Goal: Task Accomplishment & Management: Manage account settings

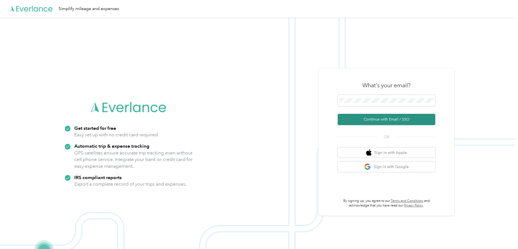
click at [389, 118] on button "Continue with Email / SSO" at bounding box center [387, 119] width 98 height 11
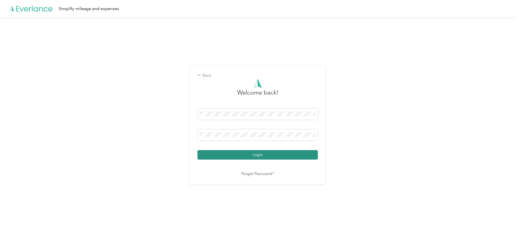
click at [256, 154] on button "Login" at bounding box center [257, 154] width 120 height 9
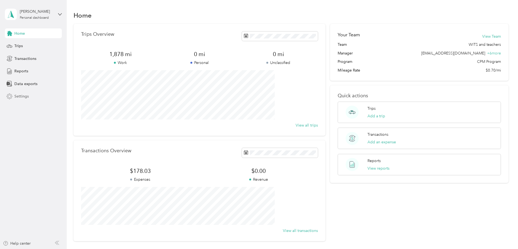
click at [21, 96] on span "Settings" at bounding box center [21, 97] width 14 height 6
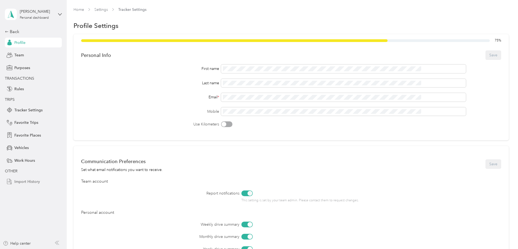
click at [25, 183] on span "Import History" at bounding box center [26, 182] width 25 height 6
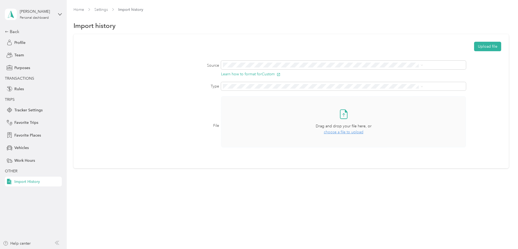
click at [338, 113] on icon at bounding box center [343, 114] width 11 height 11
click at [423, 66] on icon at bounding box center [422, 65] width 2 height 2
click at [474, 46] on button "Upload file" at bounding box center [487, 46] width 27 height 9
click at [436, 86] on span at bounding box center [343, 86] width 245 height 9
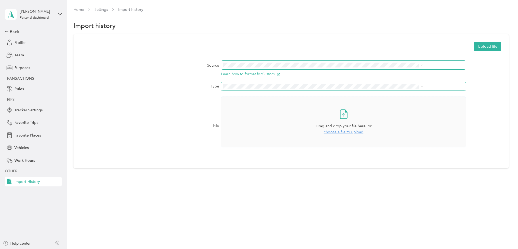
click at [423, 87] on icon at bounding box center [422, 86] width 2 height 2
click at [260, 104] on div "Transactions" at bounding box center [336, 105] width 196 height 6
click at [338, 114] on icon at bounding box center [343, 114] width 11 height 11
click at [474, 46] on button "Upload file" at bounding box center [487, 46] width 27 height 9
click at [22, 68] on span "Purposes" at bounding box center [22, 68] width 16 height 6
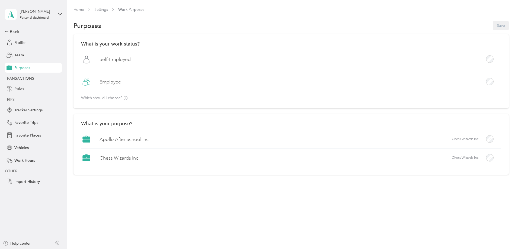
click at [19, 88] on span "Rules" at bounding box center [18, 89] width 9 height 6
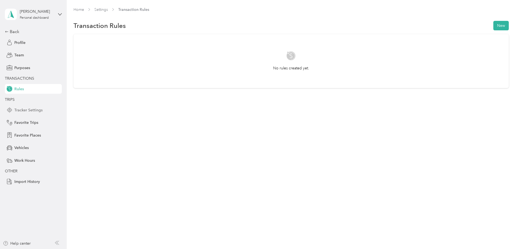
click at [25, 109] on span "Tracker Settings" at bounding box center [28, 110] width 28 height 6
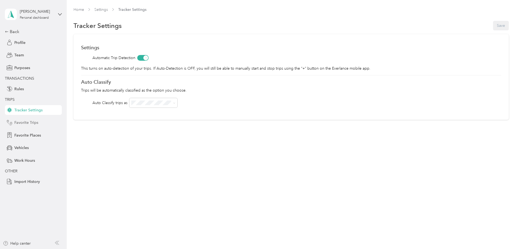
click at [24, 122] on span "Favorite Trips" at bounding box center [26, 123] width 24 height 6
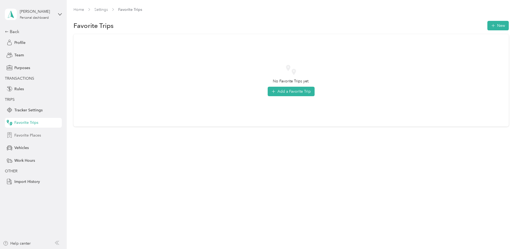
click at [25, 136] on span "Favorite Places" at bounding box center [27, 136] width 27 height 6
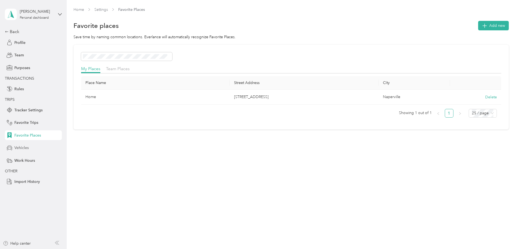
click at [20, 146] on span "Vehicles" at bounding box center [21, 148] width 14 height 6
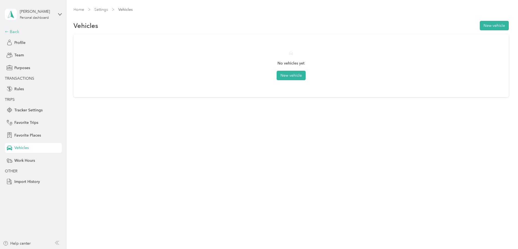
click at [14, 32] on div "Back" at bounding box center [32, 31] width 54 height 7
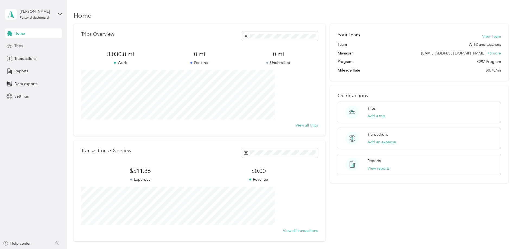
click at [21, 45] on span "Trips" at bounding box center [18, 46] width 8 height 6
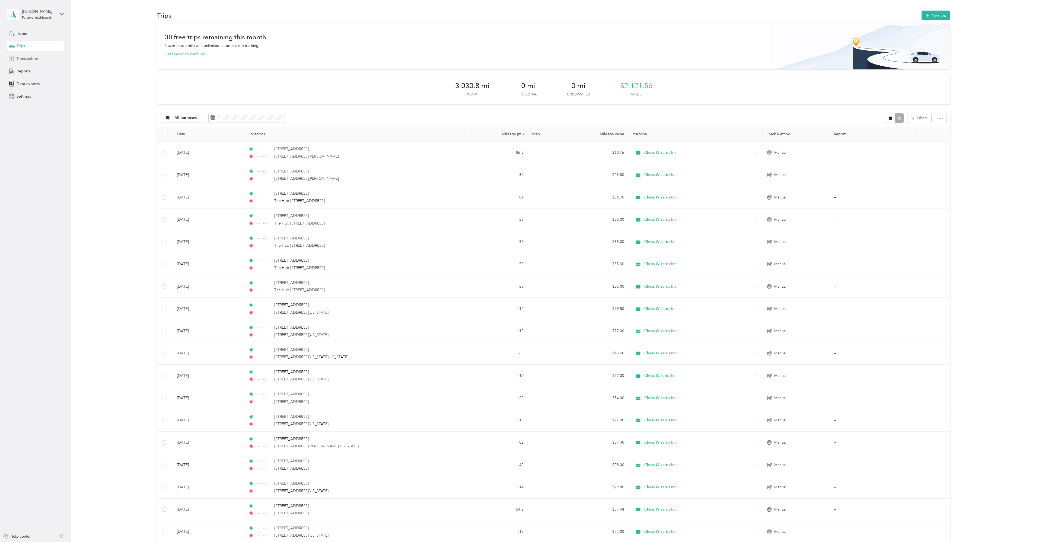
click at [28, 58] on span "Transactions" at bounding box center [28, 59] width 22 height 6
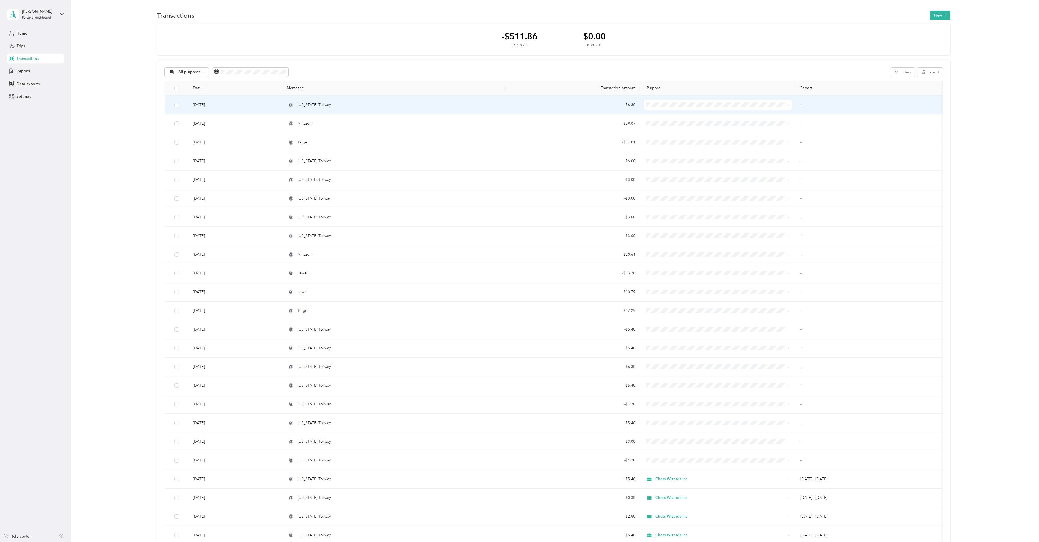
click at [518, 123] on span "Chess Wizards Inc" at bounding box center [722, 122] width 130 height 6
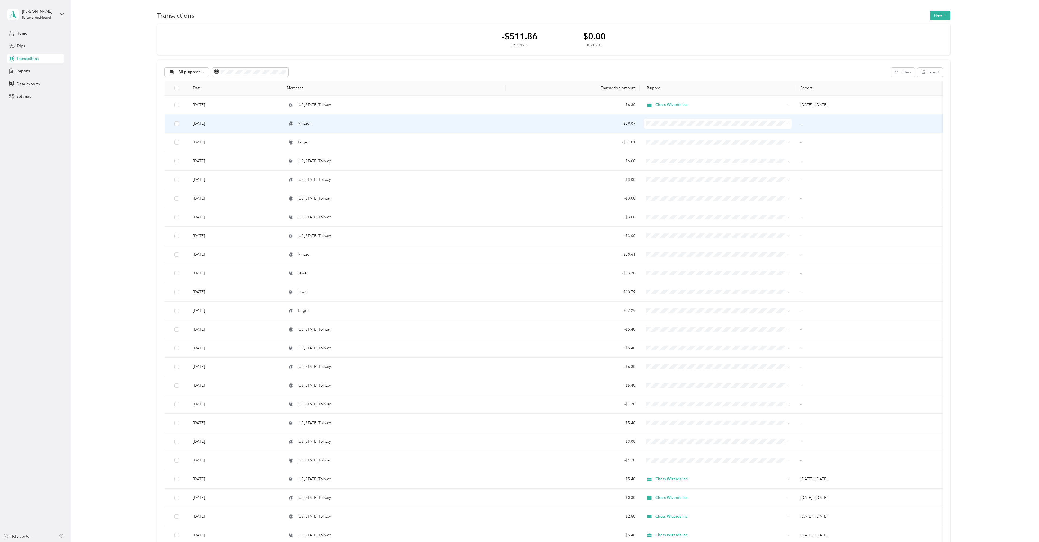
click at [518, 123] on icon at bounding box center [788, 124] width 2 height 2
click at [518, 142] on span "Chess Wizards Inc" at bounding box center [722, 141] width 130 height 6
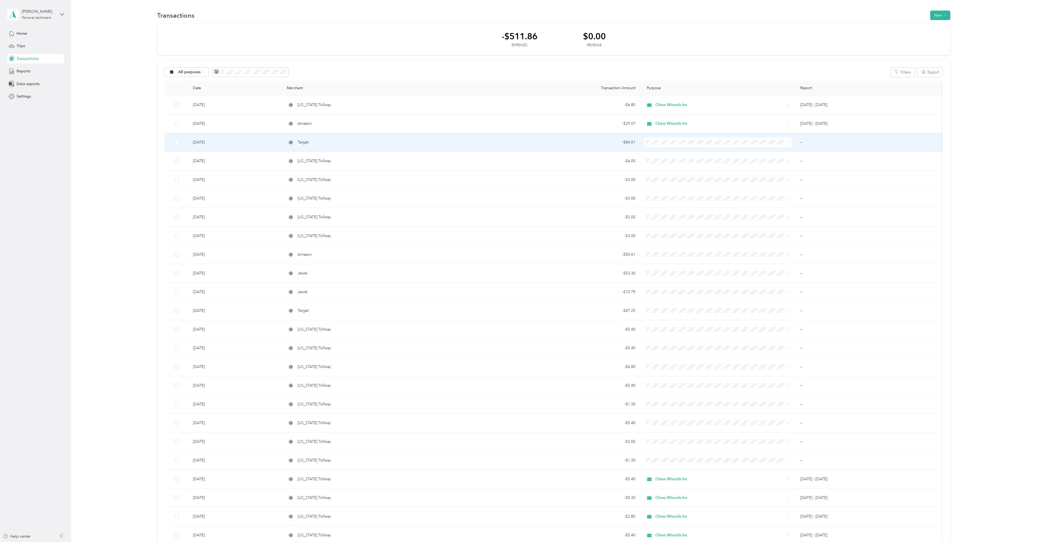
click at [518, 143] on icon at bounding box center [789, 142] width 2 height 1
click at [518, 162] on li "Chess Wizards Inc" at bounding box center [718, 159] width 148 height 9
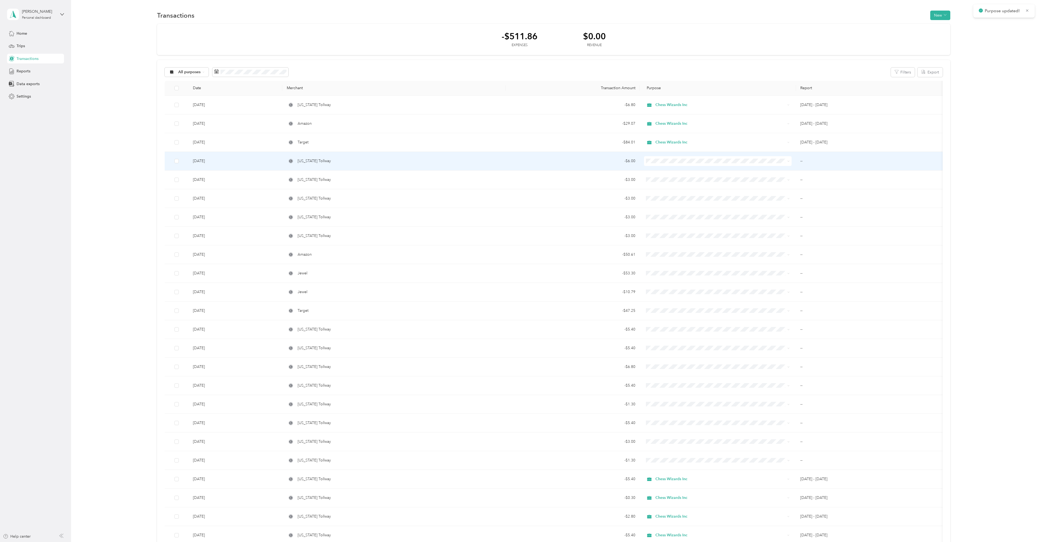
click at [518, 162] on icon at bounding box center [788, 161] width 2 height 2
click at [518, 180] on span "Chess Wizards Inc" at bounding box center [722, 181] width 130 height 6
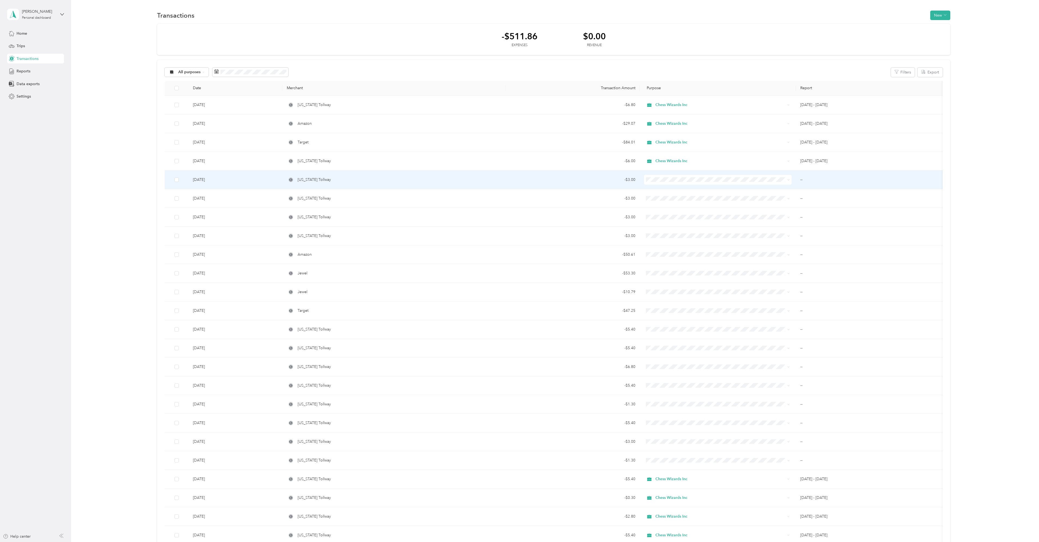
click at [518, 180] on icon at bounding box center [788, 180] width 2 height 2
click at [518, 199] on span "Chess Wizards Inc" at bounding box center [722, 200] width 130 height 6
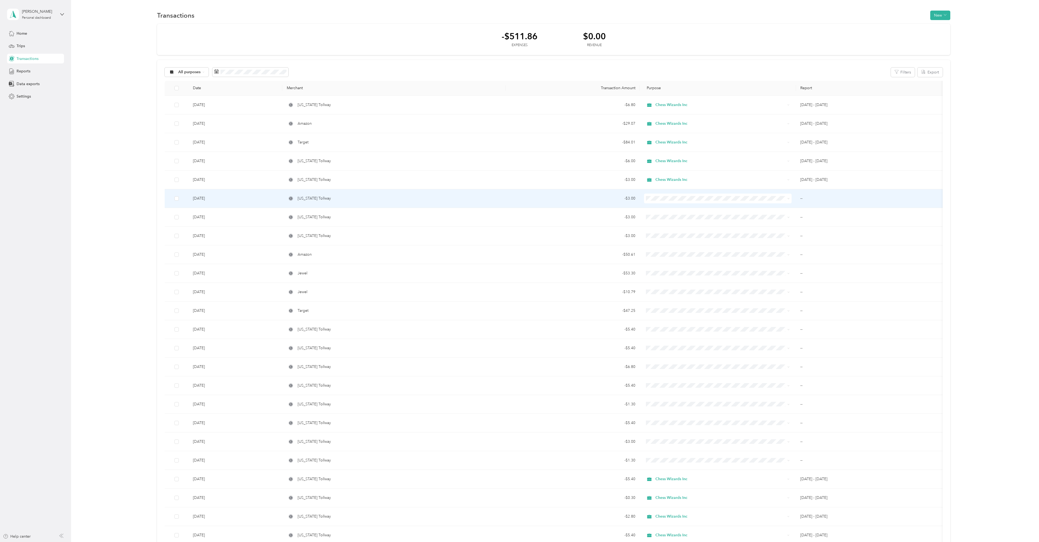
click at [518, 218] on span "Chess Wizards Inc" at bounding box center [722, 218] width 130 height 6
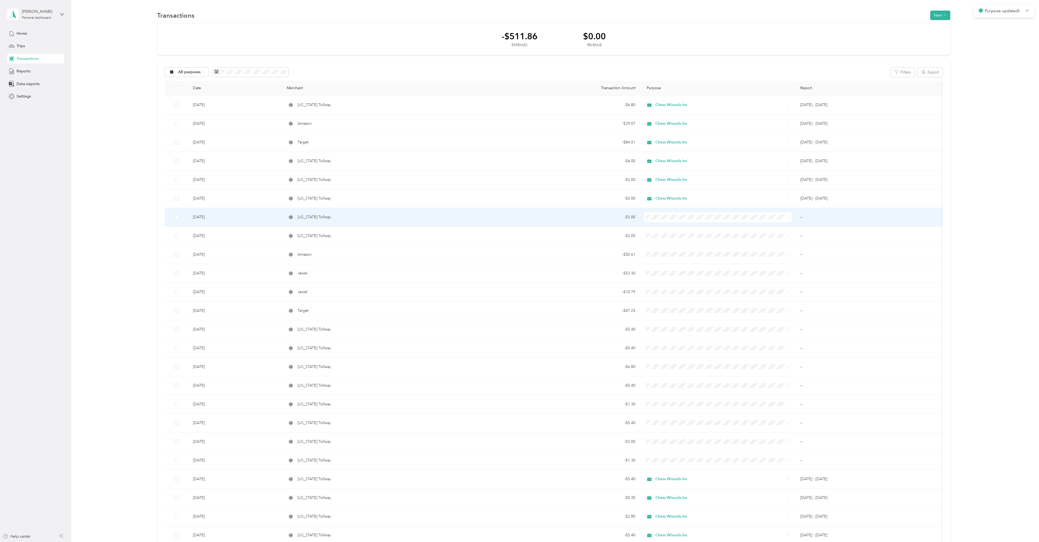
click at [518, 217] on span at bounding box center [718, 217] width 148 height 10
click at [518, 217] on icon at bounding box center [788, 217] width 2 height 2
click at [518, 237] on li "Chess Wizards Inc" at bounding box center [718, 236] width 148 height 9
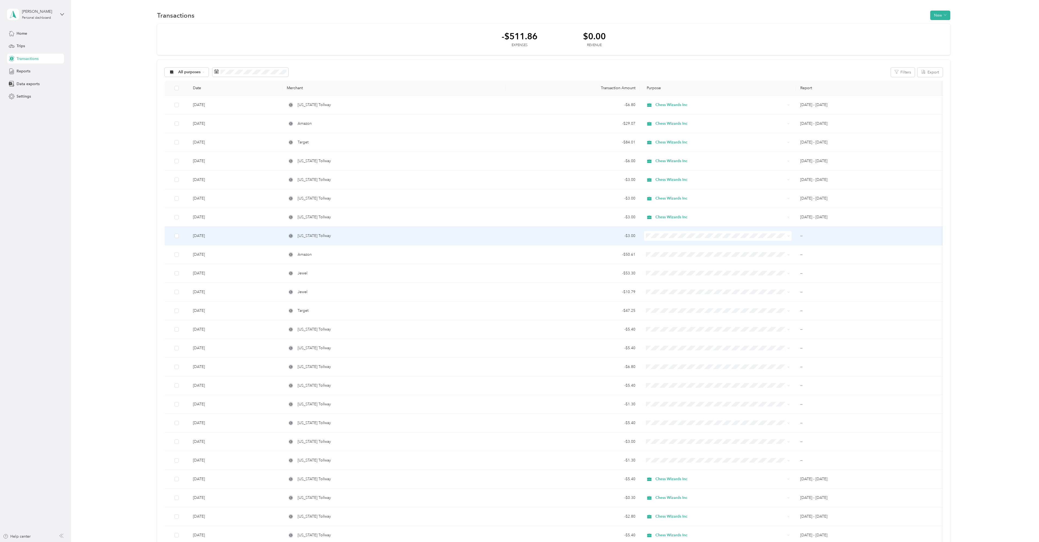
click at [518, 235] on icon at bounding box center [788, 236] width 2 height 2
click at [518, 249] on span "Chess Wizards Inc" at bounding box center [722, 256] width 130 height 6
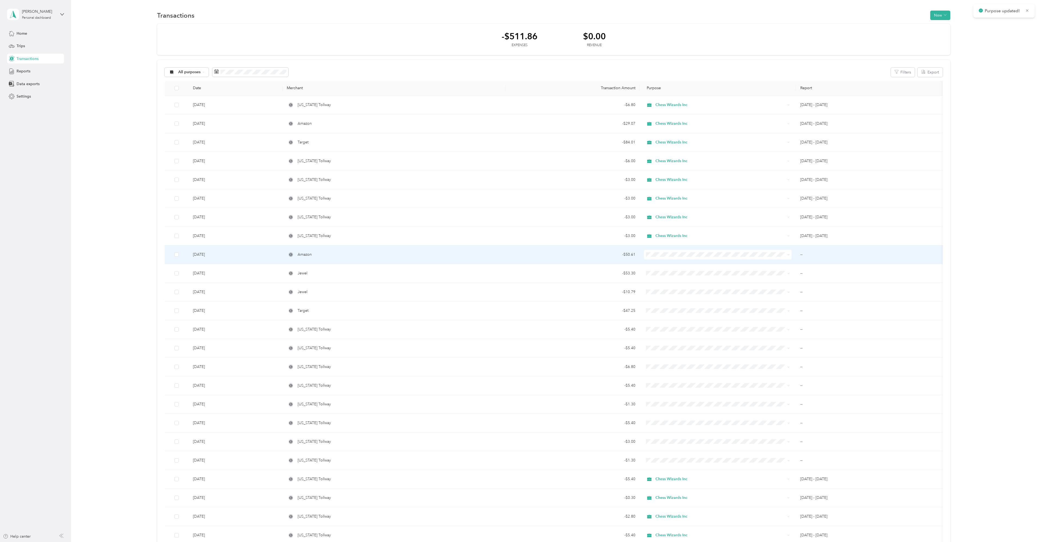
click at [518, 249] on icon at bounding box center [789, 254] width 2 height 1
click at [518, 249] on span "Chess Wizards Inc" at bounding box center [722, 274] width 130 height 6
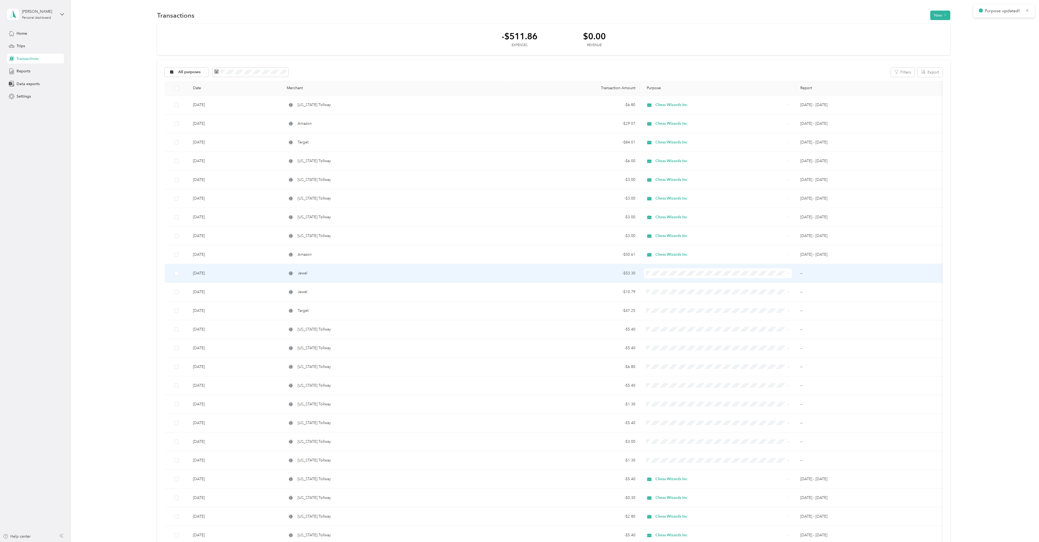
click at [518, 249] on icon at bounding box center [788, 273] width 2 height 2
click at [518, 249] on span "Chess Wizards Inc" at bounding box center [722, 292] width 130 height 6
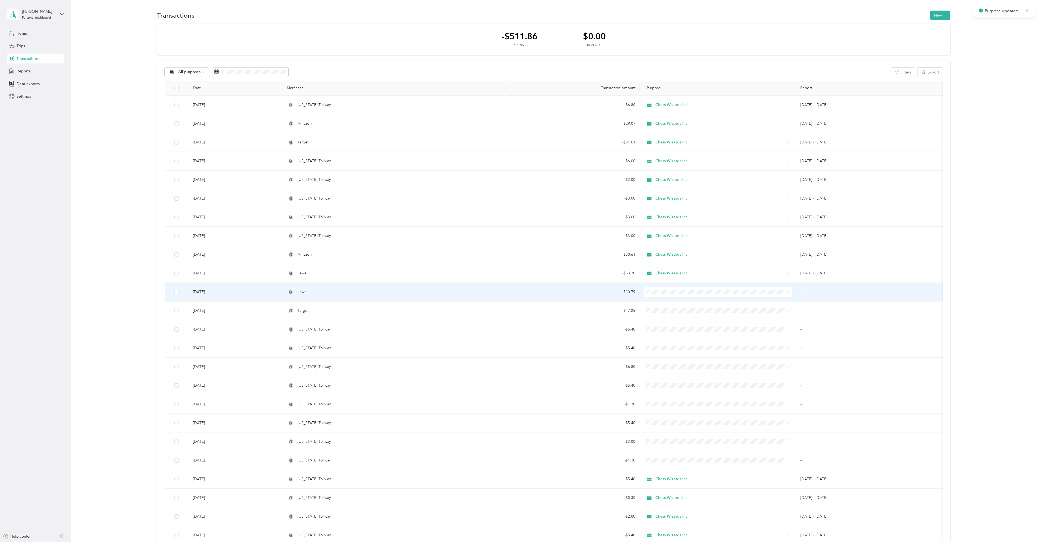
click at [518, 249] on icon at bounding box center [788, 292] width 2 height 2
click at [518, 249] on span "Chess Wizards Inc" at bounding box center [722, 309] width 130 height 6
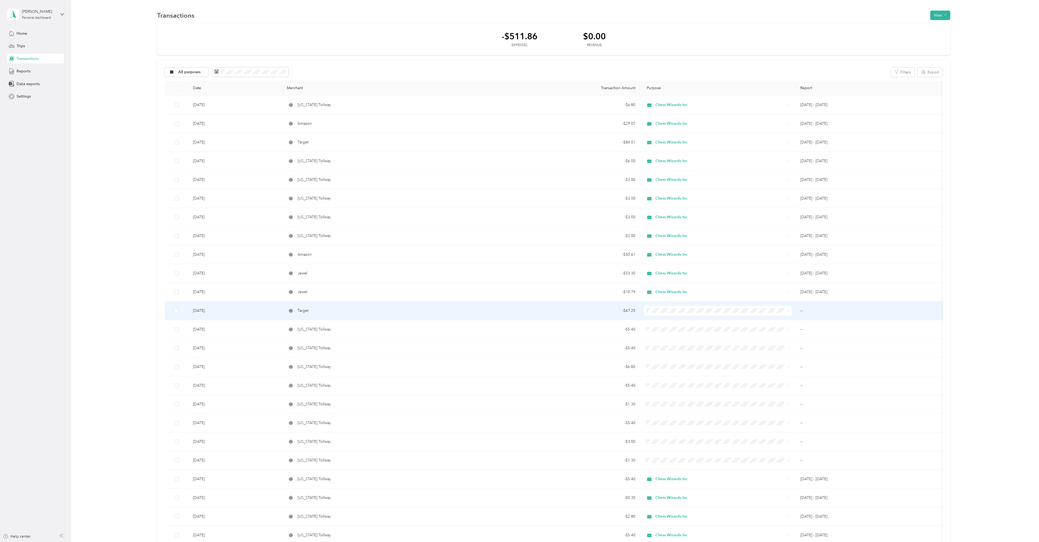
click at [518, 249] on icon at bounding box center [788, 311] width 2 height 2
click at [518, 249] on span "Chess Wizards Inc" at bounding box center [722, 330] width 130 height 6
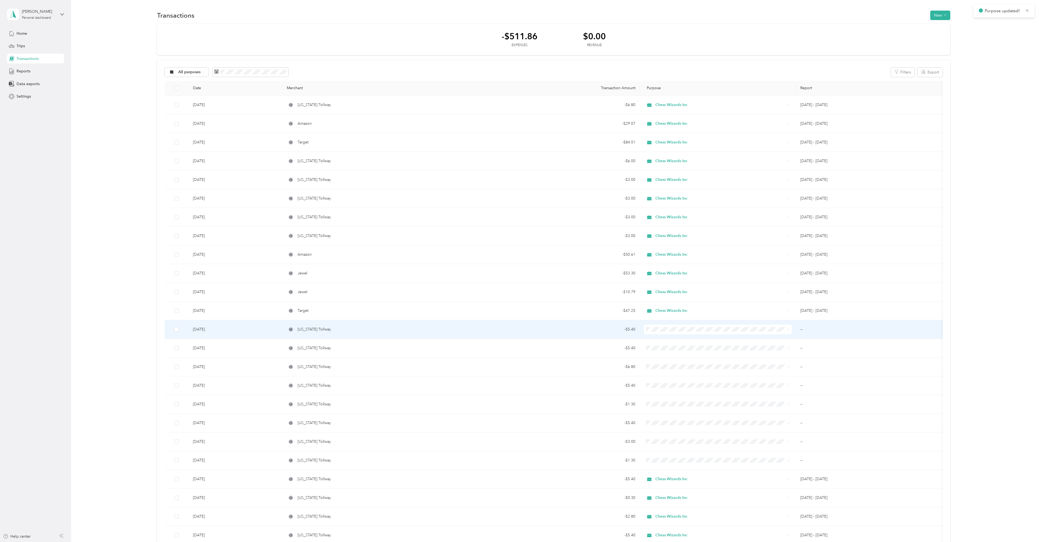
click at [518, 249] on span at bounding box center [788, 329] width 2 height 5
click at [518, 249] on span at bounding box center [718, 330] width 148 height 10
click at [518, 249] on icon at bounding box center [788, 329] width 2 height 2
click at [518, 249] on icon at bounding box center [789, 329] width 2 height 1
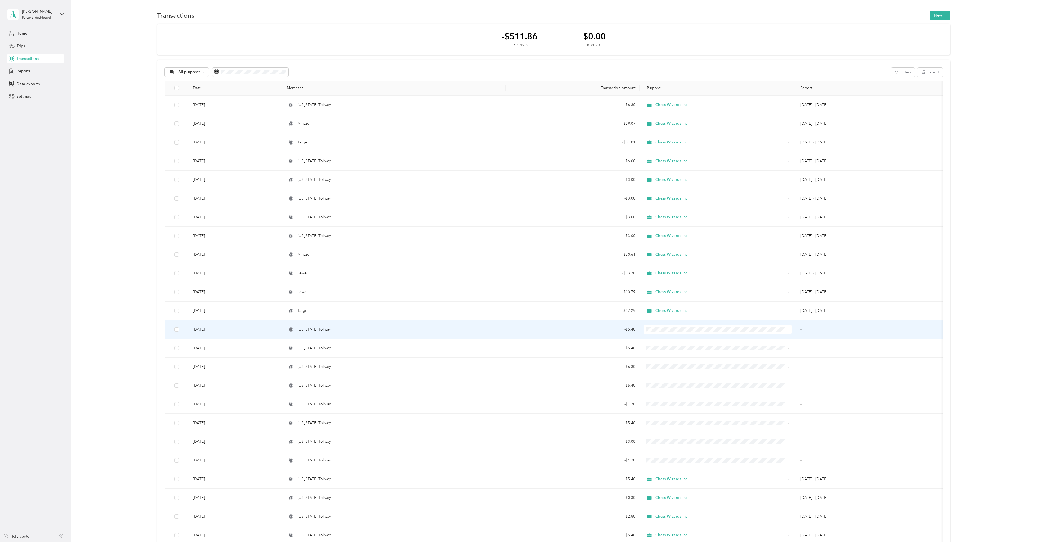
click at [518, 249] on span "Chess Wizards Inc" at bounding box center [722, 349] width 130 height 6
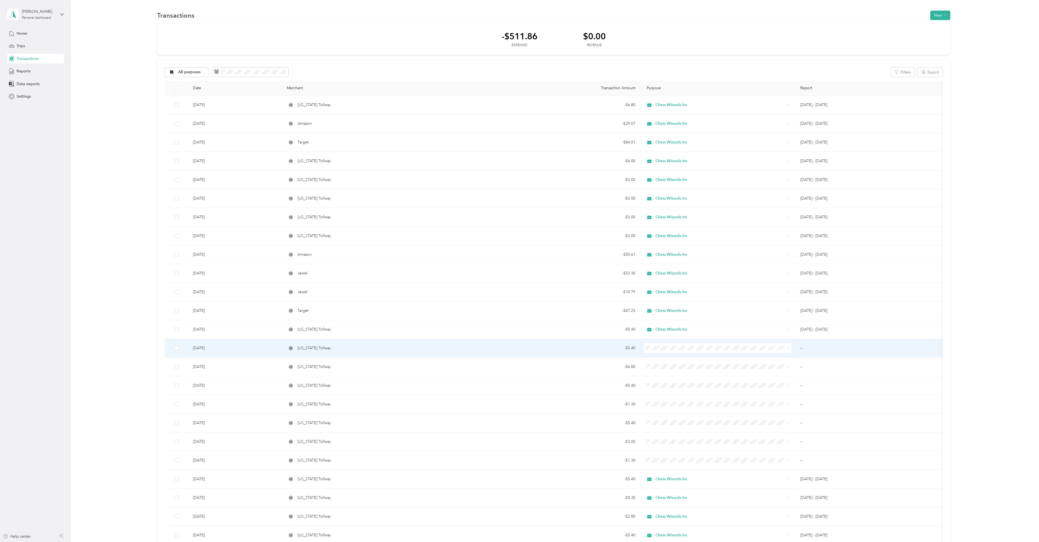
click at [518, 249] on icon at bounding box center [788, 348] width 2 height 2
click at [518, 249] on span "Chess Wizards Inc" at bounding box center [722, 367] width 130 height 6
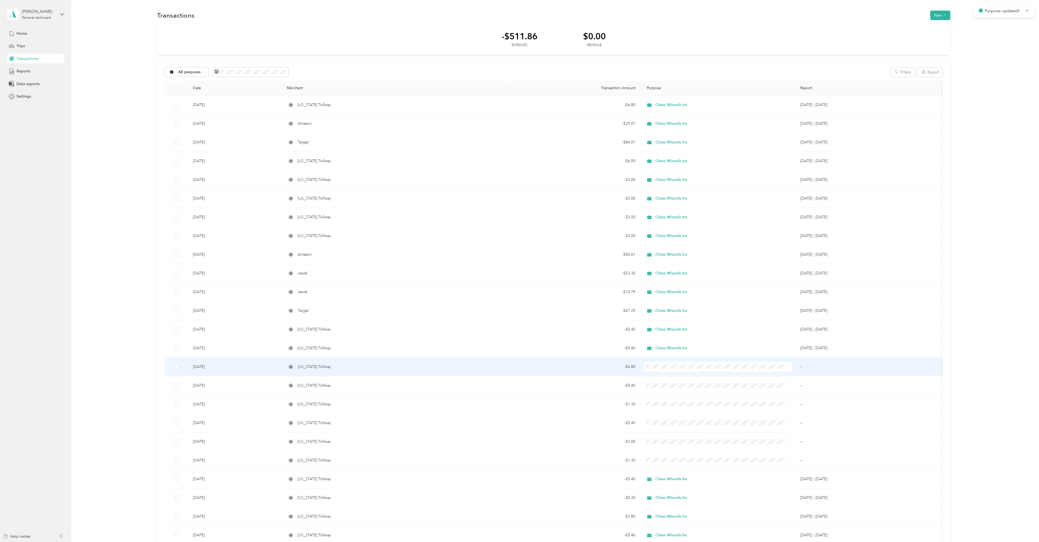
click at [518, 249] on icon at bounding box center [788, 367] width 2 height 2
click at [518, 249] on span "Chess Wizards Inc" at bounding box center [722, 385] width 130 height 6
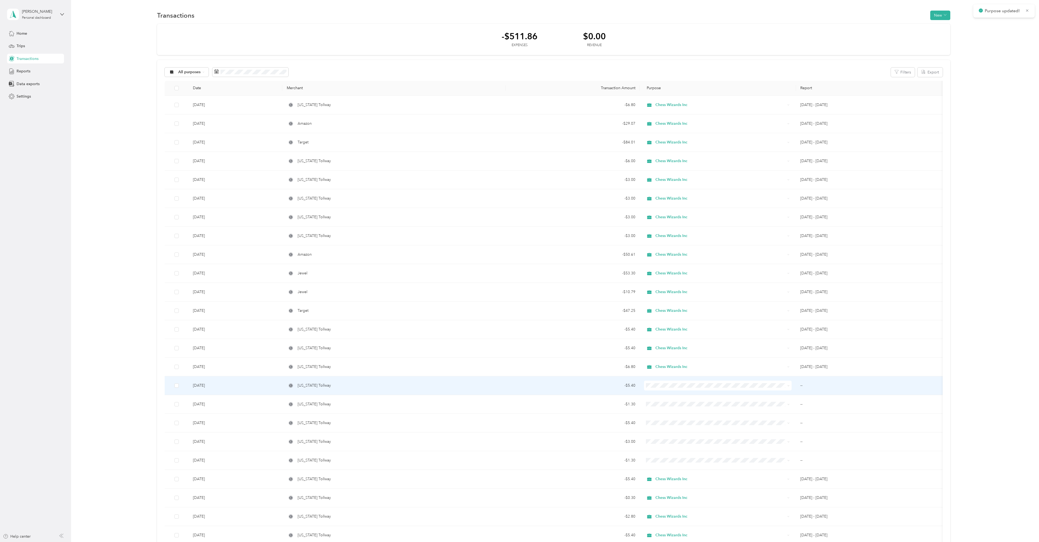
click at [518, 249] on icon at bounding box center [788, 386] width 2 height 2
click at [518, 249] on span "Chess Wizards Inc" at bounding box center [722, 404] width 130 height 6
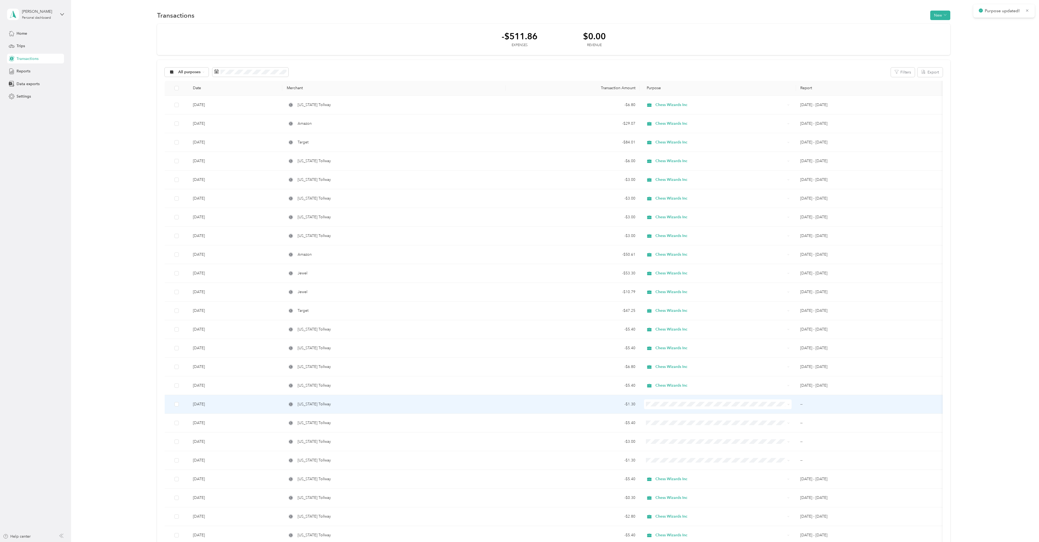
click at [518, 249] on icon at bounding box center [788, 404] width 2 height 2
click at [518, 249] on span "Chess Wizards Inc" at bounding box center [722, 424] width 130 height 6
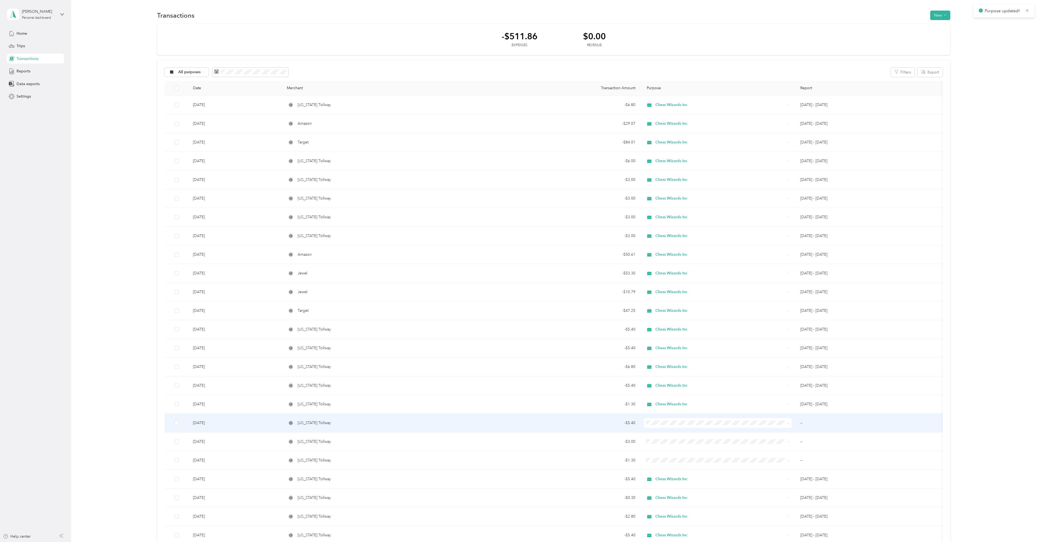
click at [518, 249] on icon at bounding box center [788, 423] width 2 height 2
click at [518, 249] on span "Chess Wizards Inc" at bounding box center [722, 441] width 130 height 6
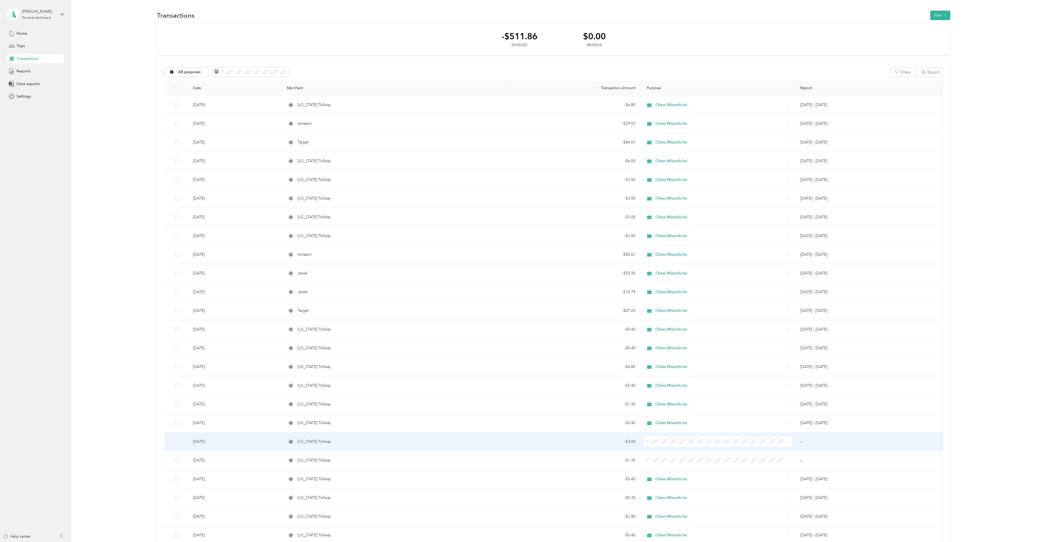
click at [518, 249] on icon at bounding box center [789, 442] width 2 height 1
click at [518, 249] on li "Chess Wizards Inc" at bounding box center [718, 461] width 148 height 9
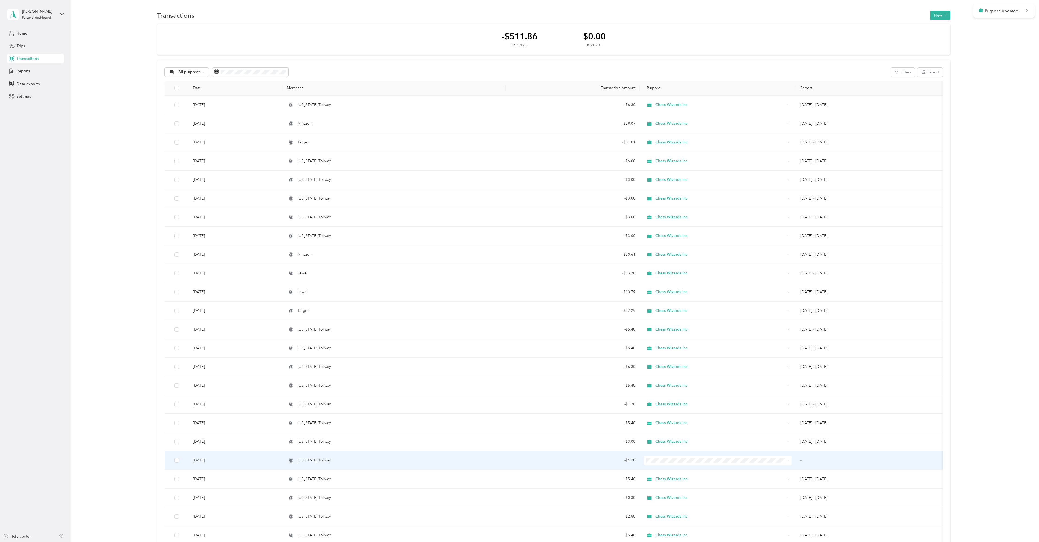
click at [518, 249] on span at bounding box center [718, 461] width 148 height 10
click at [518, 249] on icon at bounding box center [788, 460] width 2 height 2
click at [518, 249] on li "Chess Wizards Inc" at bounding box center [718, 480] width 148 height 9
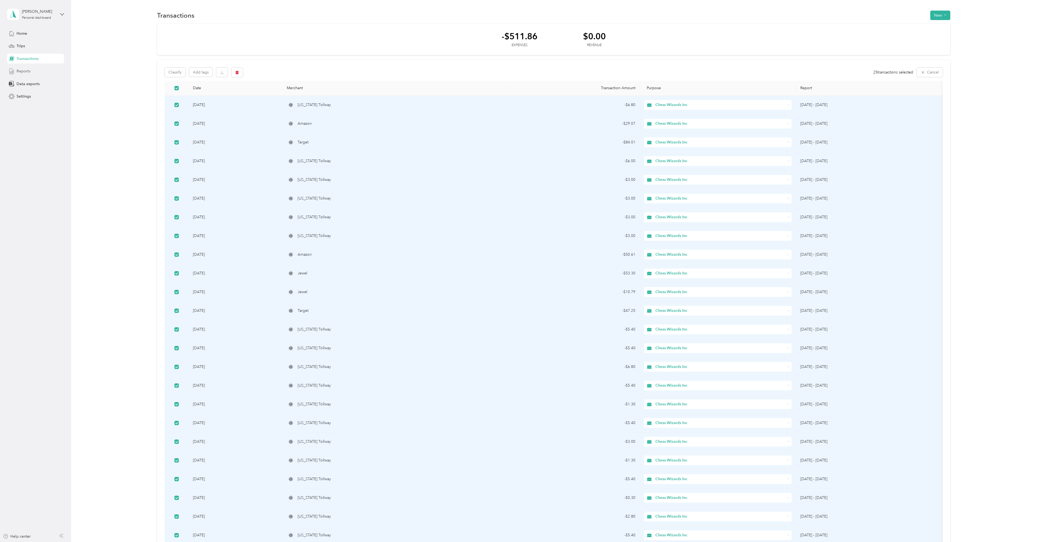
click at [26, 70] on span "Reports" at bounding box center [24, 71] width 14 height 6
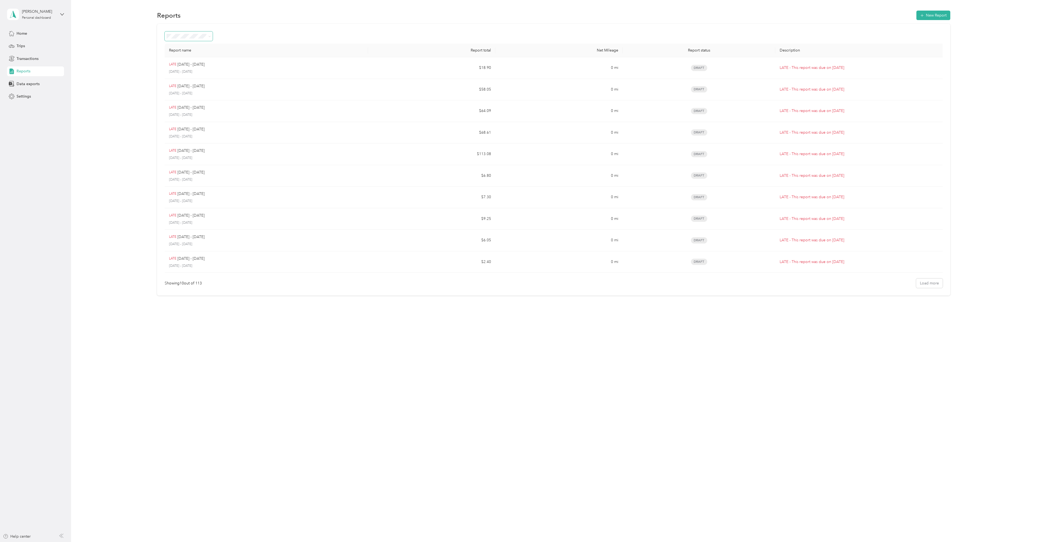
click at [208, 36] on span at bounding box center [208, 36] width 4 height 6
click at [209, 36] on icon at bounding box center [210, 36] width 2 height 1
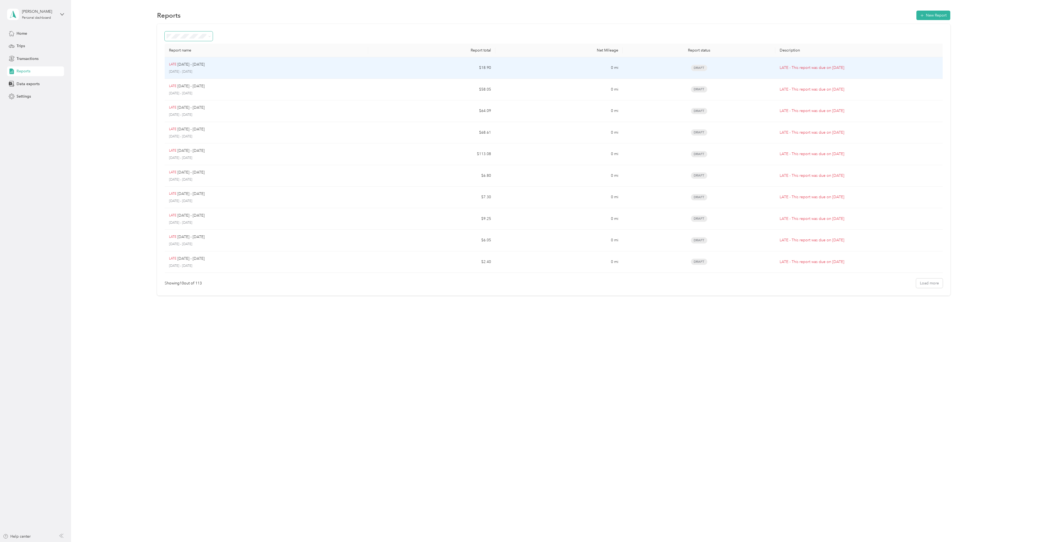
click at [518, 67] on span "Draft" at bounding box center [699, 68] width 16 height 6
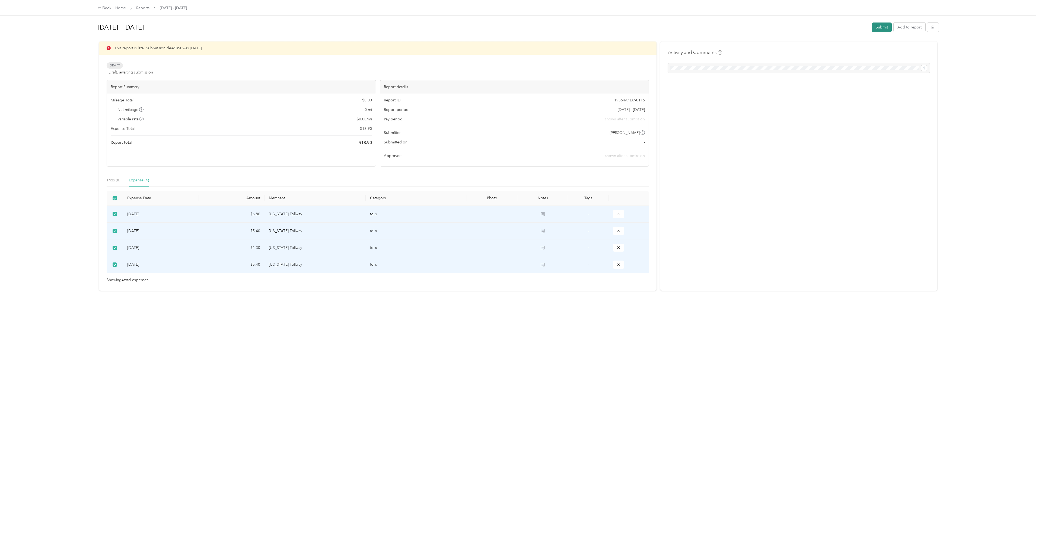
click at [518, 27] on button "Submit" at bounding box center [882, 27] width 20 height 9
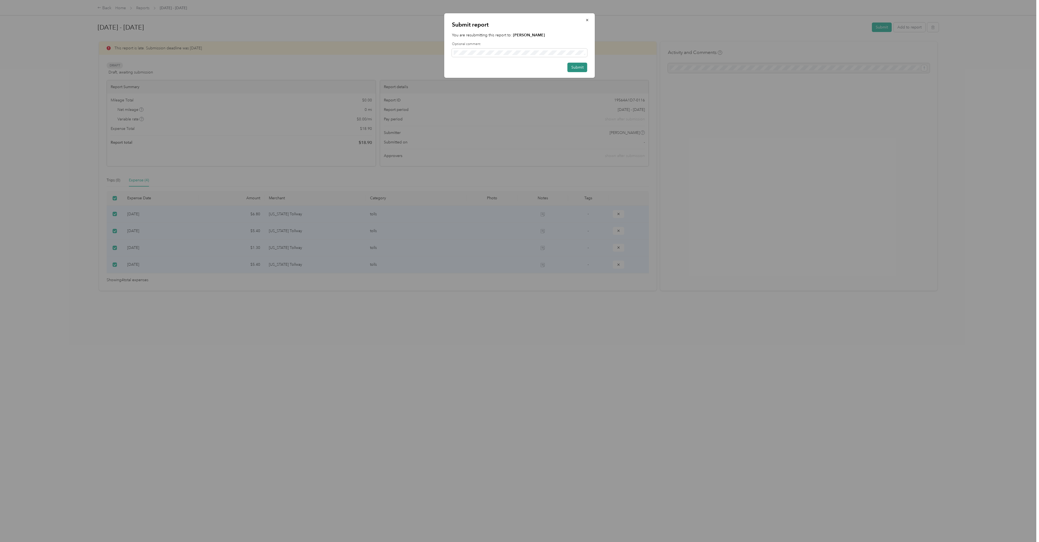
click at [518, 65] on button "Submit" at bounding box center [577, 67] width 20 height 9
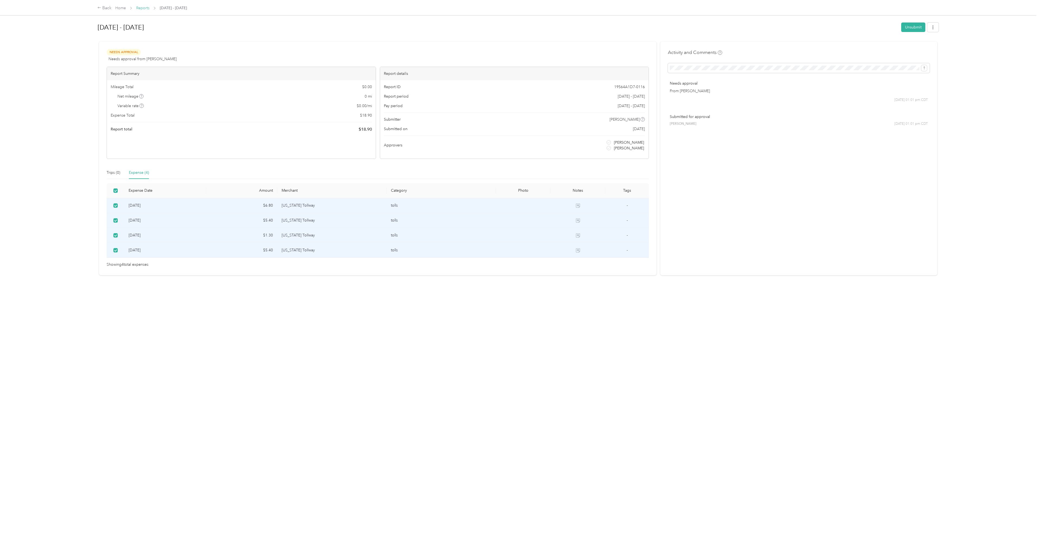
click at [145, 8] on link "Reports" at bounding box center [142, 8] width 13 height 5
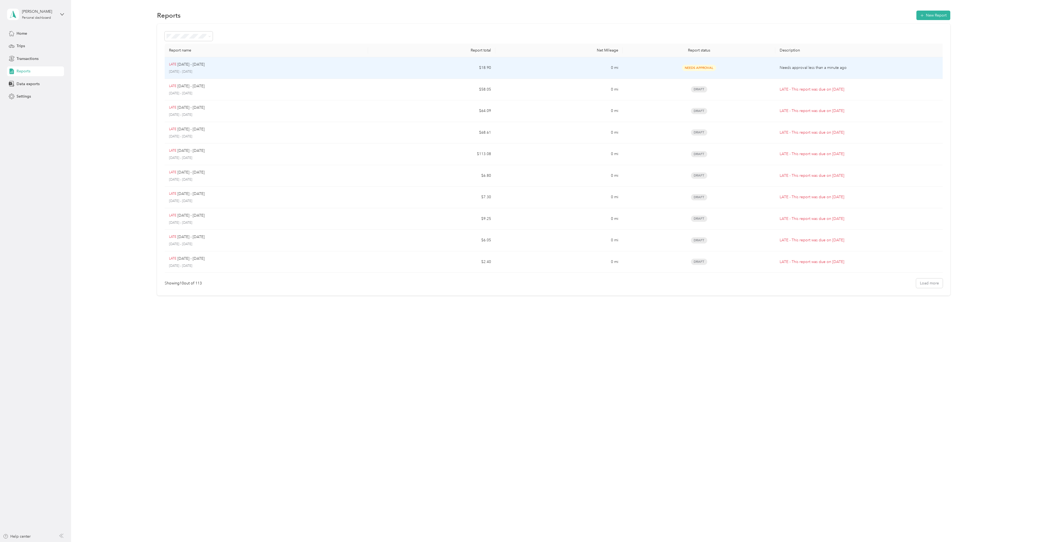
click at [190, 63] on p "[DATE] - [DATE]" at bounding box center [190, 65] width 27 height 6
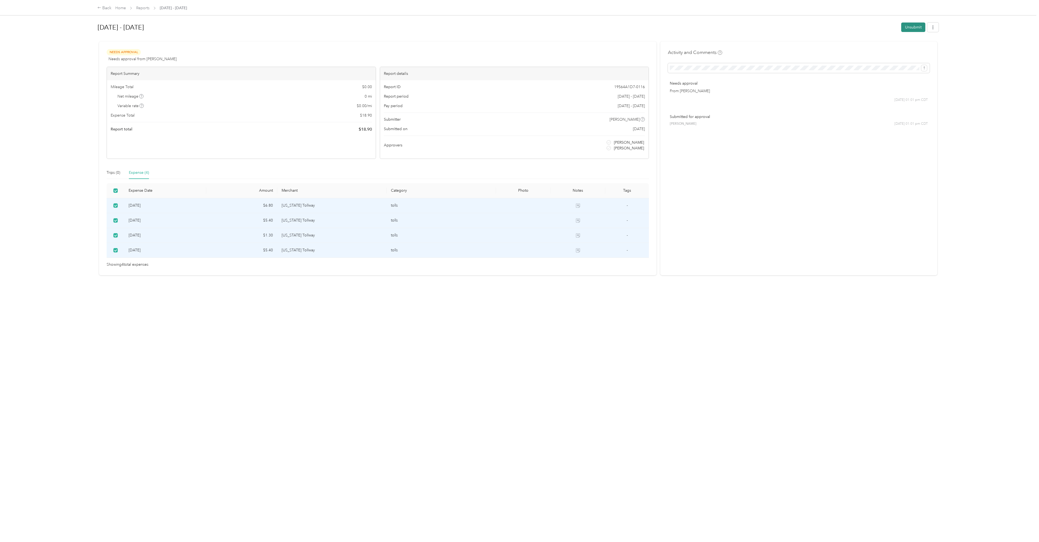
click at [518, 25] on button "Unsubmit" at bounding box center [913, 27] width 24 height 9
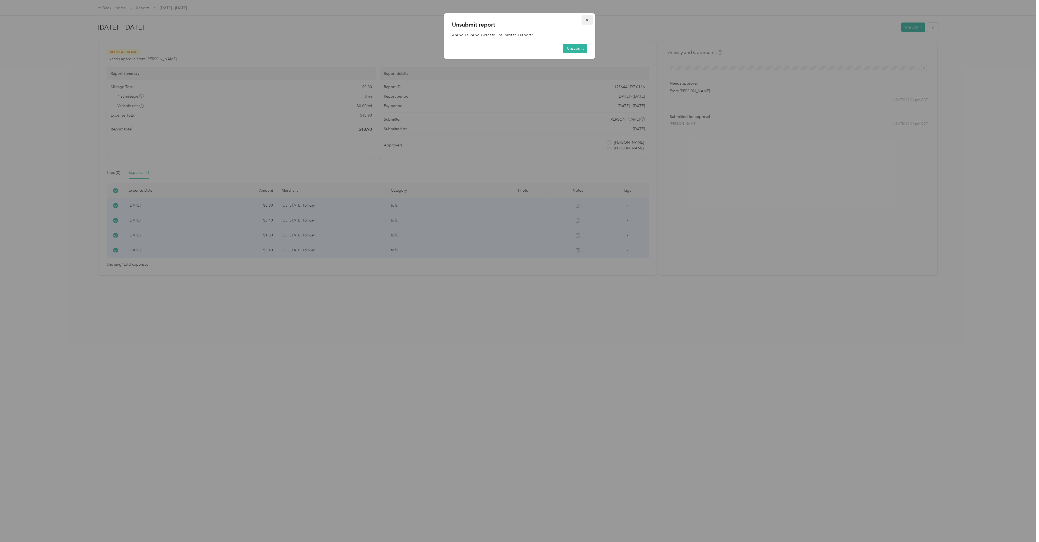
click at [518, 19] on icon "button" at bounding box center [587, 20] width 4 height 4
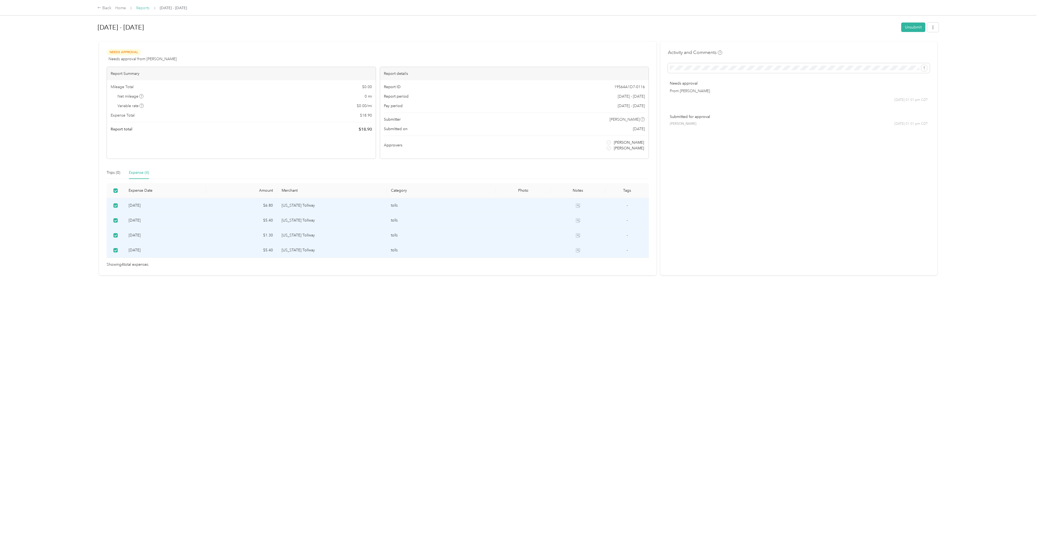
click at [144, 7] on link "Reports" at bounding box center [142, 8] width 13 height 5
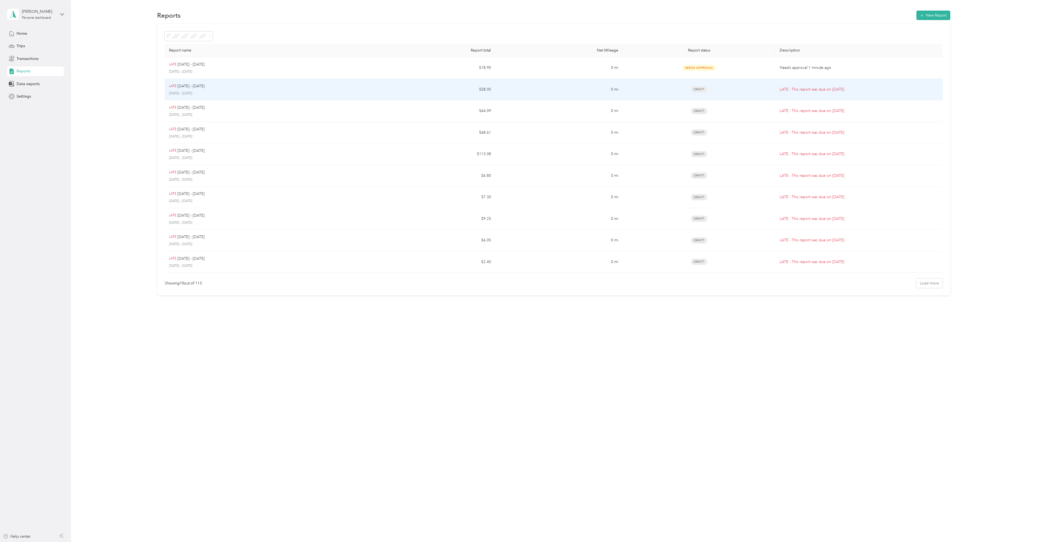
click at [190, 89] on p "[DATE] - [DATE]" at bounding box center [190, 86] width 27 height 6
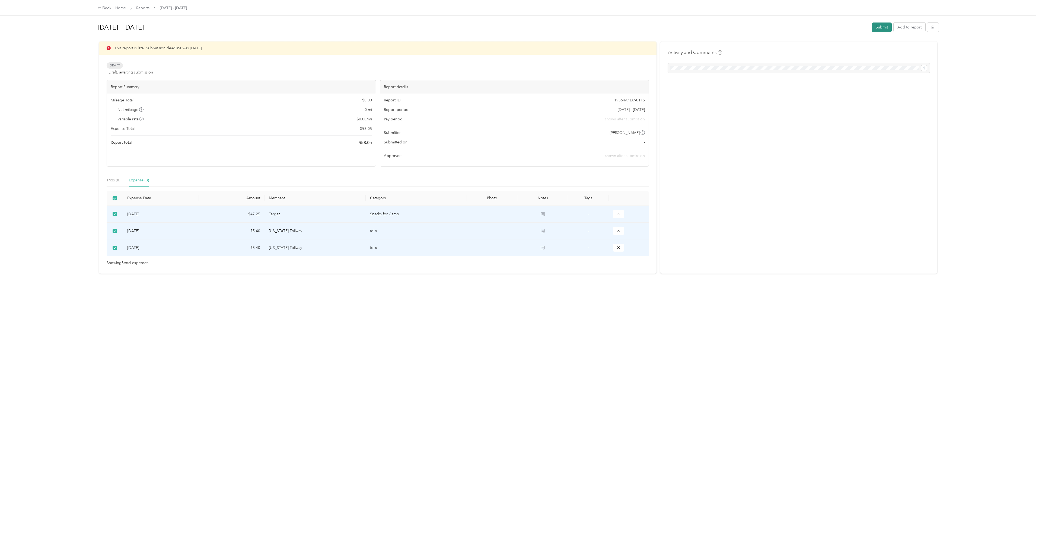
click at [518, 25] on button "Submit" at bounding box center [882, 27] width 20 height 9
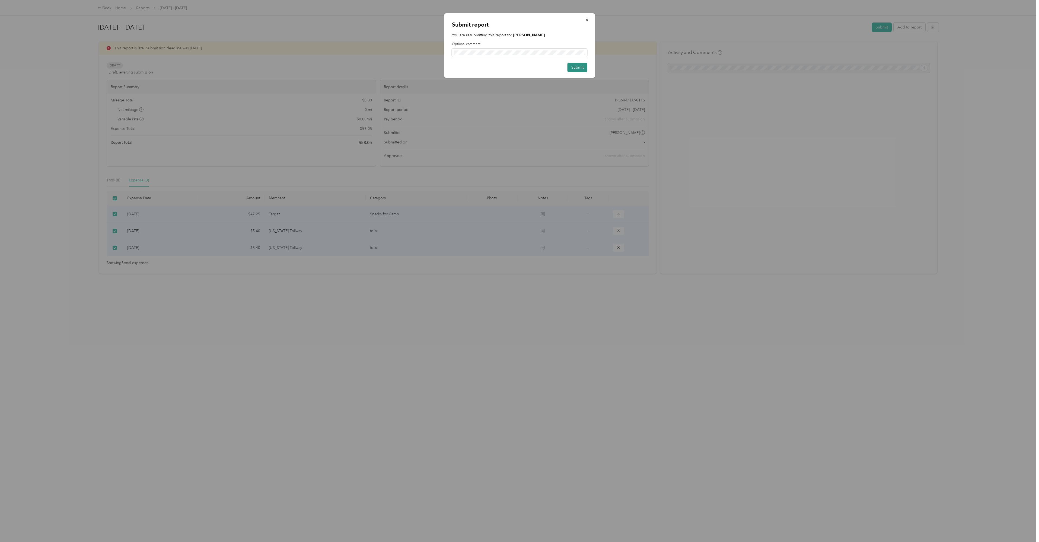
click at [518, 67] on button "Submit" at bounding box center [577, 67] width 20 height 9
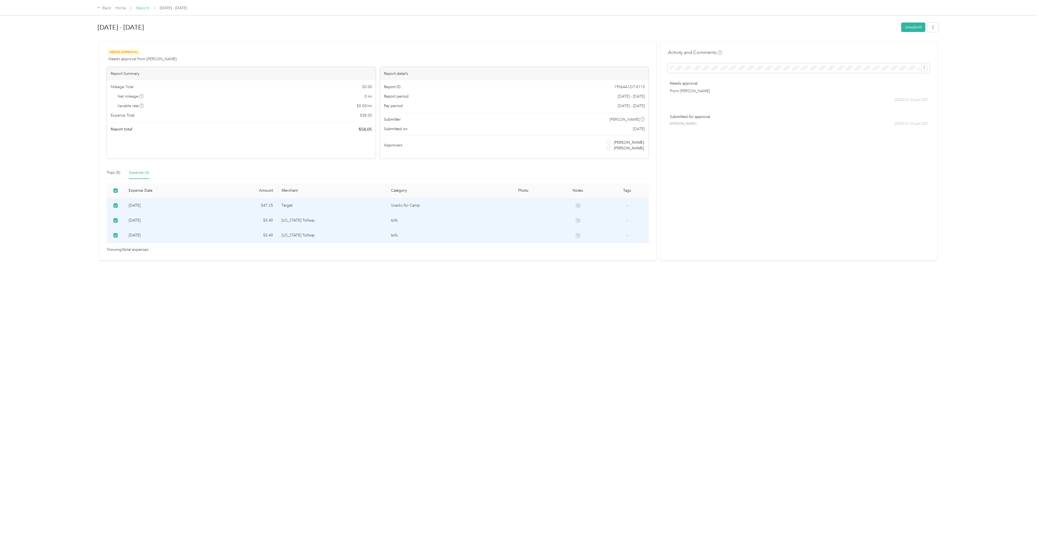
click at [146, 8] on link "Reports" at bounding box center [142, 8] width 13 height 5
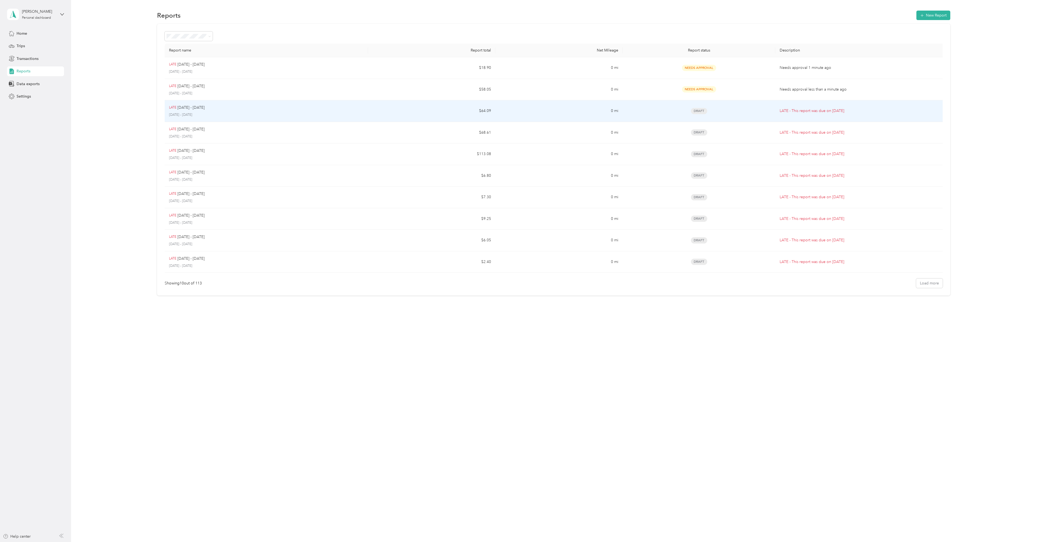
click at [183, 107] on p "[DATE] - [DATE]" at bounding box center [190, 108] width 27 height 6
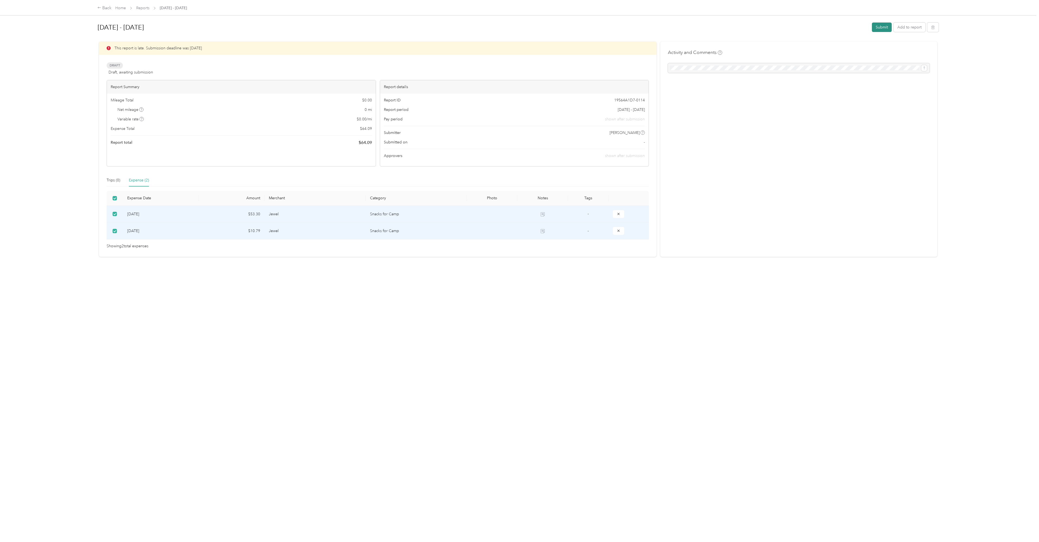
click at [518, 25] on button "Submit" at bounding box center [882, 27] width 20 height 9
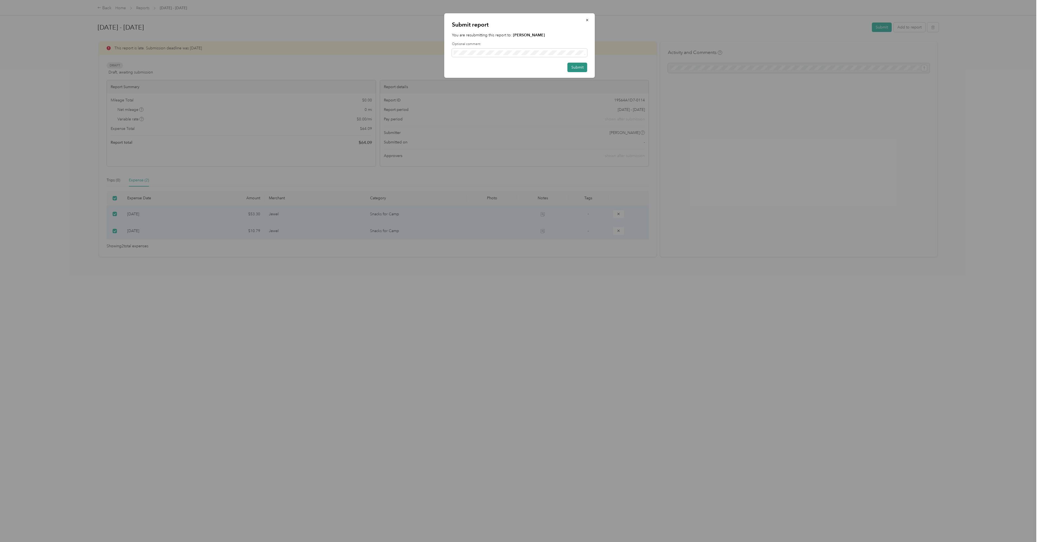
click at [518, 66] on button "Submit" at bounding box center [577, 67] width 20 height 9
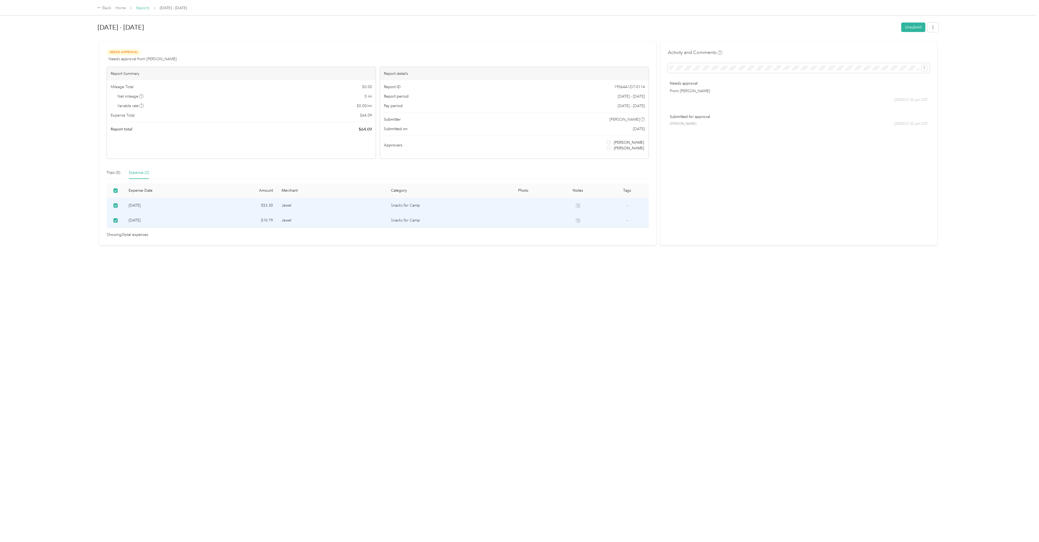
click at [142, 7] on link "Reports" at bounding box center [142, 8] width 13 height 5
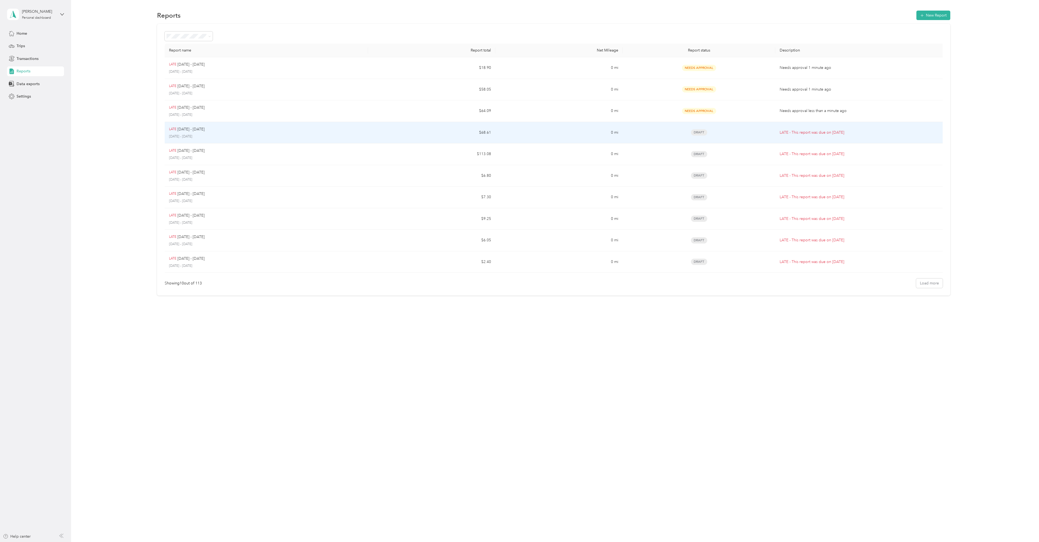
click at [179, 130] on p "[DATE] - [DATE]" at bounding box center [190, 129] width 27 height 6
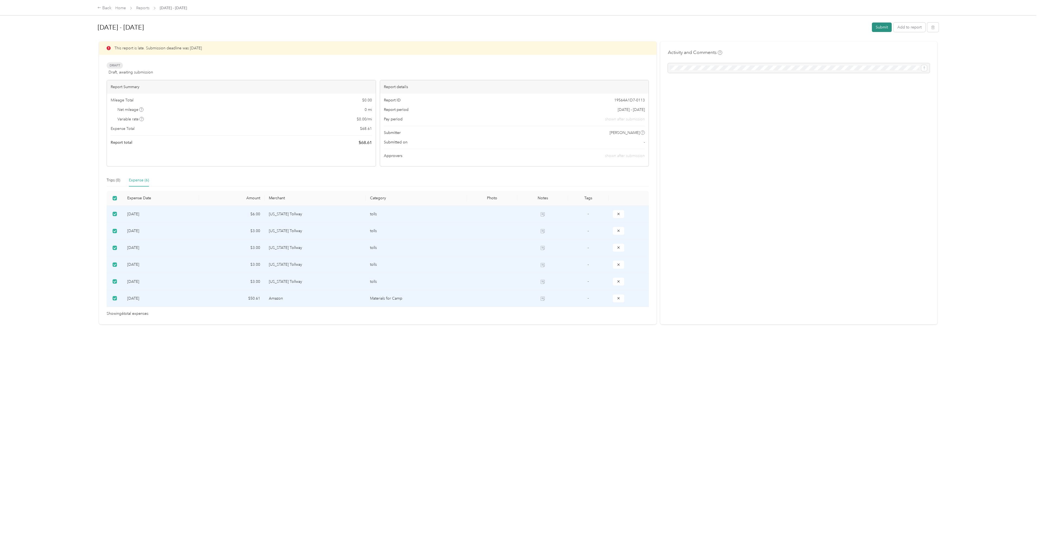
click at [518, 27] on button "Submit" at bounding box center [882, 27] width 20 height 9
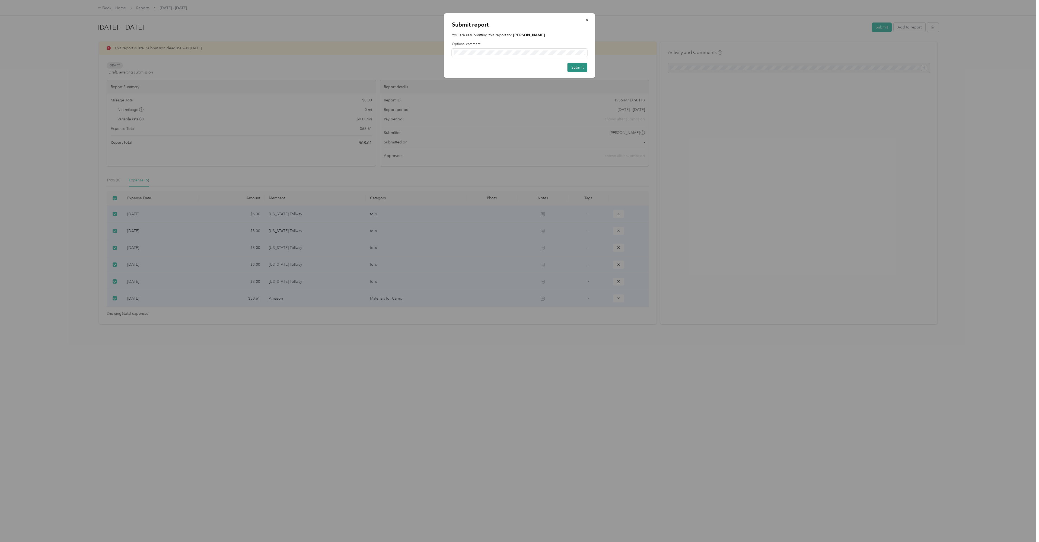
click at [518, 68] on button "Submit" at bounding box center [577, 67] width 20 height 9
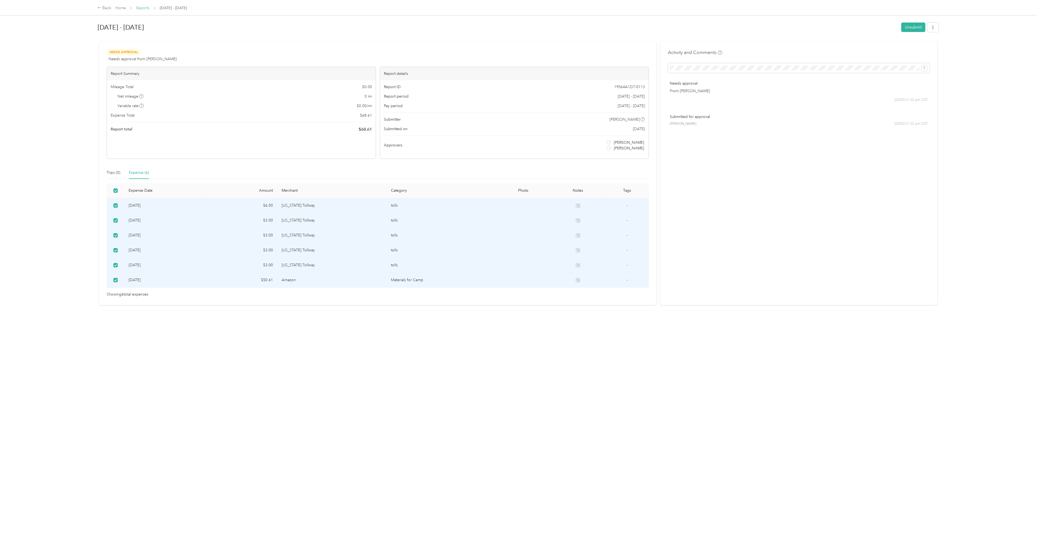
click at [145, 8] on link "Reports" at bounding box center [142, 8] width 13 height 5
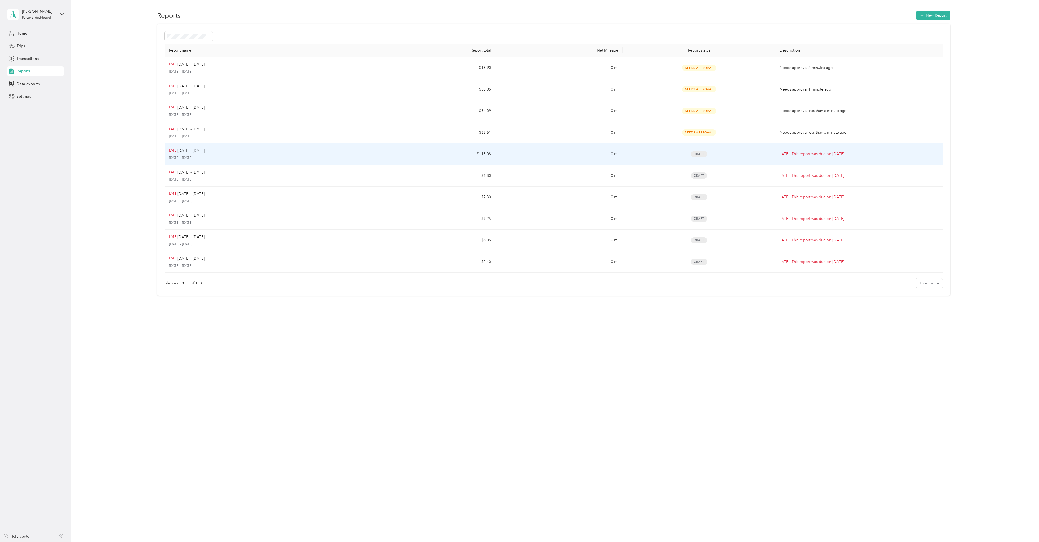
click at [178, 151] on p "[DATE] - [DATE]" at bounding box center [190, 151] width 27 height 6
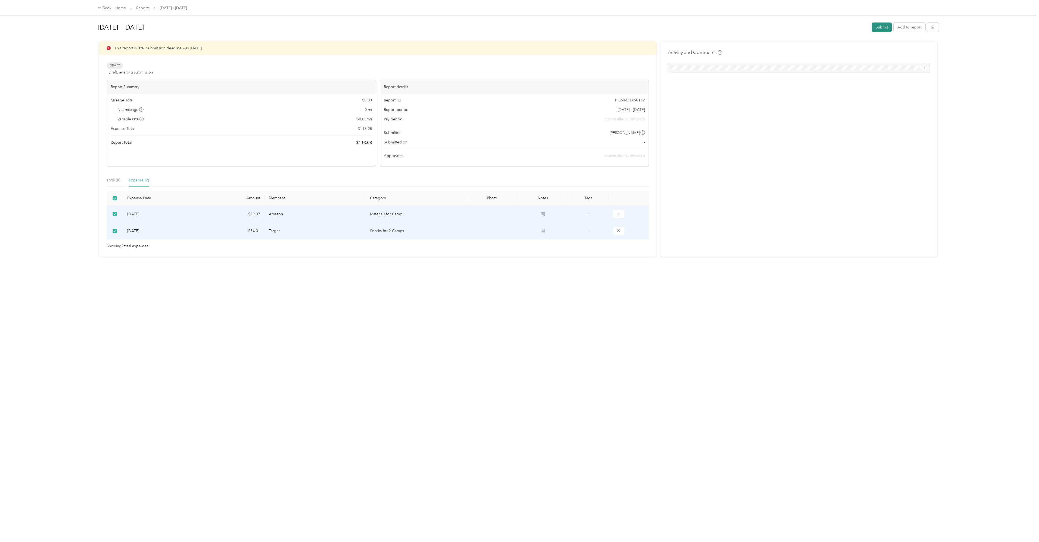
click at [518, 27] on button "Submit" at bounding box center [882, 27] width 20 height 9
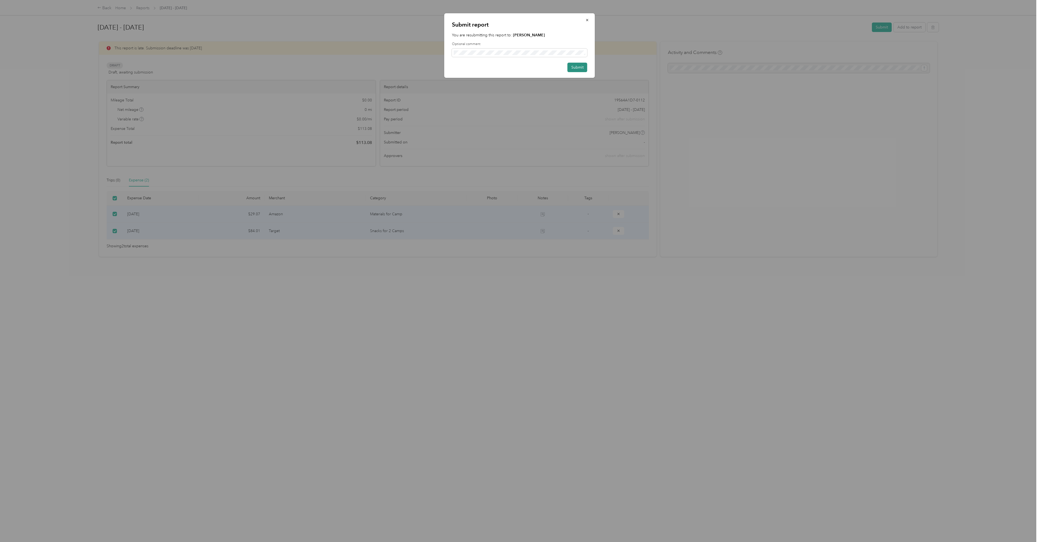
click at [518, 69] on button "Submit" at bounding box center [577, 67] width 20 height 9
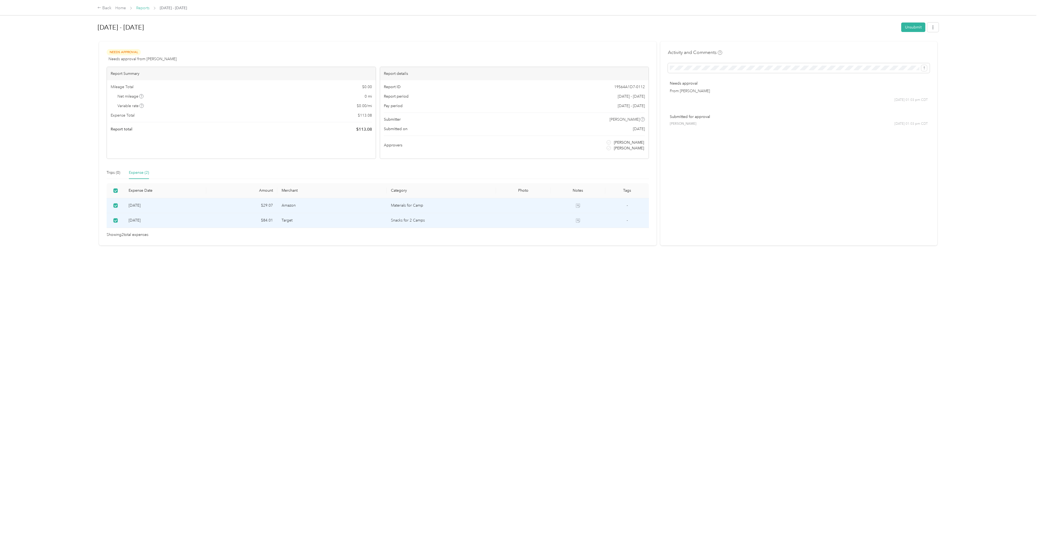
click at [142, 7] on link "Reports" at bounding box center [142, 8] width 13 height 5
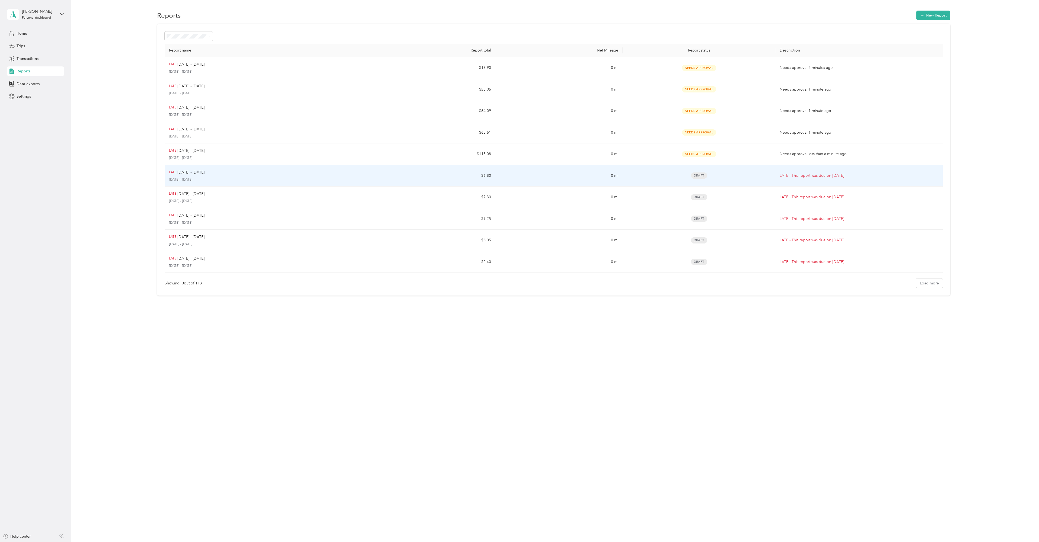
click at [177, 173] on div "LATE [DATE] - [DATE]" at bounding box center [266, 173] width 195 height 6
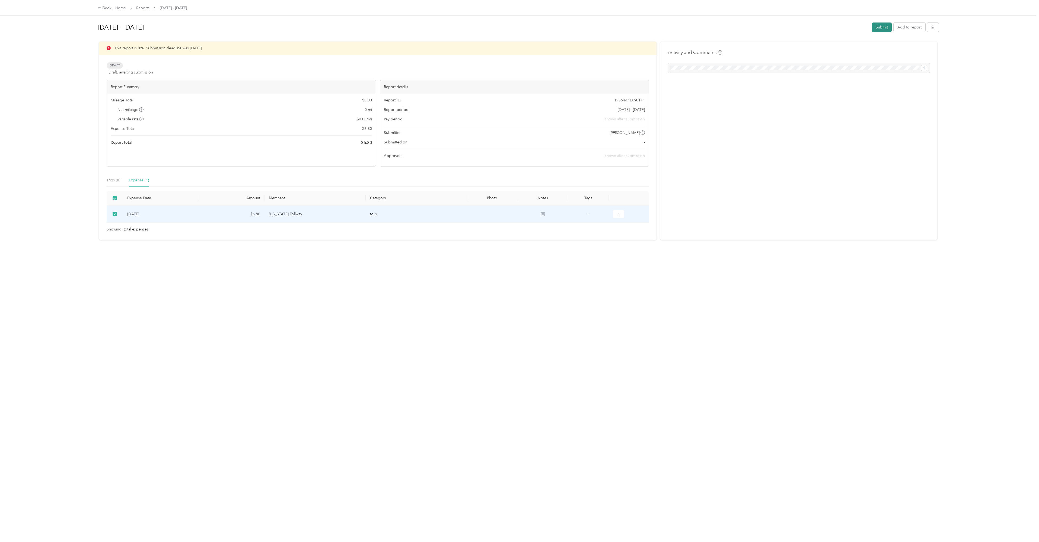
click at [518, 26] on button "Submit" at bounding box center [882, 27] width 20 height 9
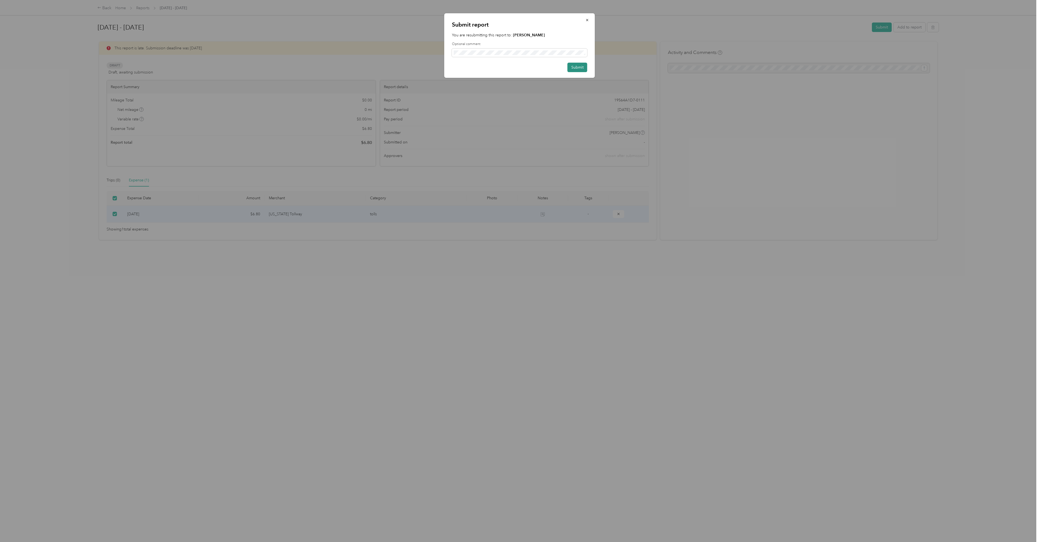
click at [518, 65] on button "Submit" at bounding box center [577, 67] width 20 height 9
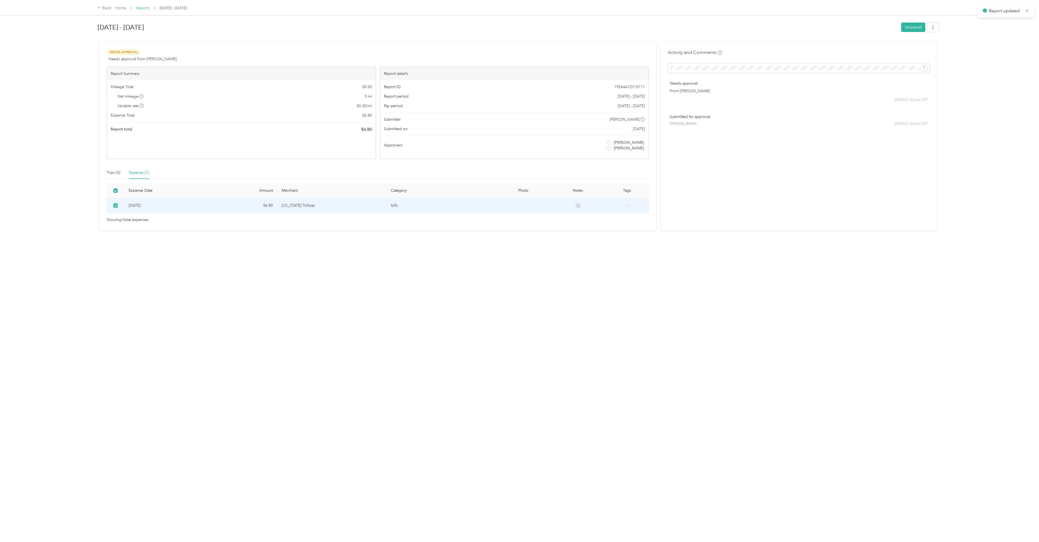
click at [145, 8] on link "Reports" at bounding box center [142, 8] width 13 height 5
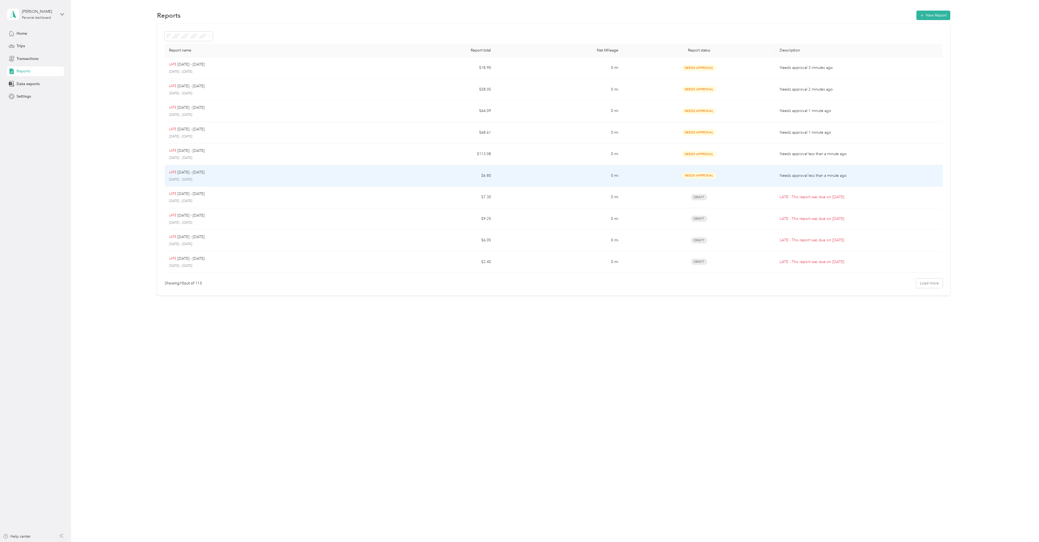
click at [183, 172] on p "[DATE] - [DATE]" at bounding box center [190, 173] width 27 height 6
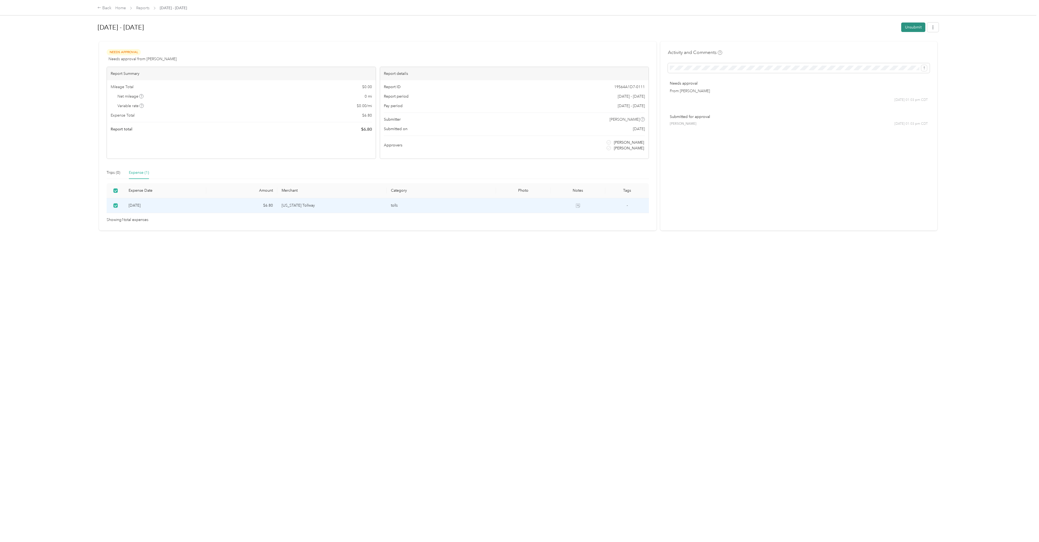
click at [518, 26] on button "Unsubmit" at bounding box center [913, 27] width 24 height 9
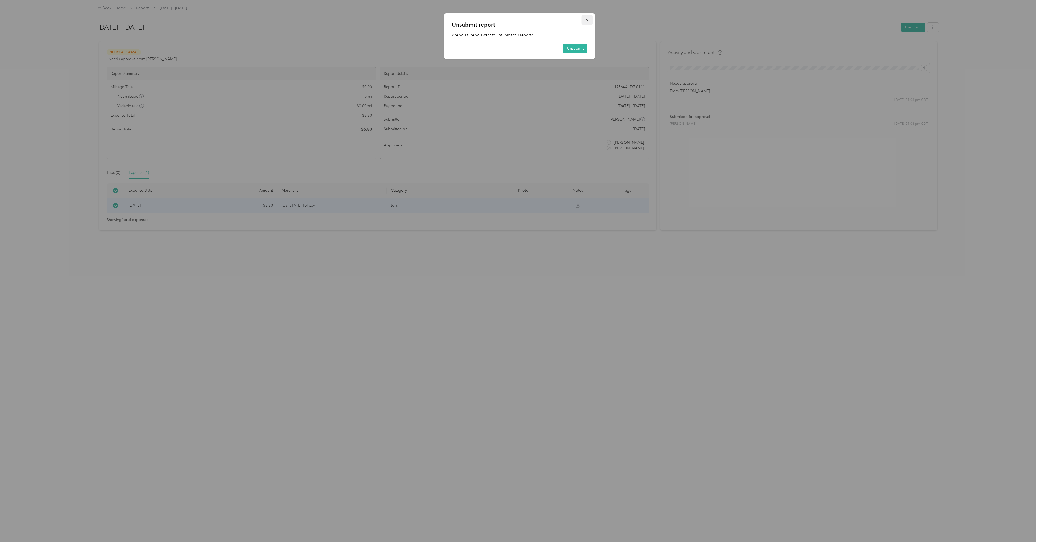
click at [518, 21] on icon "button" at bounding box center [587, 20] width 4 height 4
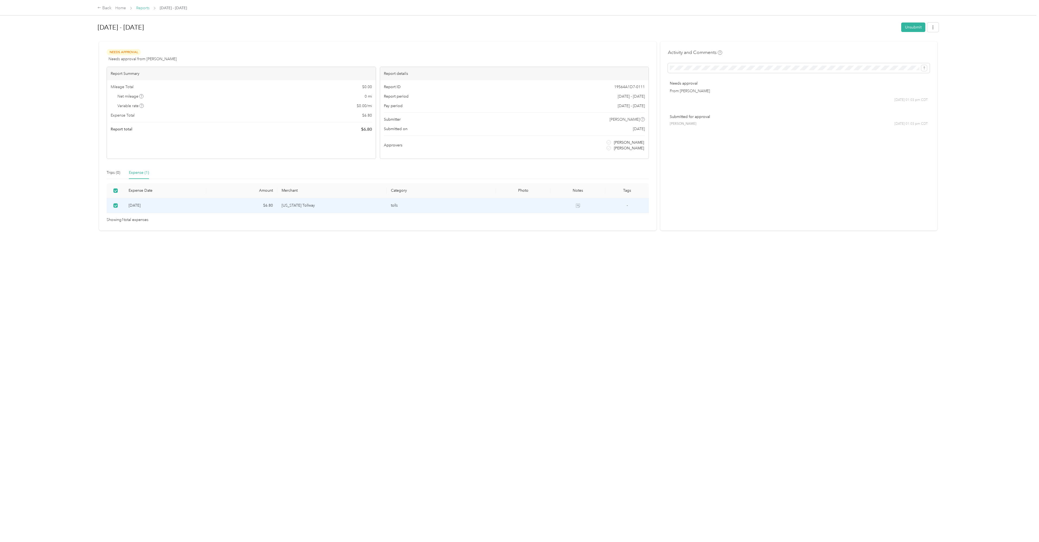
click at [145, 6] on link "Reports" at bounding box center [142, 8] width 13 height 5
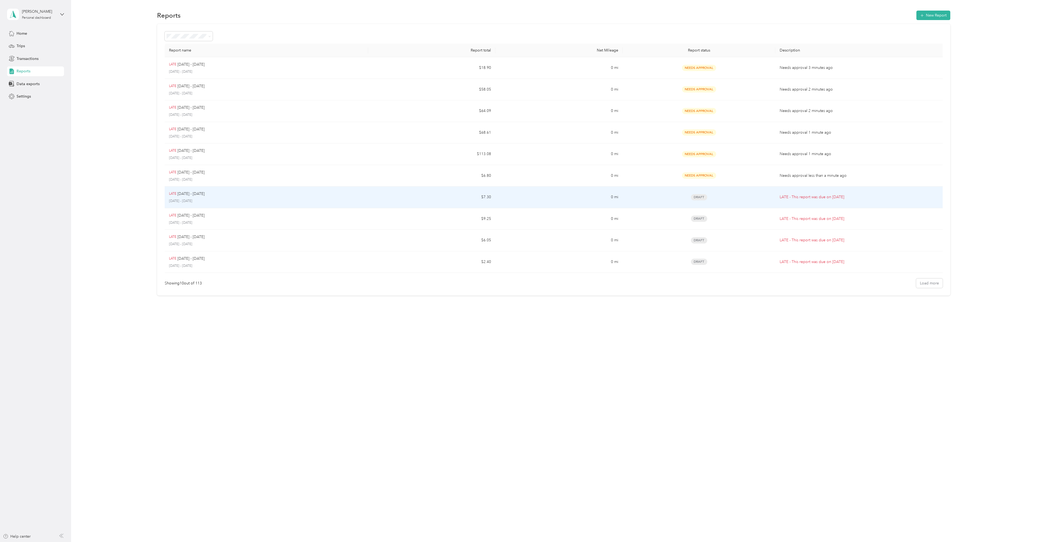
click at [183, 194] on p "[DATE] - [DATE]" at bounding box center [190, 194] width 27 height 6
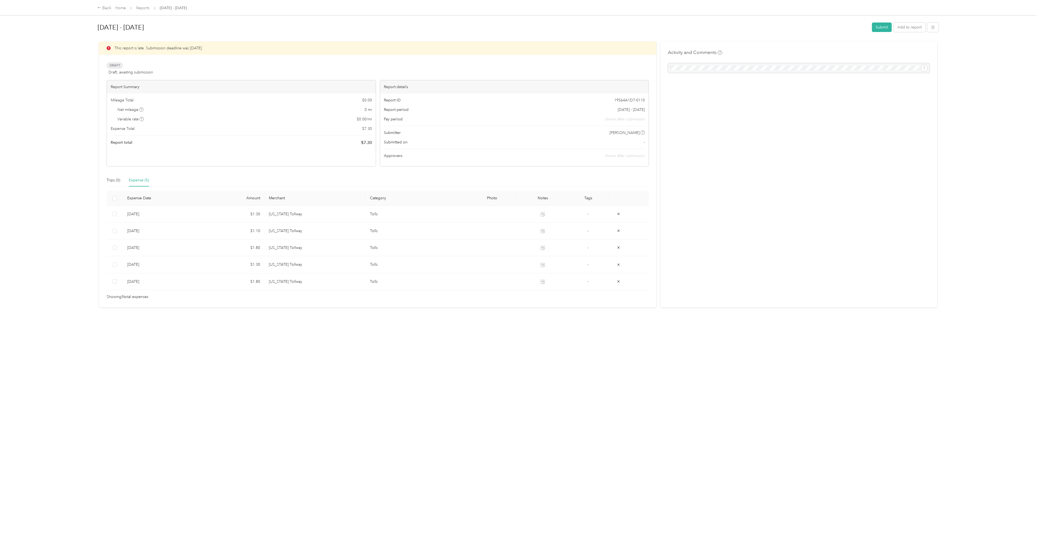
click at [117, 198] on th at bounding box center [115, 198] width 16 height 15
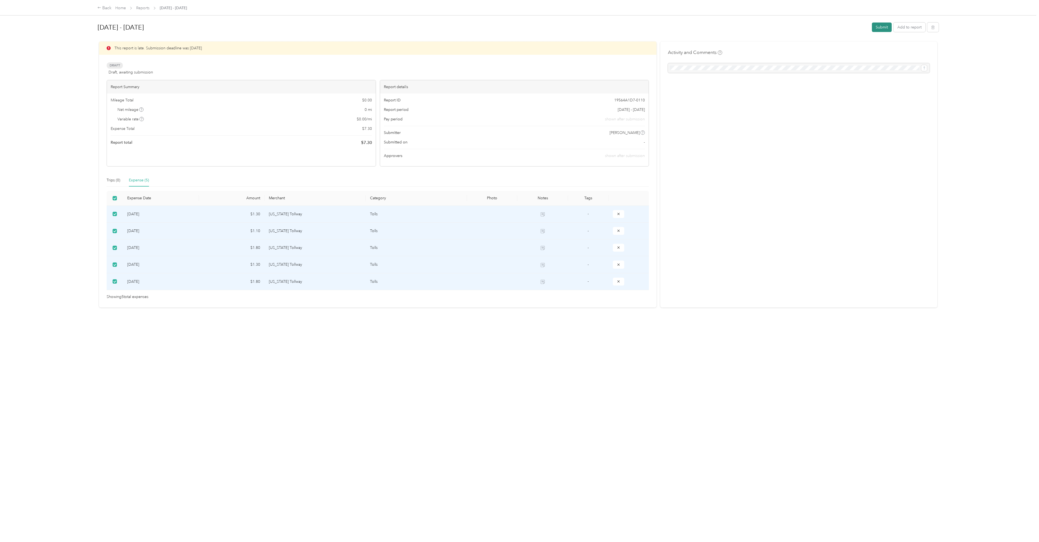
click at [518, 26] on button "Submit" at bounding box center [882, 27] width 20 height 9
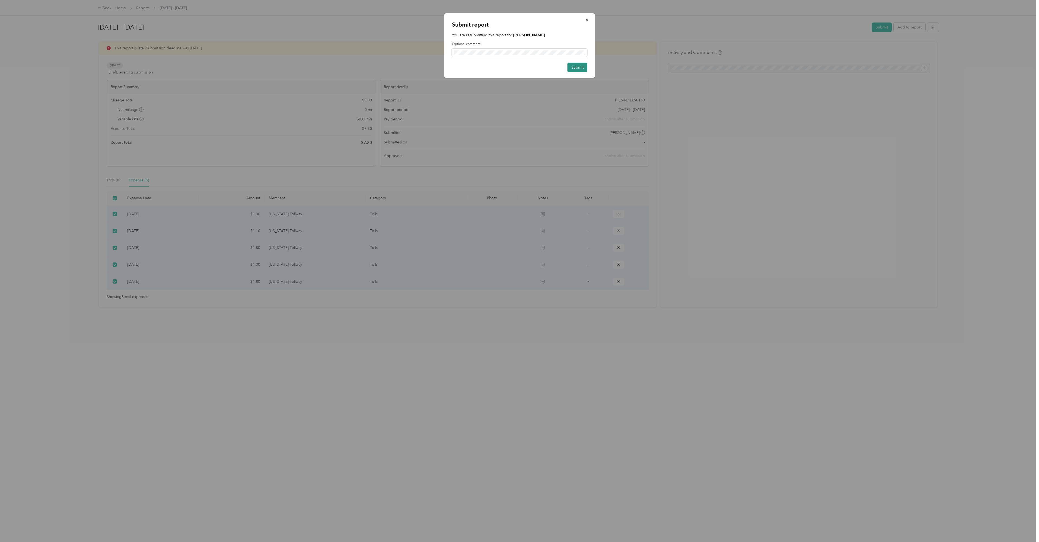
click at [518, 67] on button "Submit" at bounding box center [577, 67] width 20 height 9
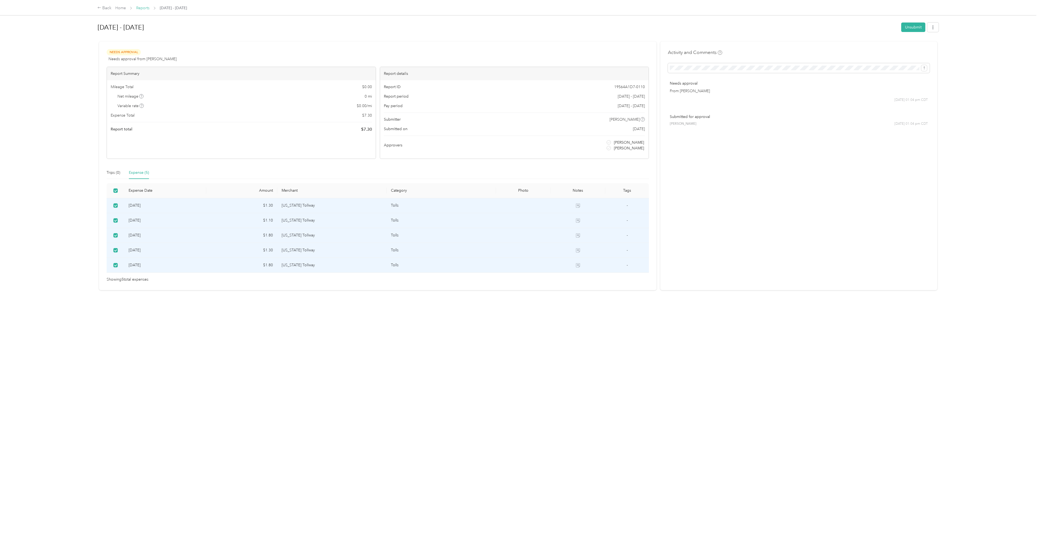
click at [143, 8] on link "Reports" at bounding box center [142, 8] width 13 height 5
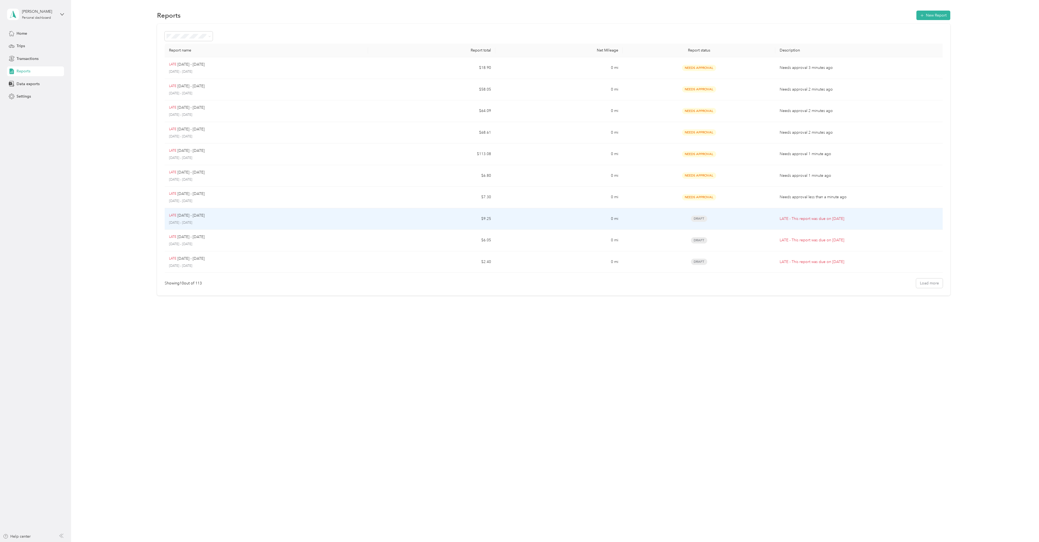
click at [176, 215] on p "LATE" at bounding box center [172, 215] width 7 height 5
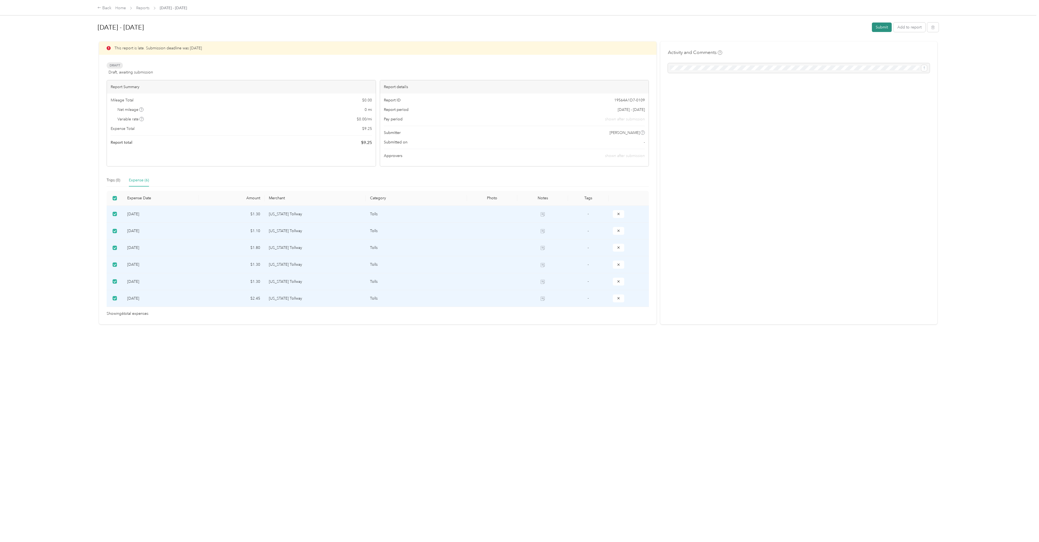
click at [518, 25] on button "Submit" at bounding box center [882, 27] width 20 height 9
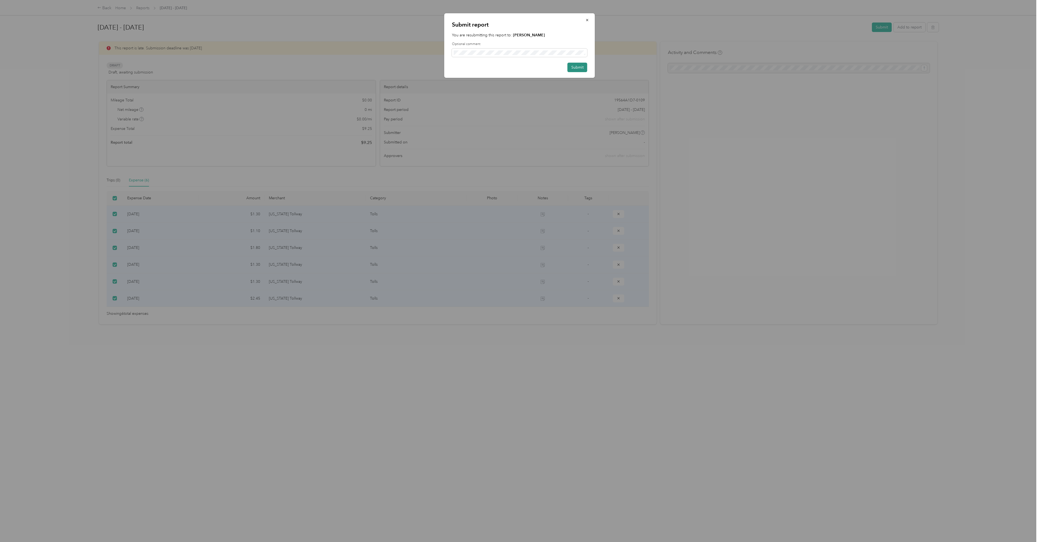
click at [518, 68] on button "Submit" at bounding box center [577, 67] width 20 height 9
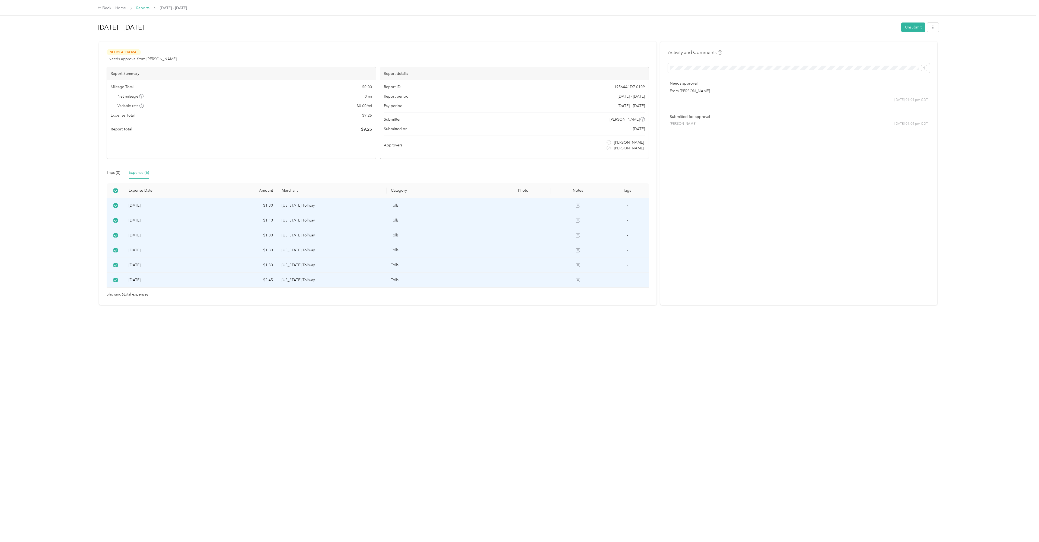
click at [145, 7] on link "Reports" at bounding box center [142, 8] width 13 height 5
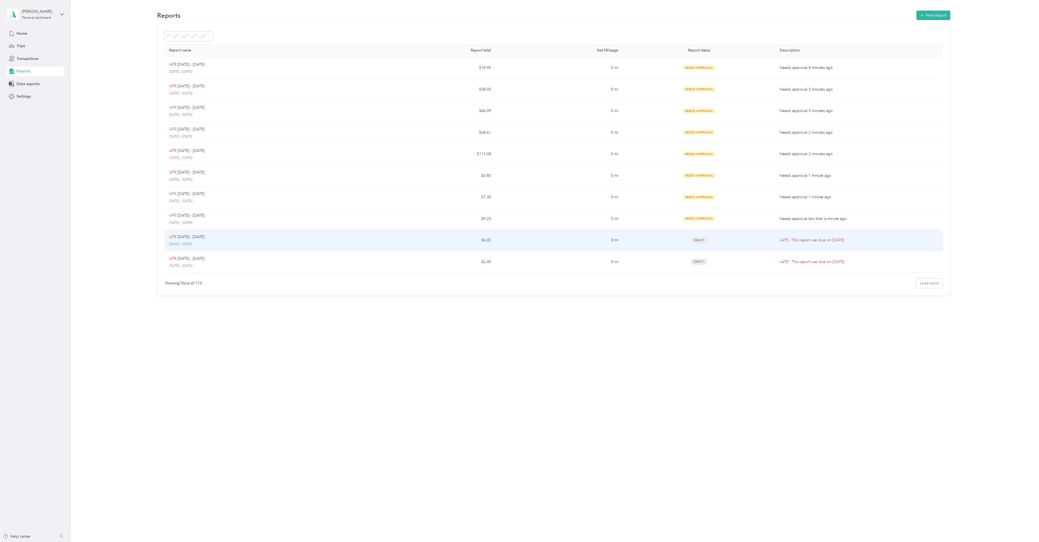
click at [182, 236] on p "[DATE] - [DATE]" at bounding box center [190, 237] width 27 height 6
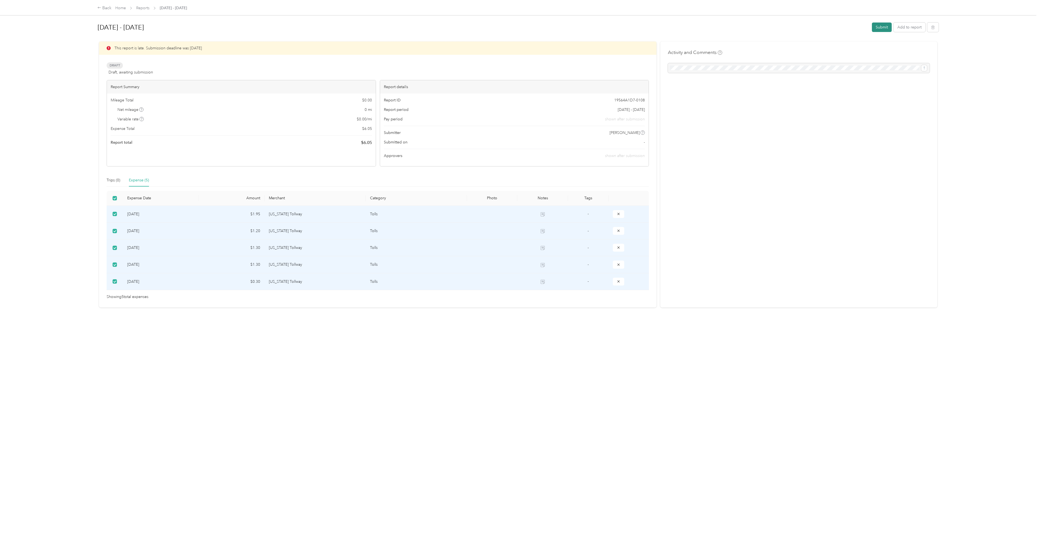
click at [518, 28] on button "Submit" at bounding box center [882, 27] width 20 height 9
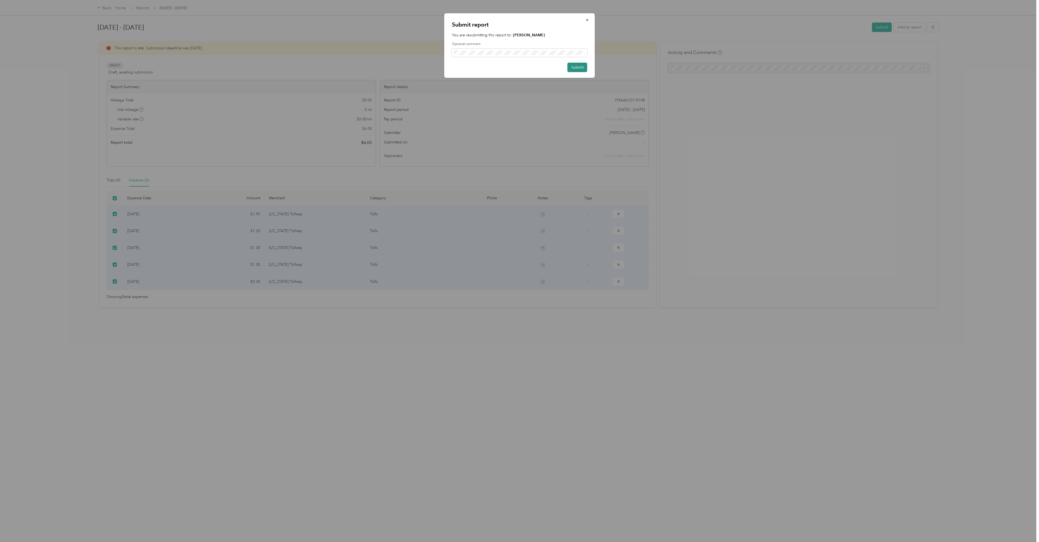
click at [518, 67] on button "Submit" at bounding box center [577, 67] width 20 height 9
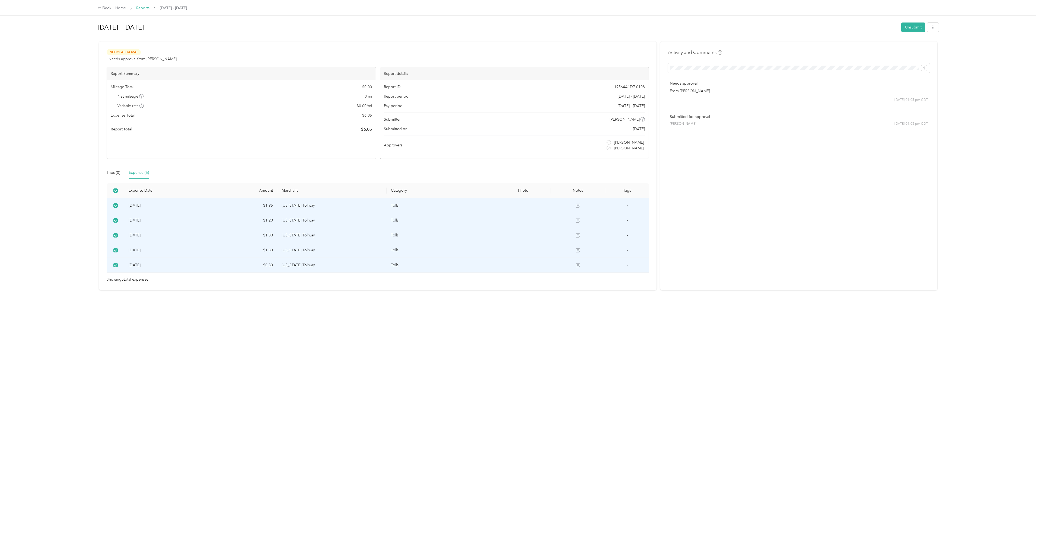
click at [144, 8] on link "Reports" at bounding box center [142, 8] width 13 height 5
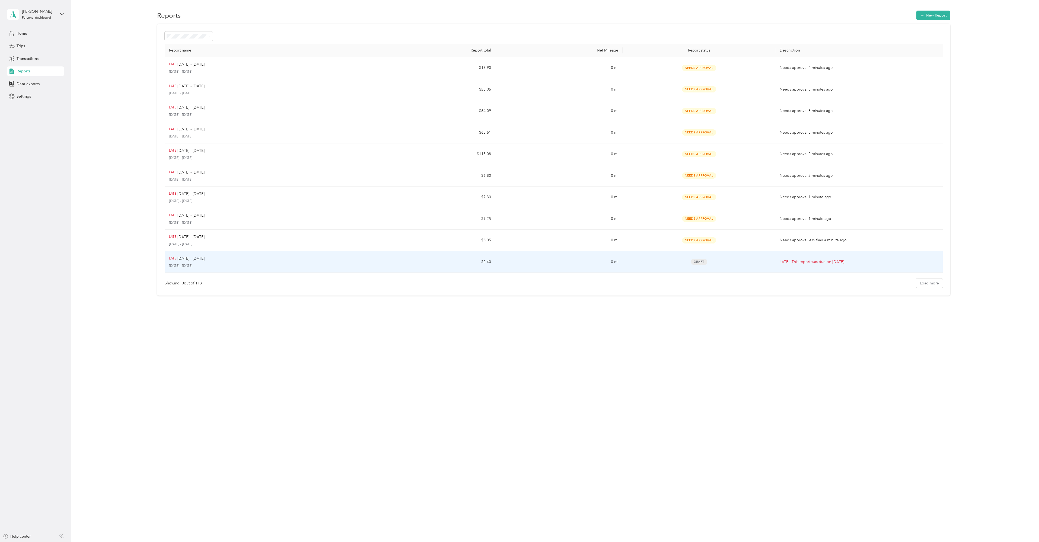
click at [178, 249] on p "[DATE] - [DATE]" at bounding box center [190, 259] width 27 height 6
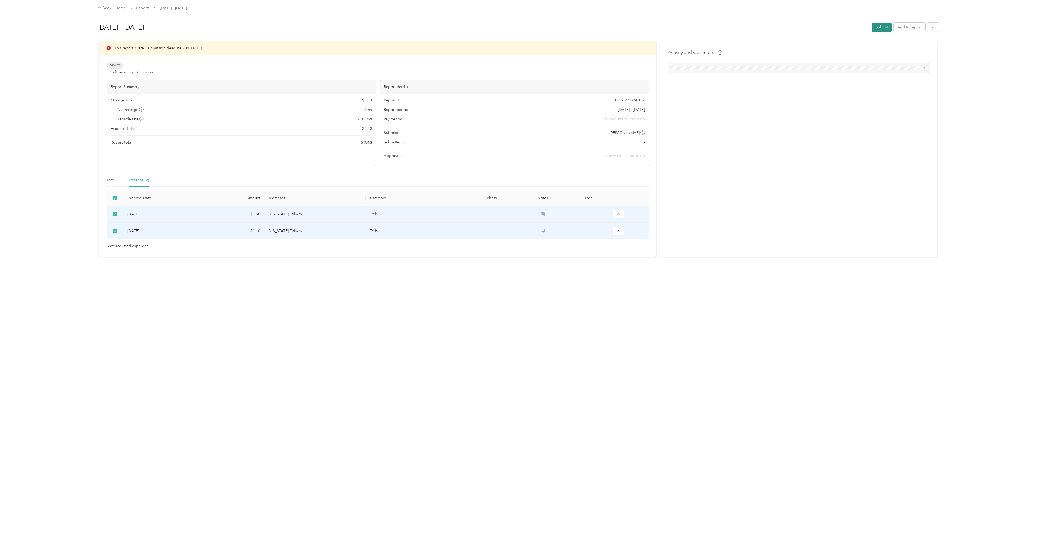
click at [518, 25] on button "Submit" at bounding box center [882, 27] width 20 height 9
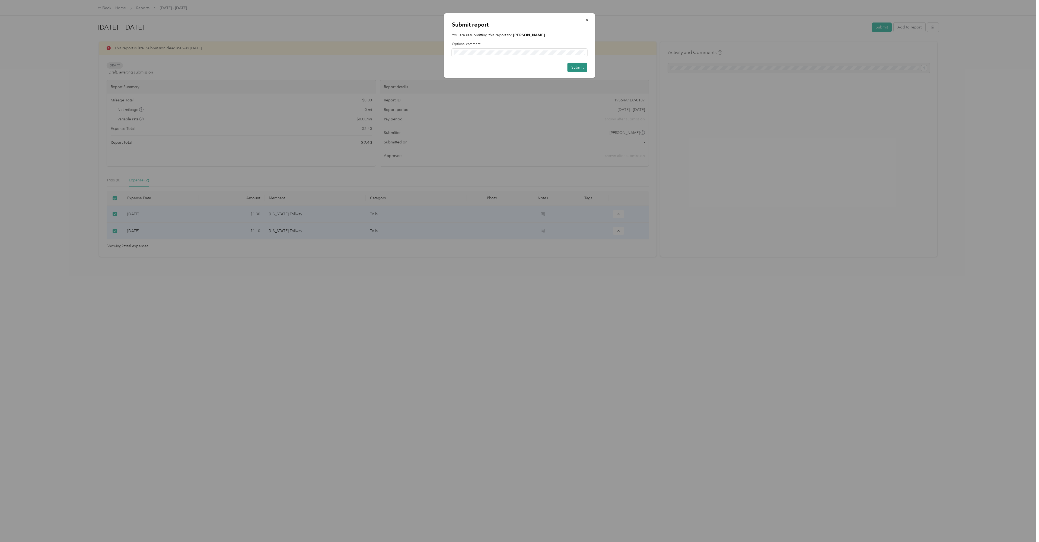
click at [518, 65] on button "Submit" at bounding box center [577, 67] width 20 height 9
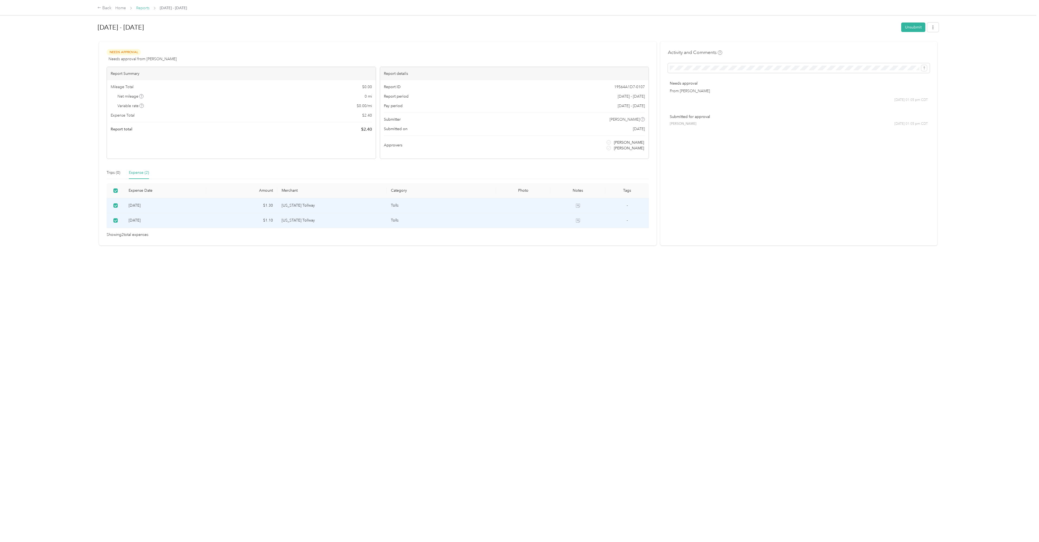
click at [144, 6] on link "Reports" at bounding box center [142, 8] width 13 height 5
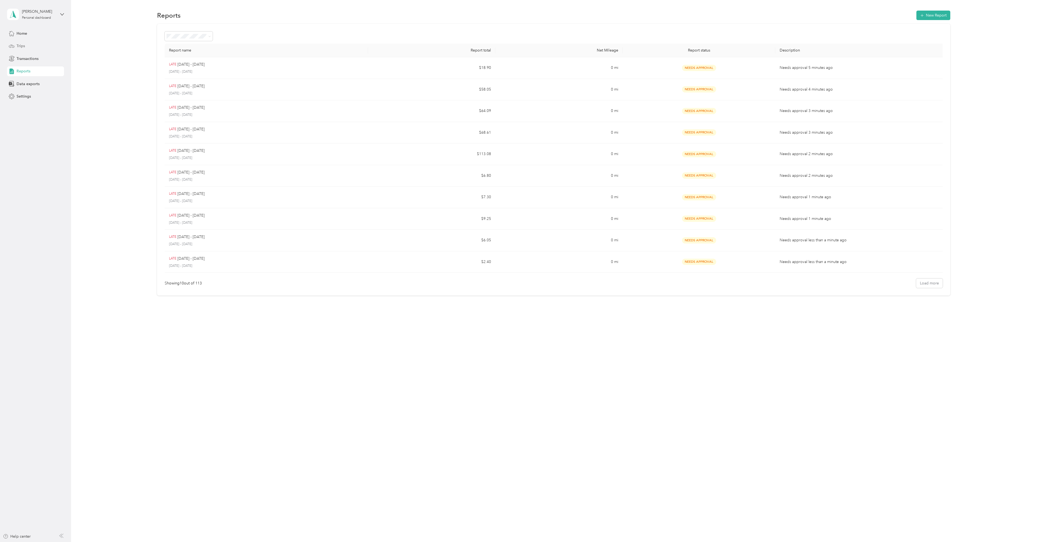
click at [20, 45] on span "Trips" at bounding box center [21, 46] width 8 height 6
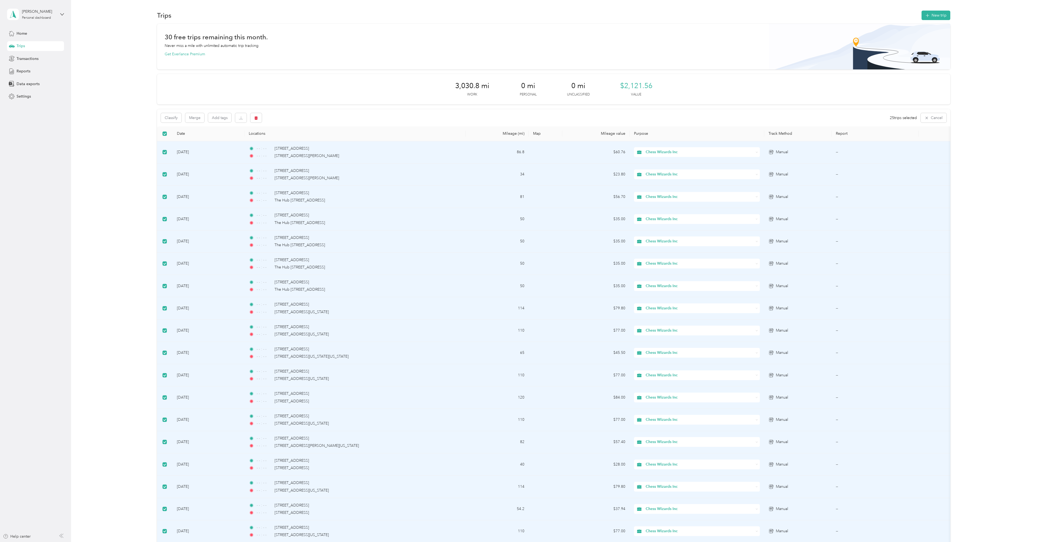
click at [518, 149] on td "--" at bounding box center [874, 152] width 87 height 22
click at [518, 151] on td "--" at bounding box center [874, 152] width 87 height 22
click at [241, 116] on icon "button" at bounding box center [241, 118] width 4 height 4
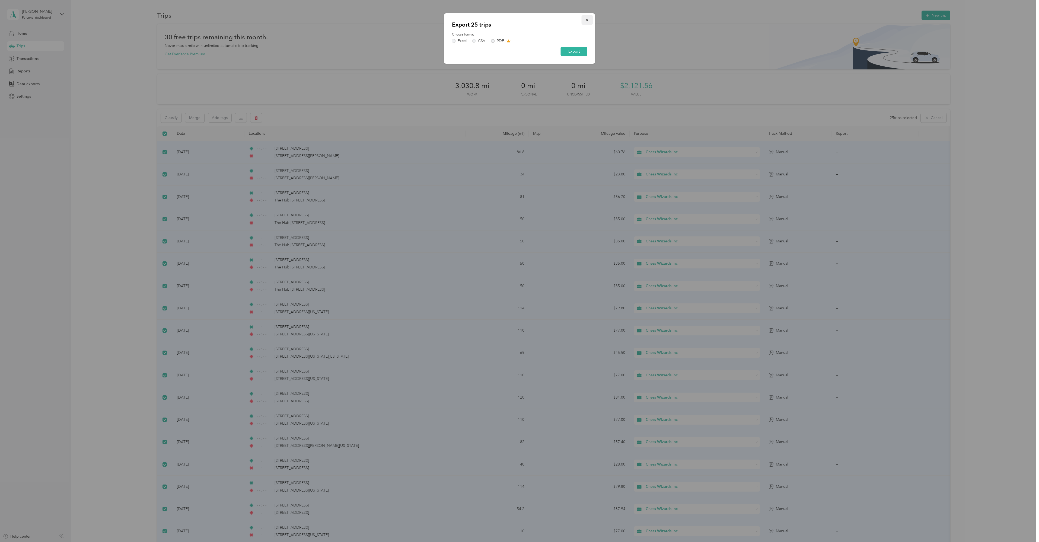
click at [518, 21] on icon "button" at bounding box center [587, 20] width 2 height 2
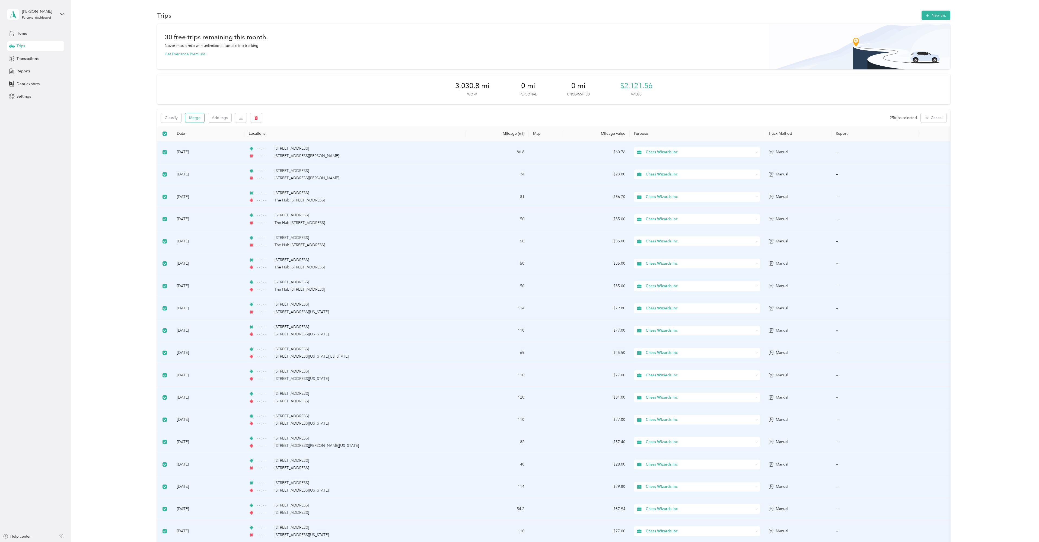
click at [191, 117] on button "Merge" at bounding box center [194, 117] width 19 height 9
click at [24, 57] on span "Transactions" at bounding box center [28, 59] width 22 height 6
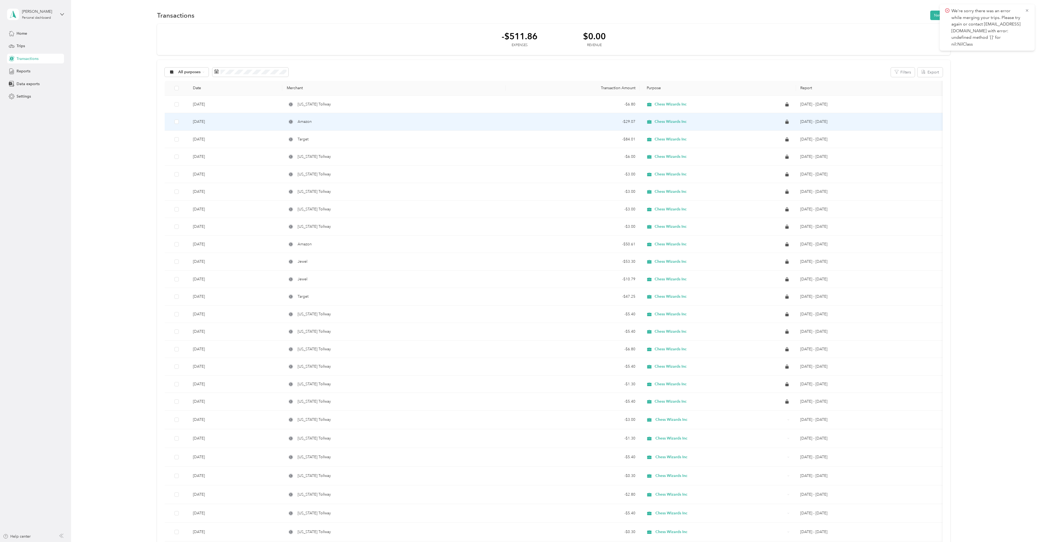
click at [207, 120] on td "[DATE]" at bounding box center [236, 122] width 94 height 18
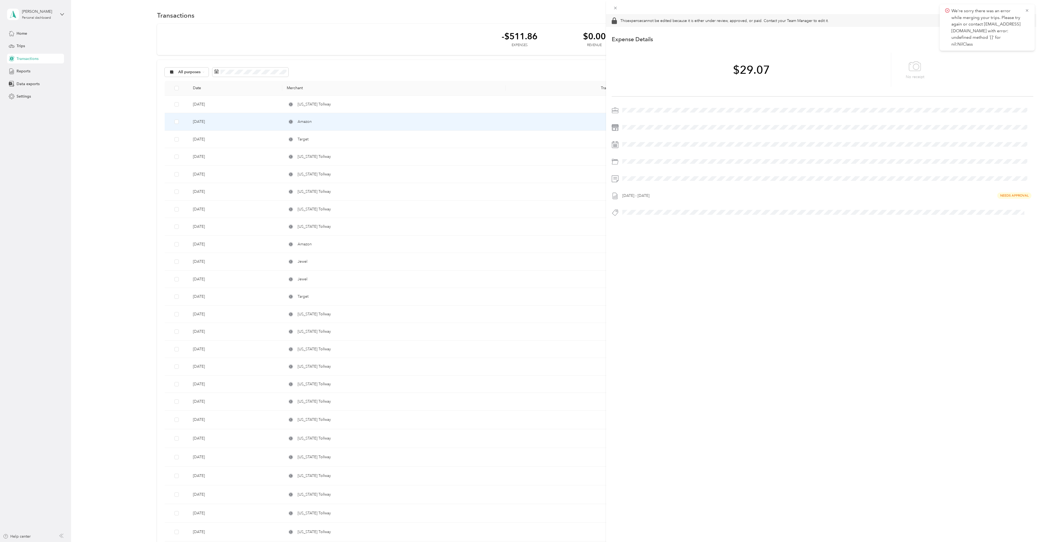
click at [518, 66] on icon at bounding box center [915, 66] width 12 height 15
click at [518, 10] on icon at bounding box center [1027, 10] width 4 height 5
click at [518, 71] on icon at bounding box center [915, 66] width 12 height 15
click at [25, 72] on div "This expense cannot be edited because it is either under review, approved, or p…" at bounding box center [519, 271] width 1039 height 542
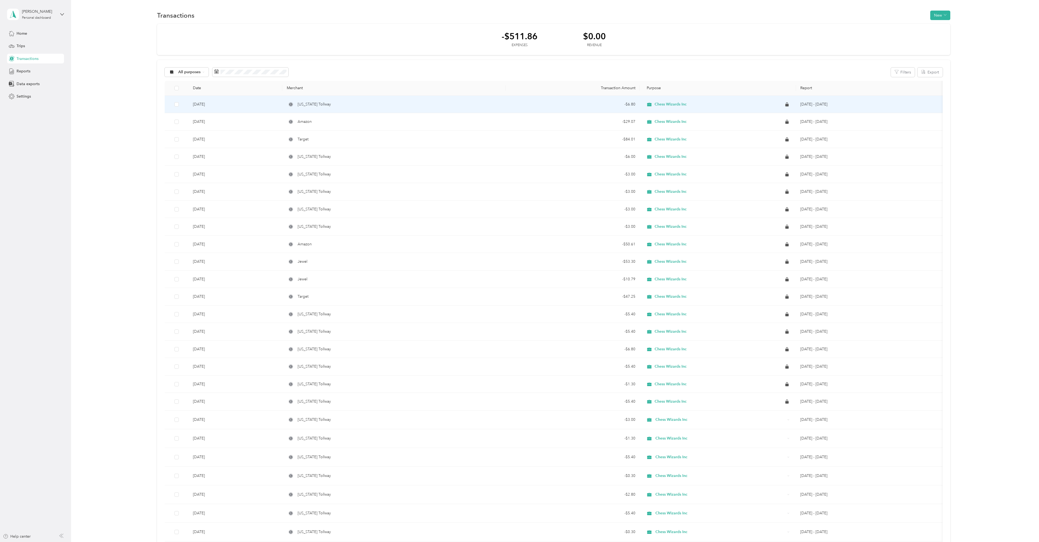
click at [303, 105] on span "[US_STATE] Tollway" at bounding box center [314, 104] width 33 height 6
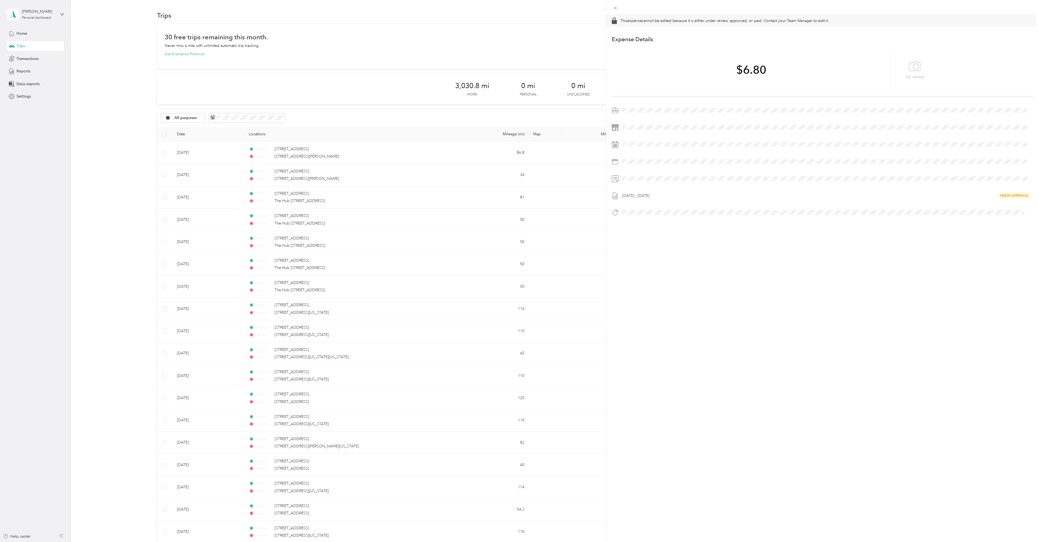
click at [23, 72] on div "This expense cannot be edited because it is either under review, approved, or p…" at bounding box center [519, 271] width 1039 height 542
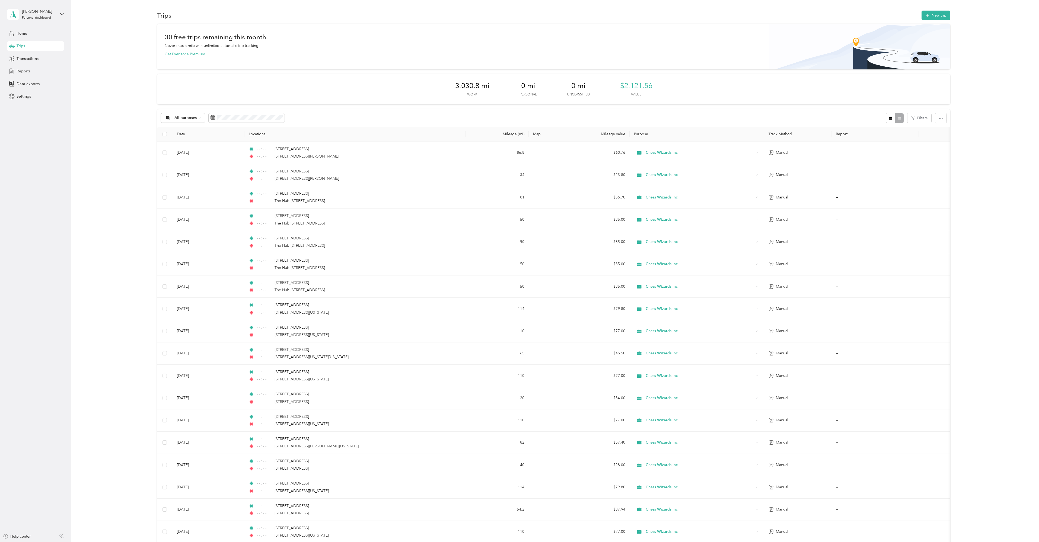
click at [23, 72] on span "Reports" at bounding box center [24, 71] width 14 height 6
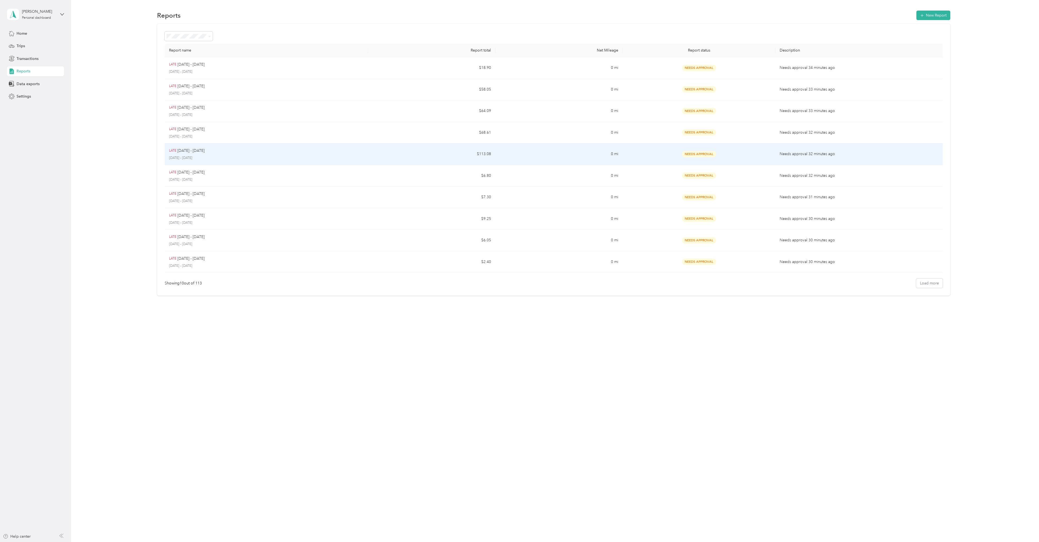
click at [518, 153] on p "Needs approval 32 minutes ago" at bounding box center [860, 154] width 161 height 6
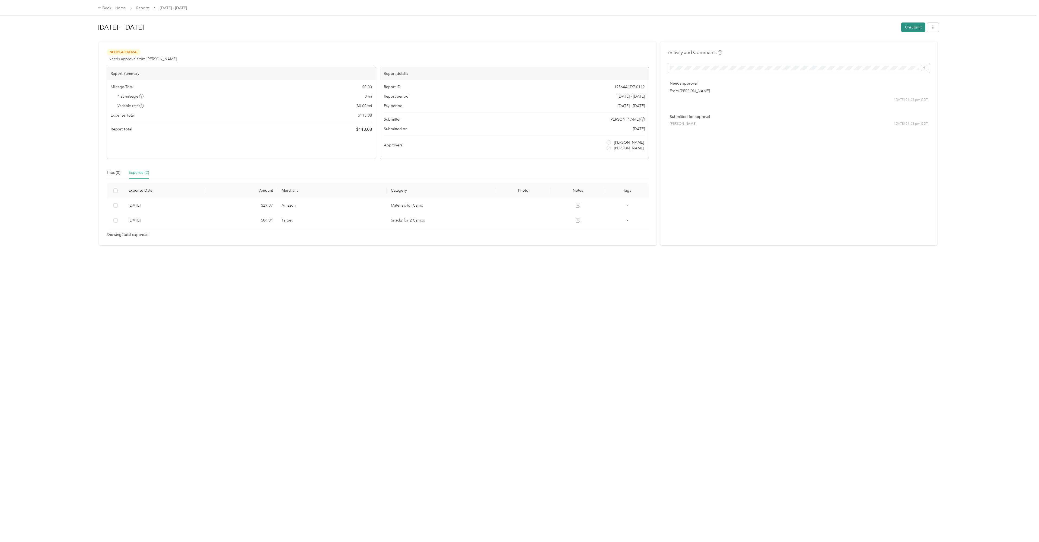
click at [518, 25] on button "Unsubmit" at bounding box center [913, 27] width 24 height 9
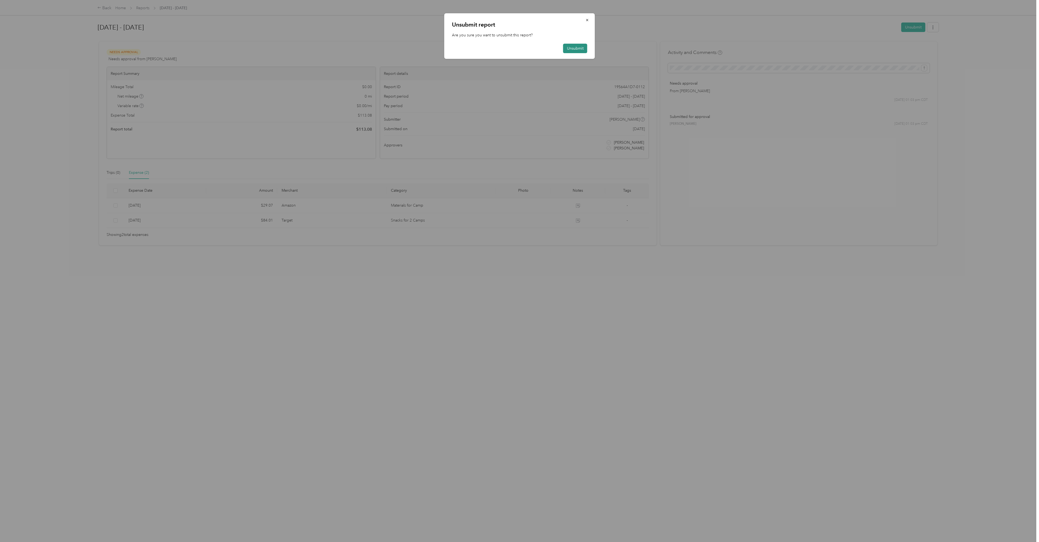
click at [518, 49] on button "Unsubmit" at bounding box center [575, 48] width 24 height 9
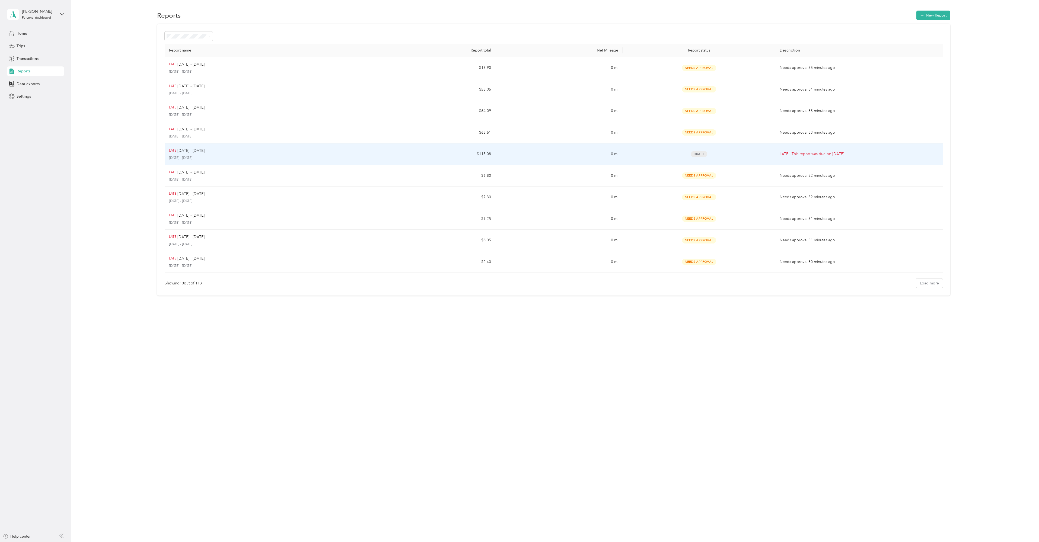
click at [518, 152] on p "LATE - This report was due on [DATE]" at bounding box center [860, 154] width 161 height 6
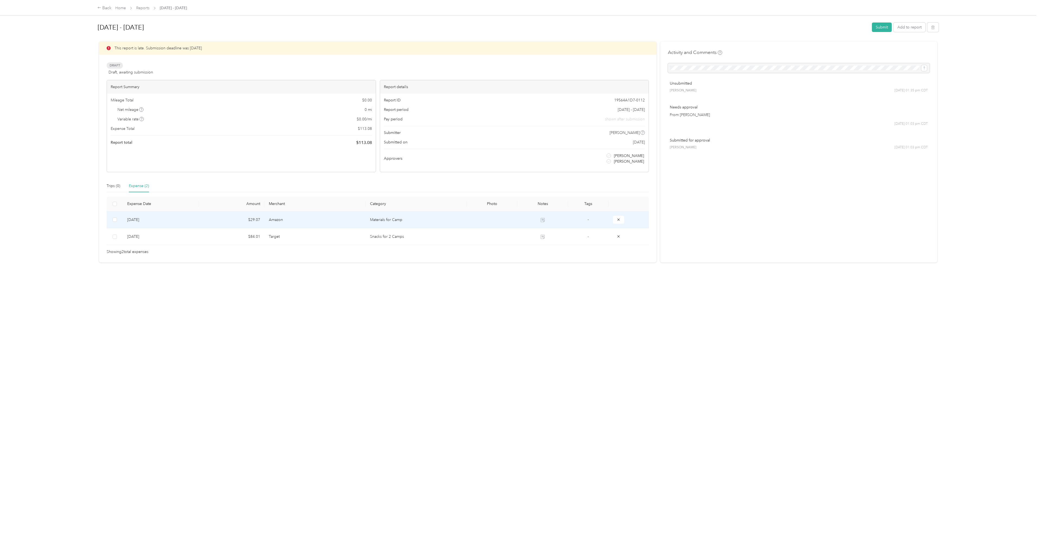
click at [137, 218] on td "[DATE]" at bounding box center [161, 220] width 76 height 17
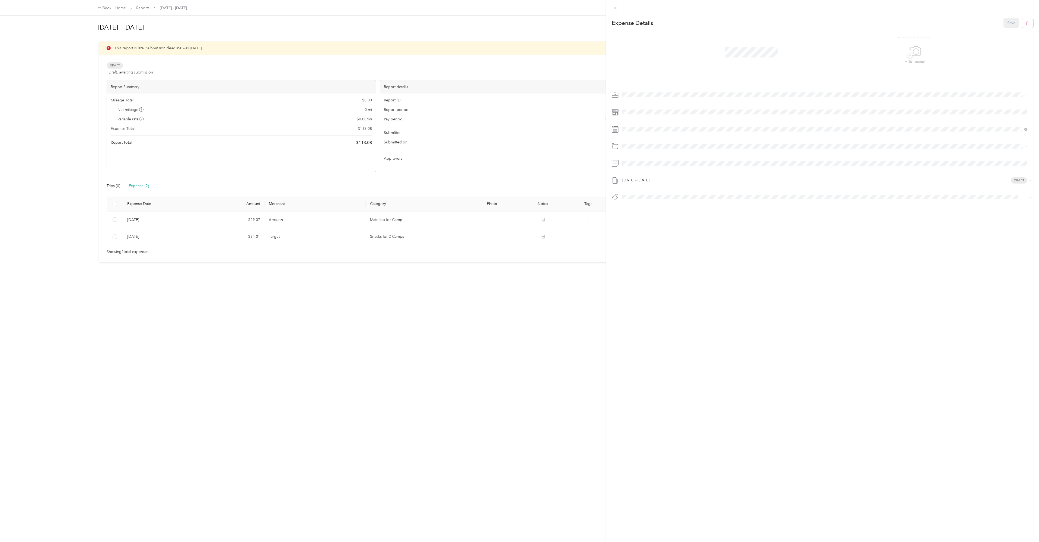
click at [138, 236] on div "This expense cannot be edited because it is either under review, approved, or p…" at bounding box center [519, 271] width 1039 height 542
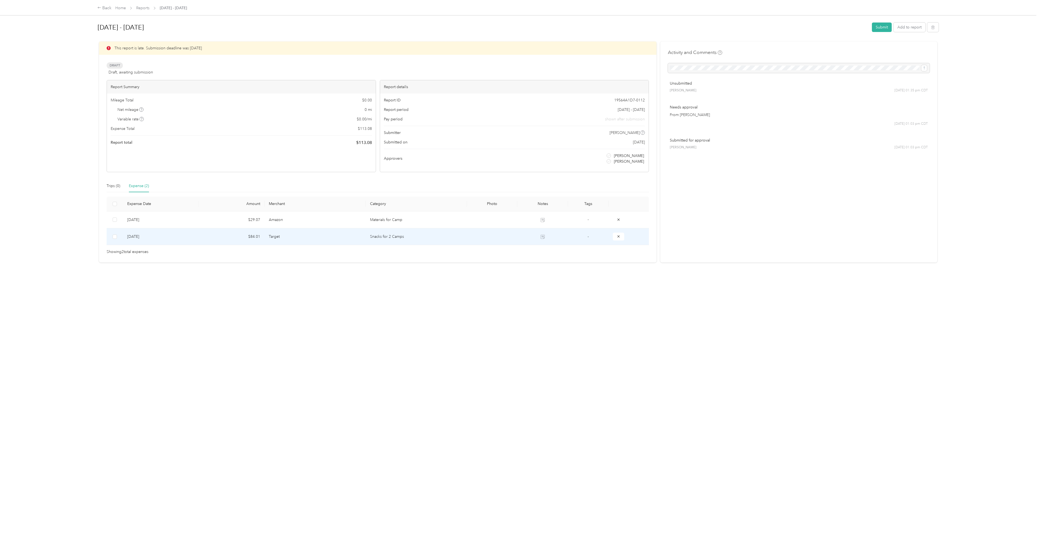
click at [490, 238] on td at bounding box center [492, 236] width 50 height 17
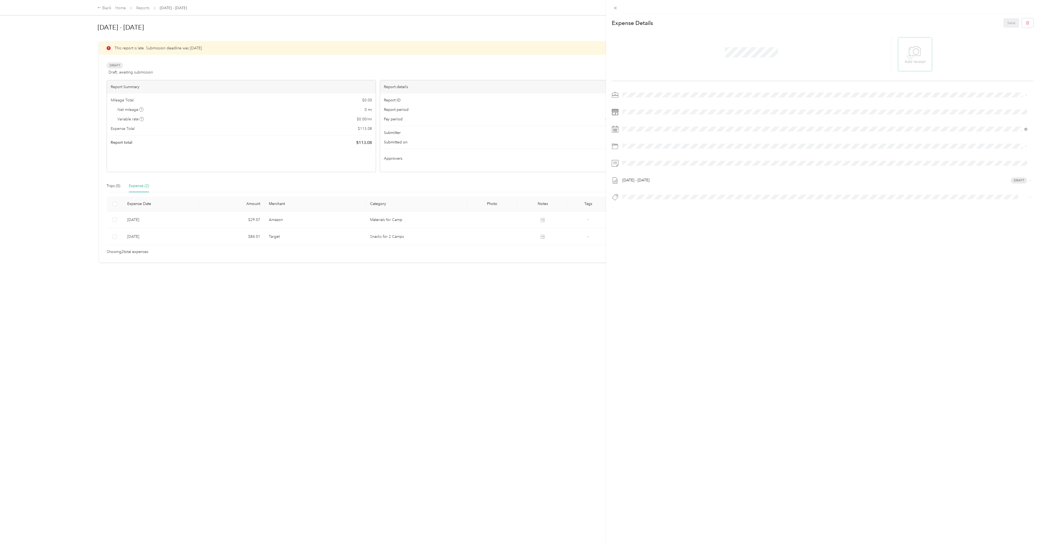
click at [518, 53] on icon at bounding box center [915, 51] width 12 height 15
click at [518, 21] on button "Save" at bounding box center [1011, 22] width 16 height 9
click at [518, 26] on button "Submit" at bounding box center [882, 27] width 20 height 9
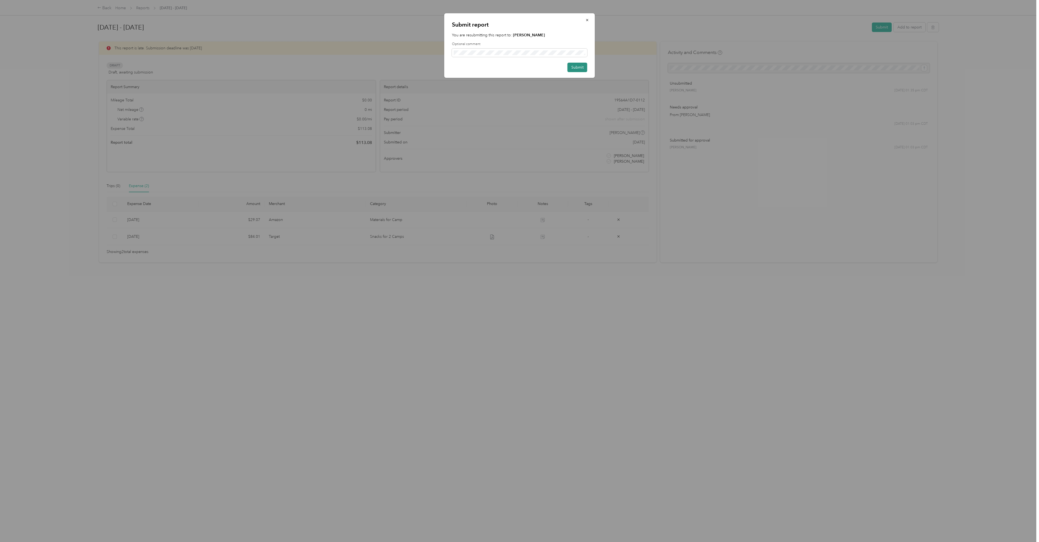
click at [518, 68] on button "Submit" at bounding box center [577, 67] width 20 height 9
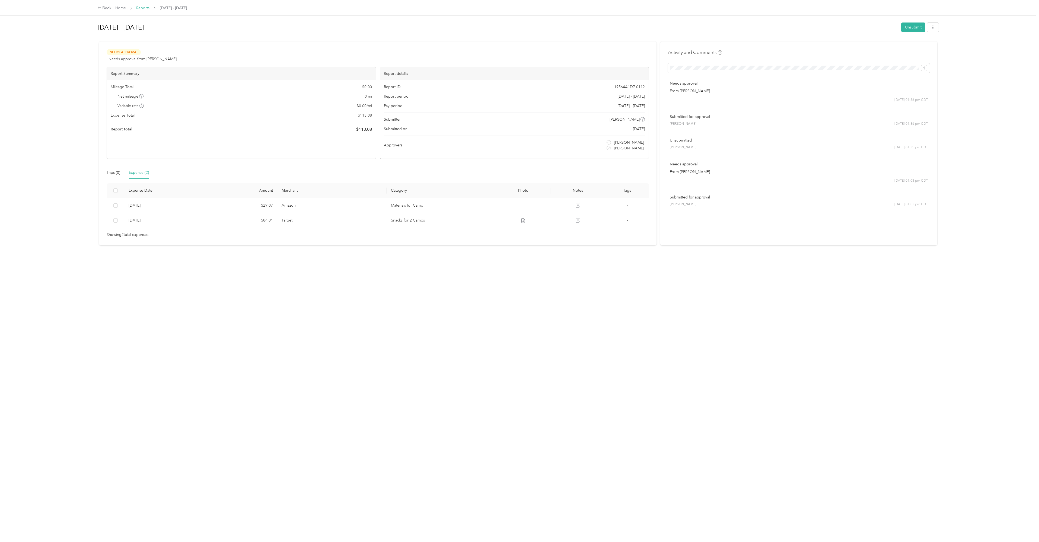
click at [144, 8] on link "Reports" at bounding box center [142, 8] width 13 height 5
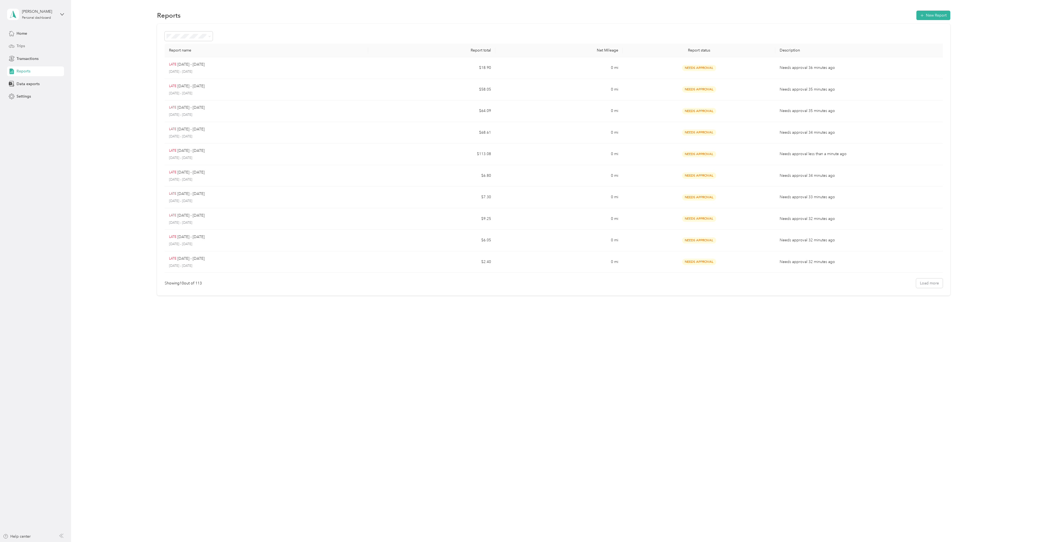
click at [21, 44] on span "Trips" at bounding box center [21, 46] width 8 height 6
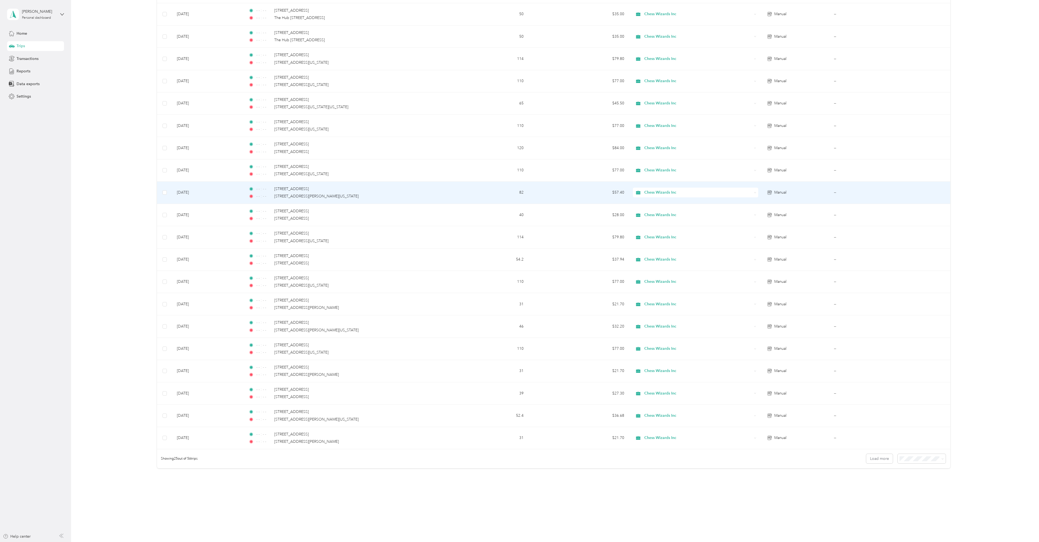
scroll to position [251, 0]
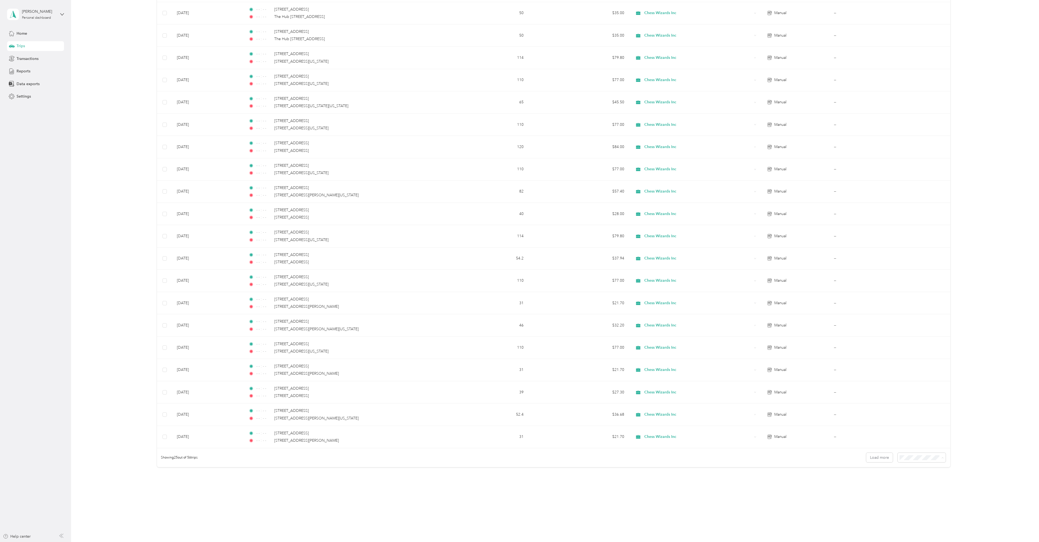
click at [518, 249] on div "100 per load" at bounding box center [920, 487] width 40 height 6
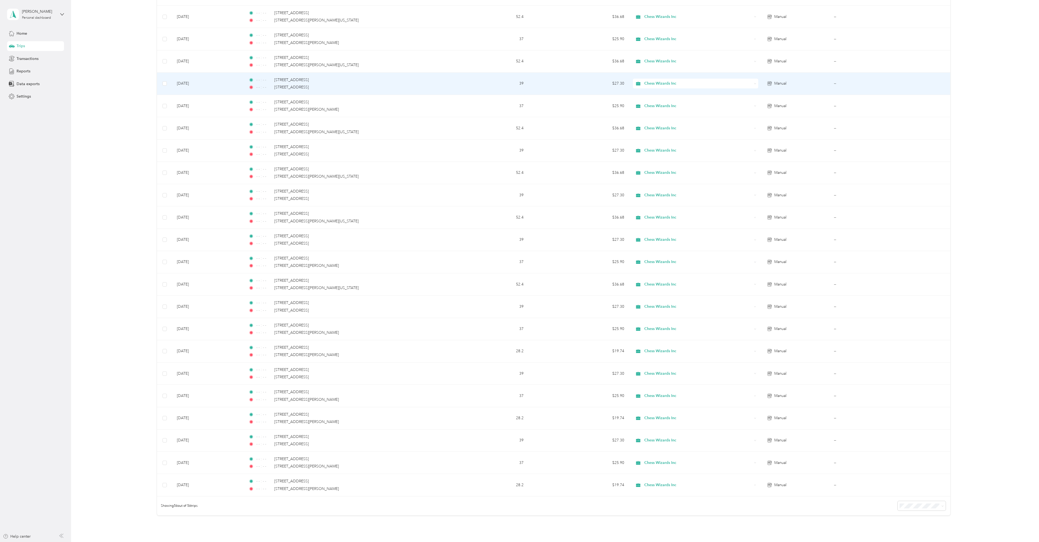
scroll to position [943, 0]
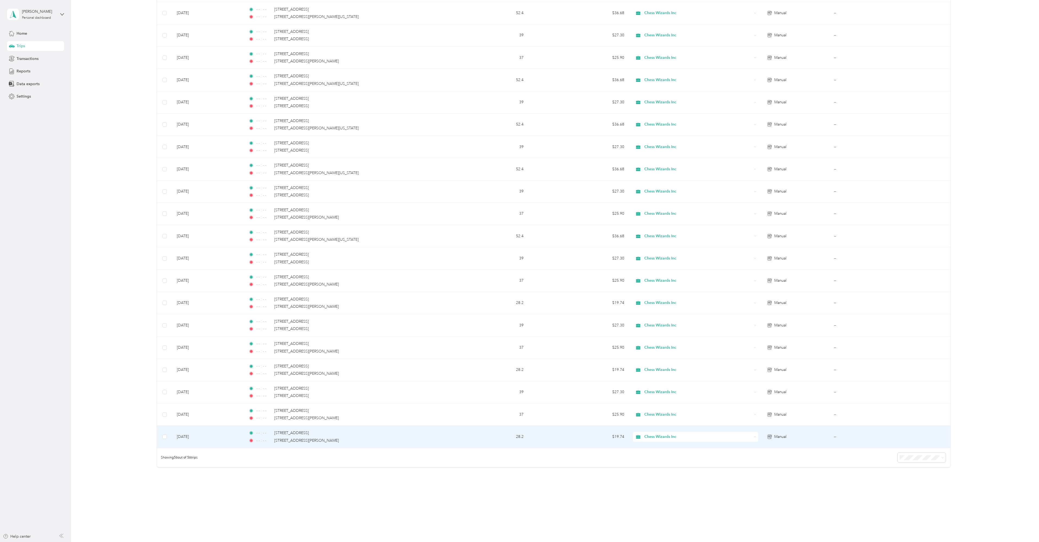
click at [518, 249] on span "Manual" at bounding box center [780, 437] width 12 height 6
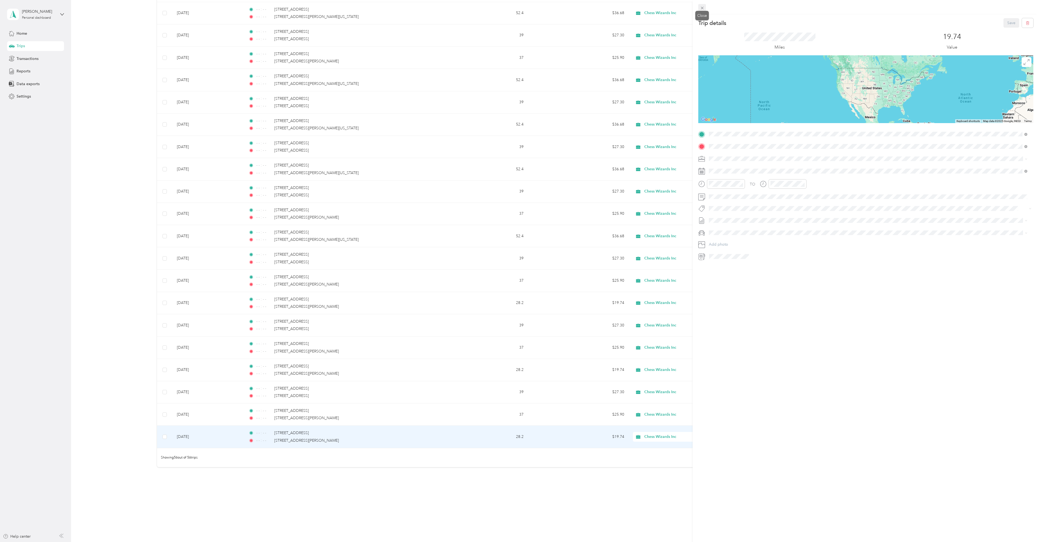
click at [518, 8] on icon at bounding box center [702, 8] width 3 height 3
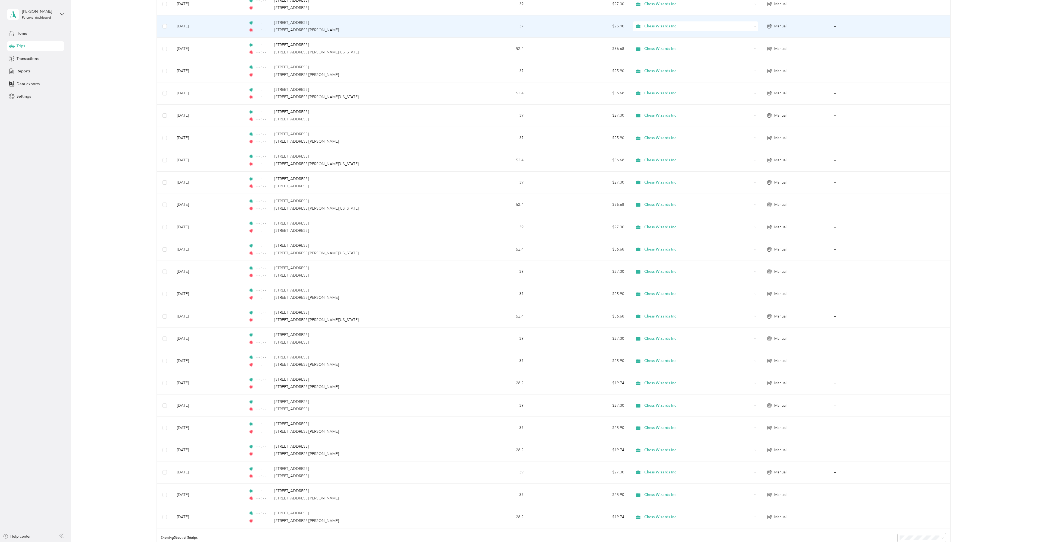
scroll to position [861, 0]
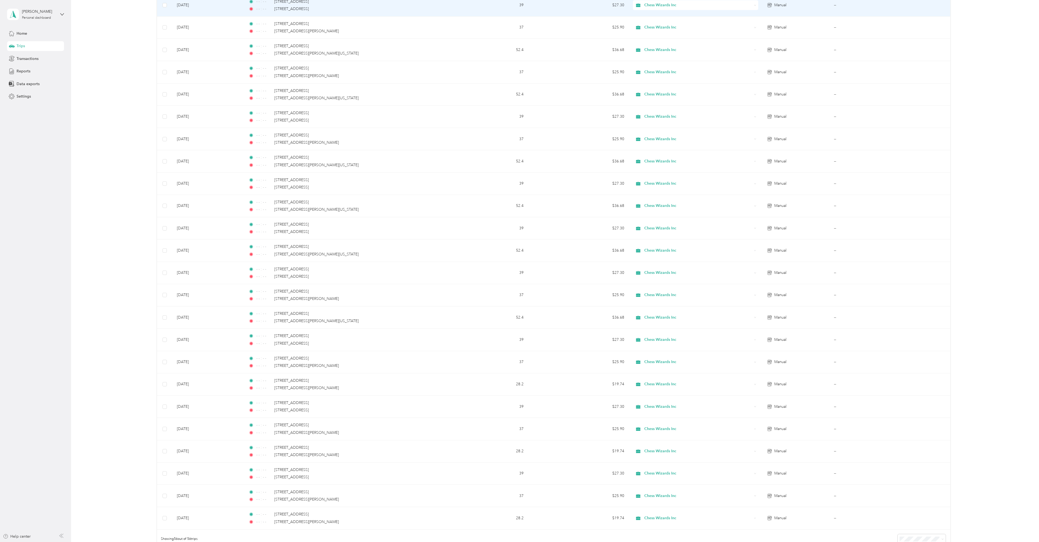
click at [518, 4] on span "Chess Wizards Inc" at bounding box center [698, 5] width 108 height 6
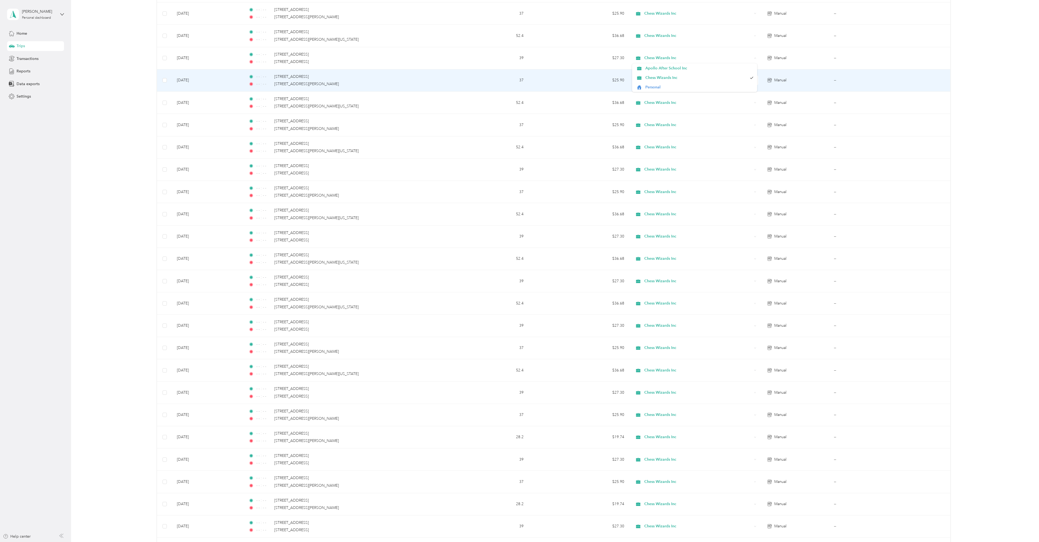
scroll to position [807, 0]
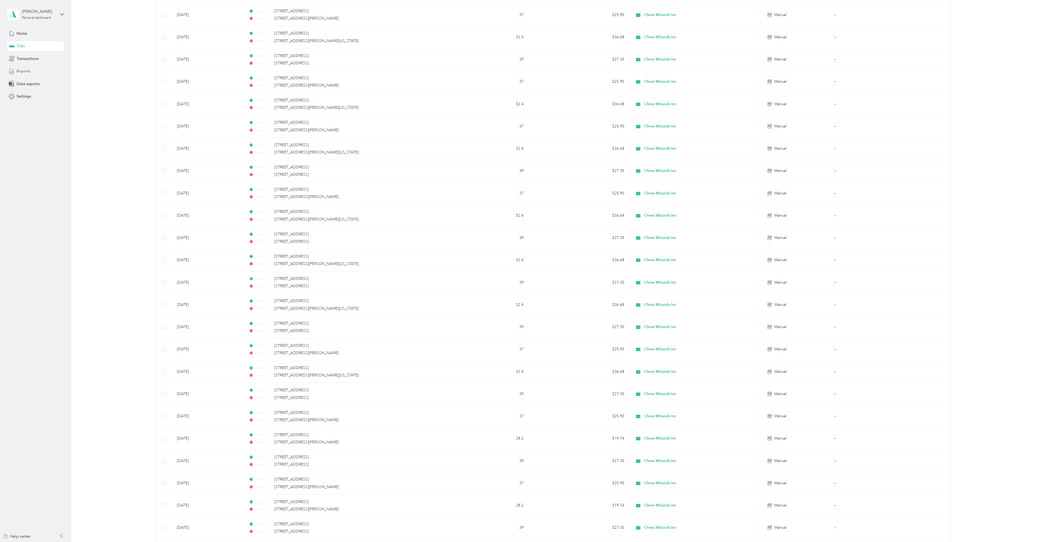
click at [22, 71] on span "Reports" at bounding box center [24, 71] width 14 height 6
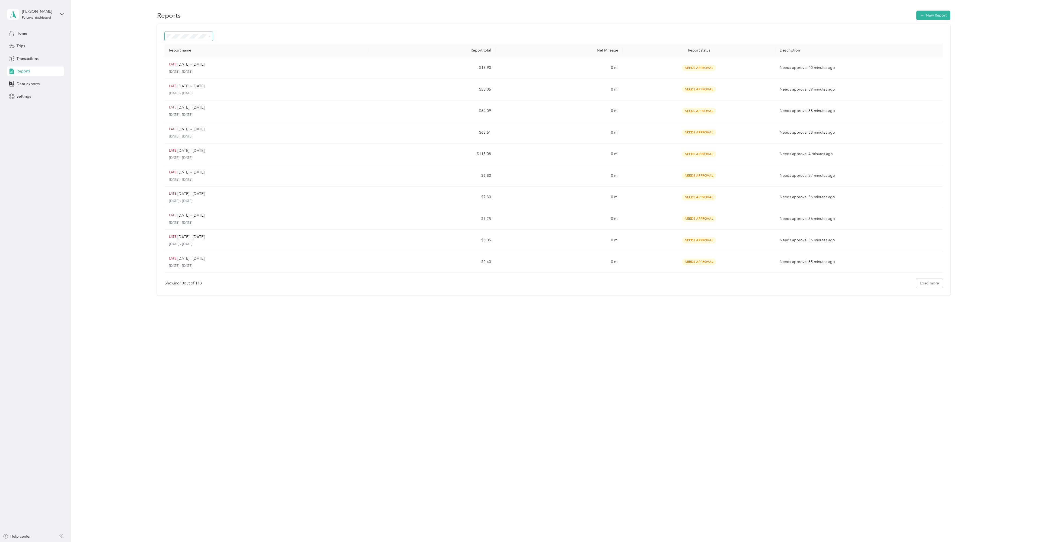
click at [210, 36] on icon at bounding box center [209, 36] width 2 height 2
click at [181, 83] on span "Approved" at bounding box center [178, 82] width 18 height 5
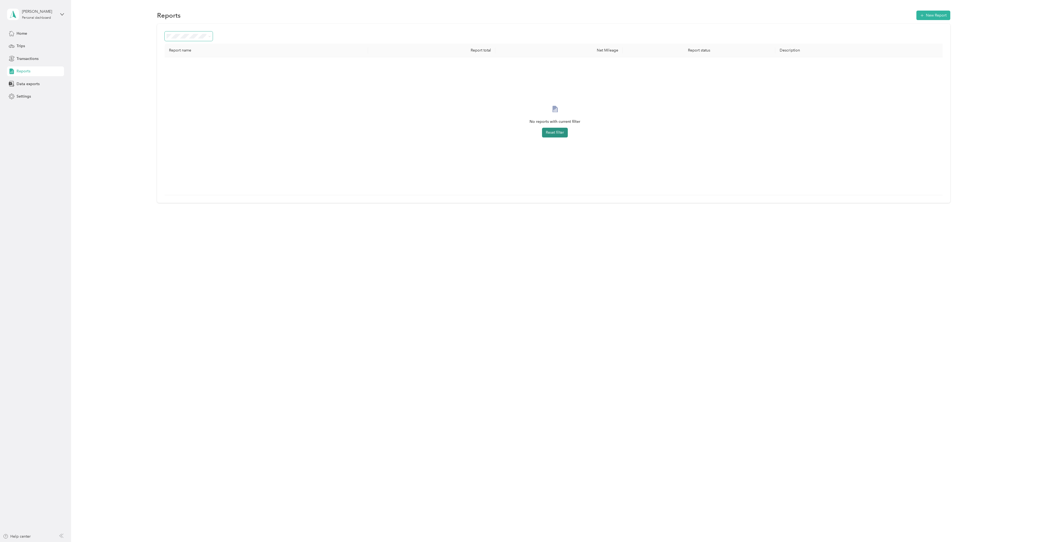
click at [518, 132] on button "Reset filter" at bounding box center [555, 133] width 26 height 10
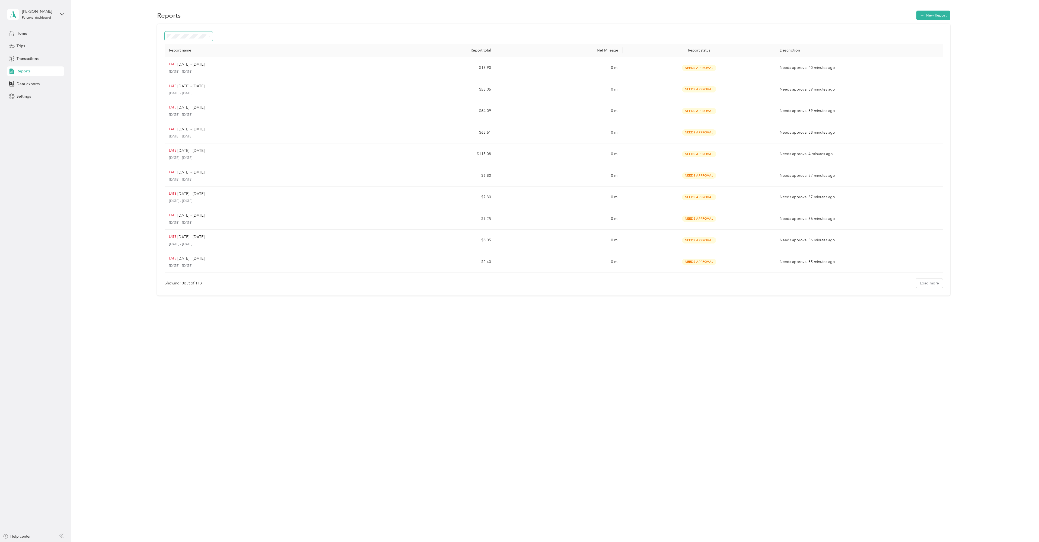
click at [209, 36] on icon at bounding box center [209, 36] width 2 height 2
click at [178, 95] on li "Rejected" at bounding box center [189, 93] width 48 height 9
click at [27, 59] on span "Transactions" at bounding box center [28, 59] width 22 height 6
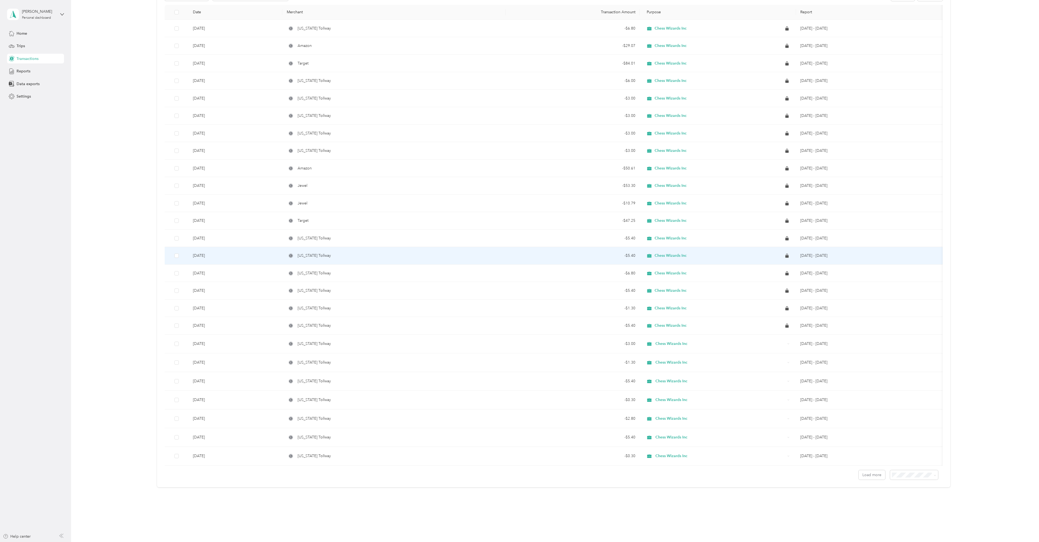
scroll to position [77, 0]
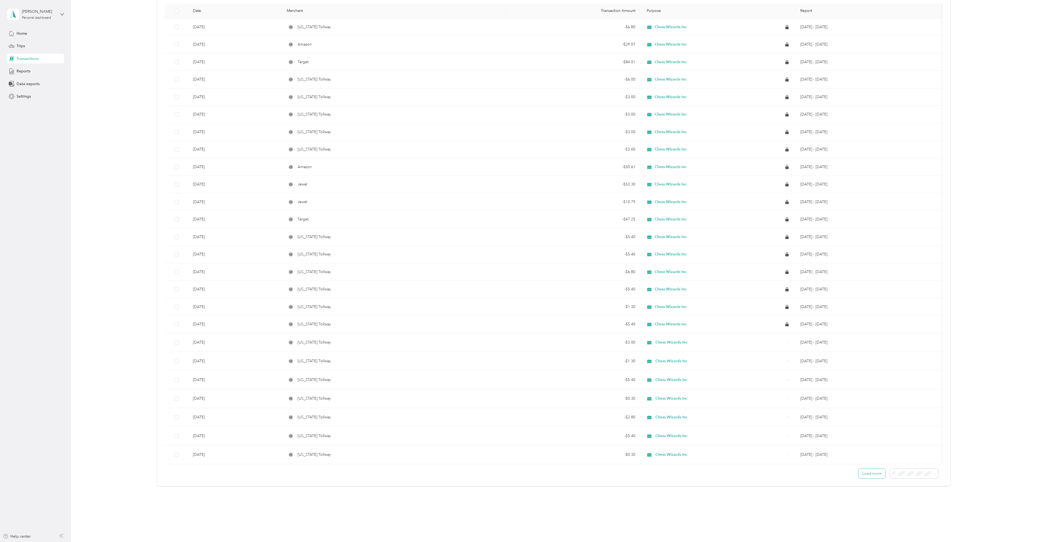
click at [518, 249] on button "Load more" at bounding box center [872, 473] width 27 height 9
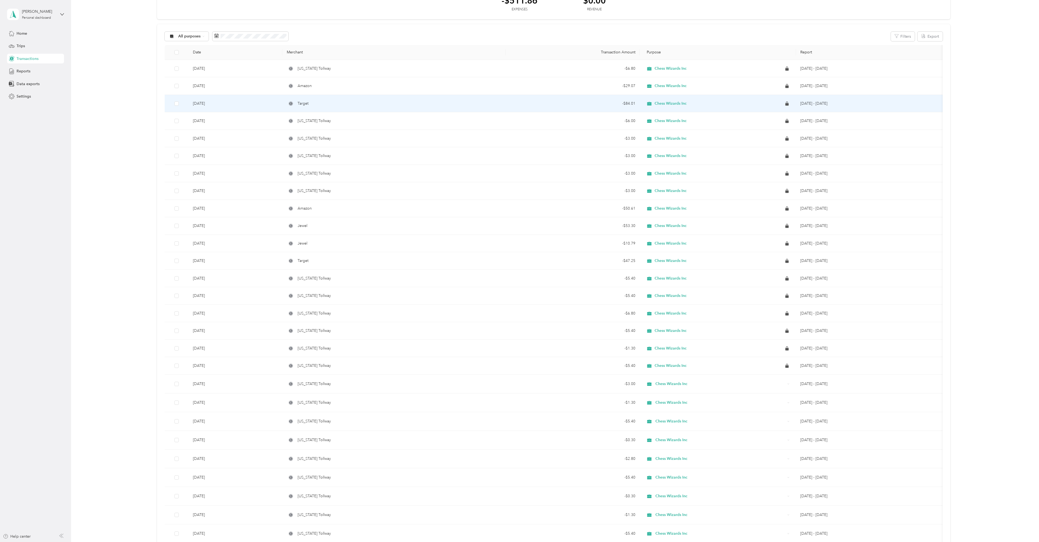
scroll to position [0, 0]
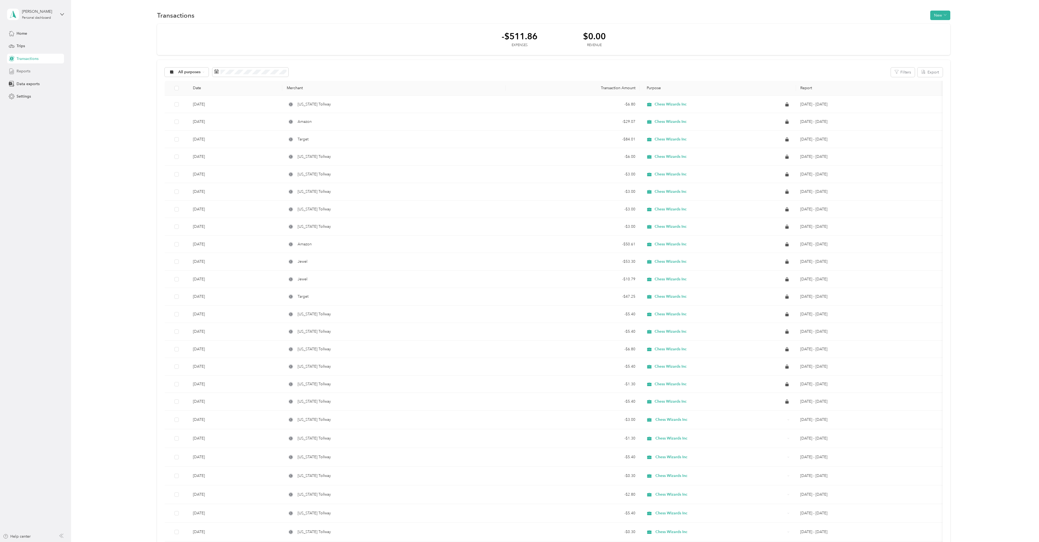
click at [23, 72] on span "Reports" at bounding box center [24, 71] width 14 height 6
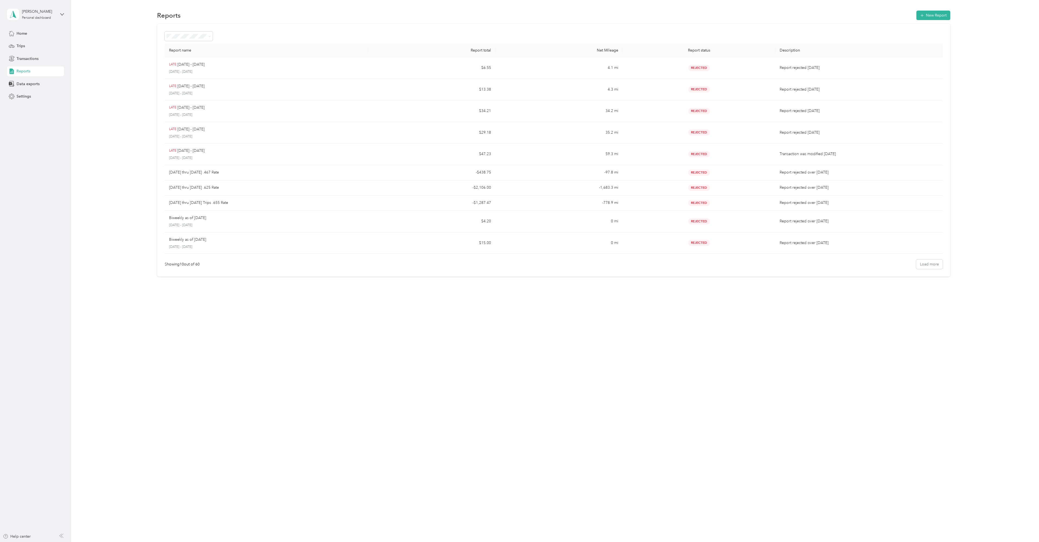
click at [24, 71] on span "Reports" at bounding box center [24, 71] width 14 height 6
click at [210, 35] on icon at bounding box center [209, 36] width 2 height 2
click at [182, 64] on span "Needs approval" at bounding box center [183, 64] width 28 height 5
click at [208, 35] on span at bounding box center [208, 36] width 4 height 6
click at [209, 35] on span at bounding box center [209, 36] width 2 height 5
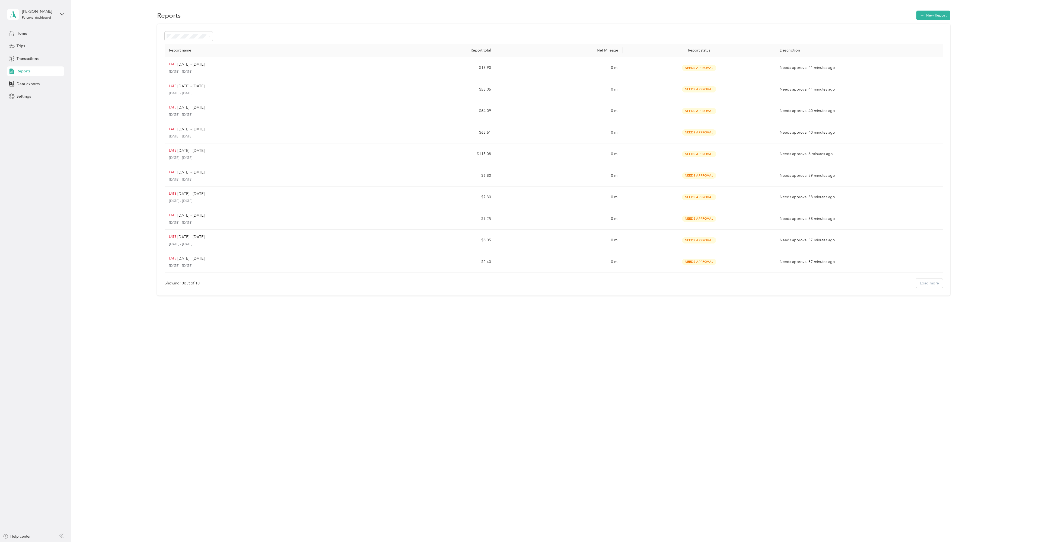
click at [209, 36] on icon at bounding box center [209, 36] width 2 height 2
click at [185, 46] on span "All Reports" at bounding box center [178, 46] width 19 height 5
click at [518, 249] on button "Load more" at bounding box center [929, 283] width 27 height 9
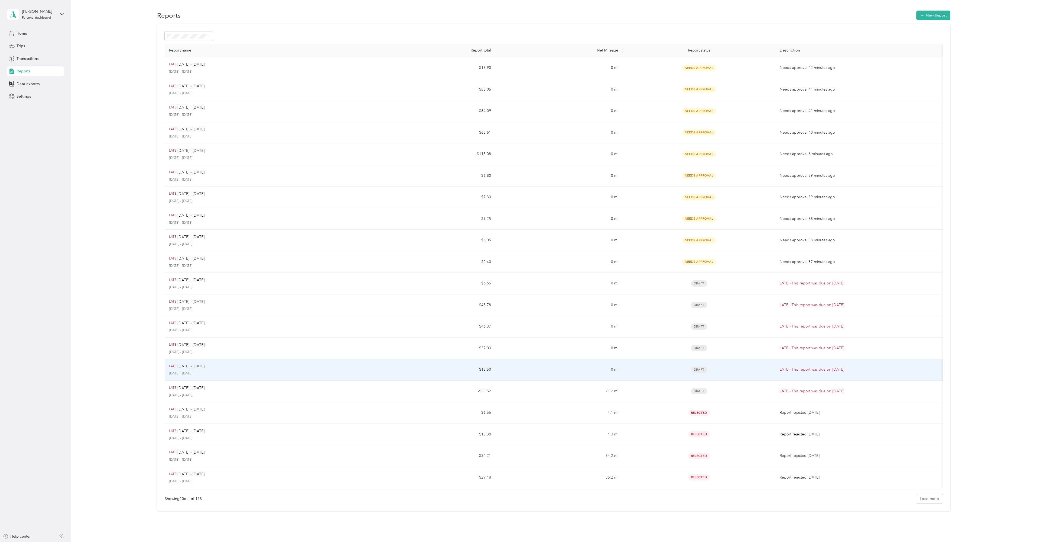
click at [194, 249] on p "[DATE] - [DATE]" at bounding box center [190, 366] width 27 height 6
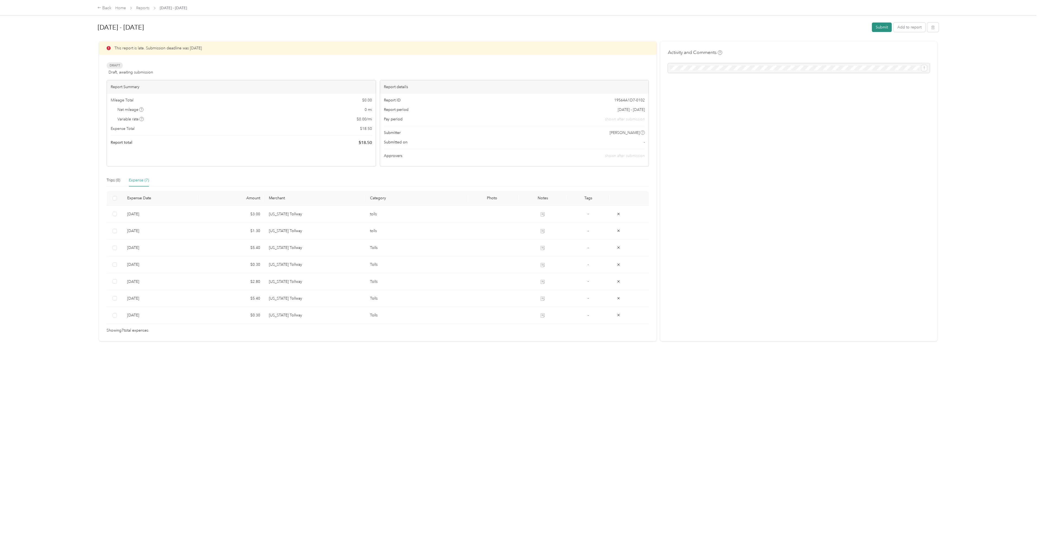
click at [518, 26] on button "Submit" at bounding box center [882, 27] width 20 height 9
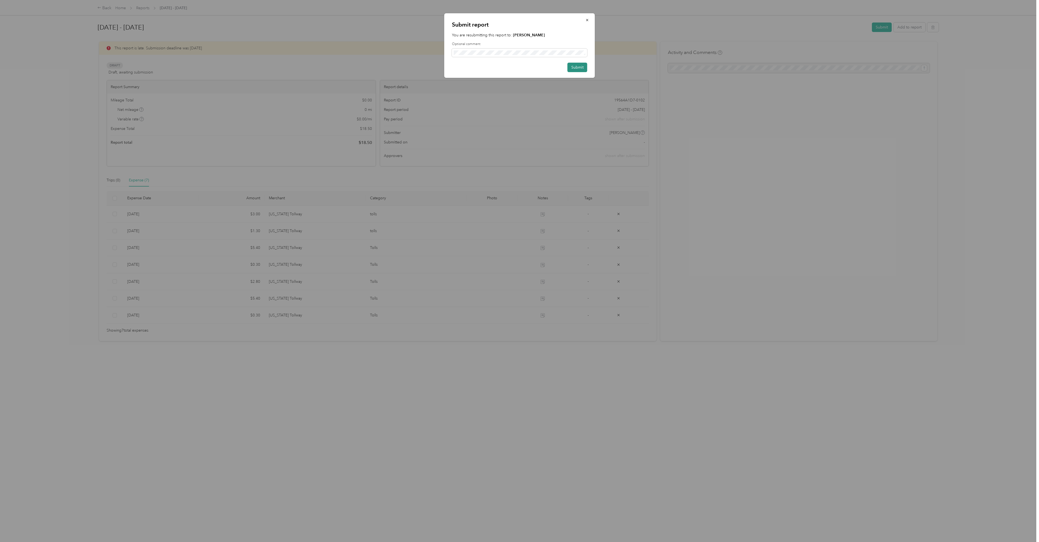
click at [518, 67] on button "Submit" at bounding box center [577, 67] width 20 height 9
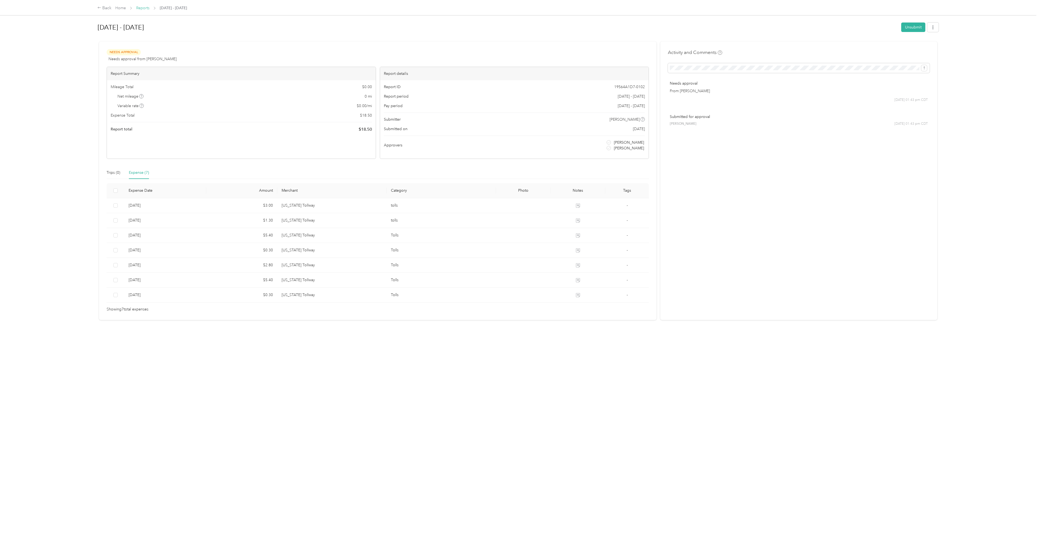
click at [143, 8] on link "Reports" at bounding box center [142, 8] width 13 height 5
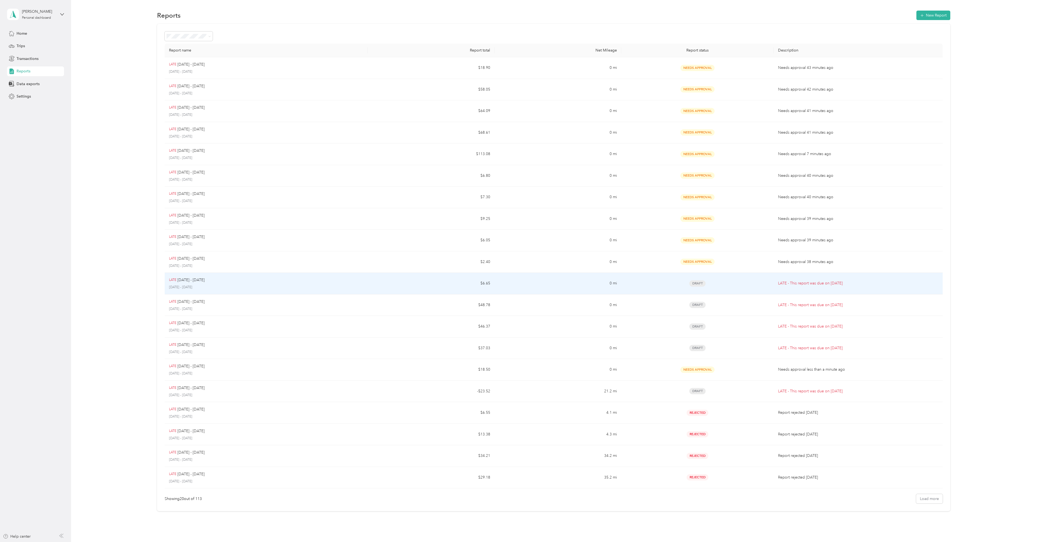
click at [518, 249] on span "Draft" at bounding box center [697, 283] width 16 height 6
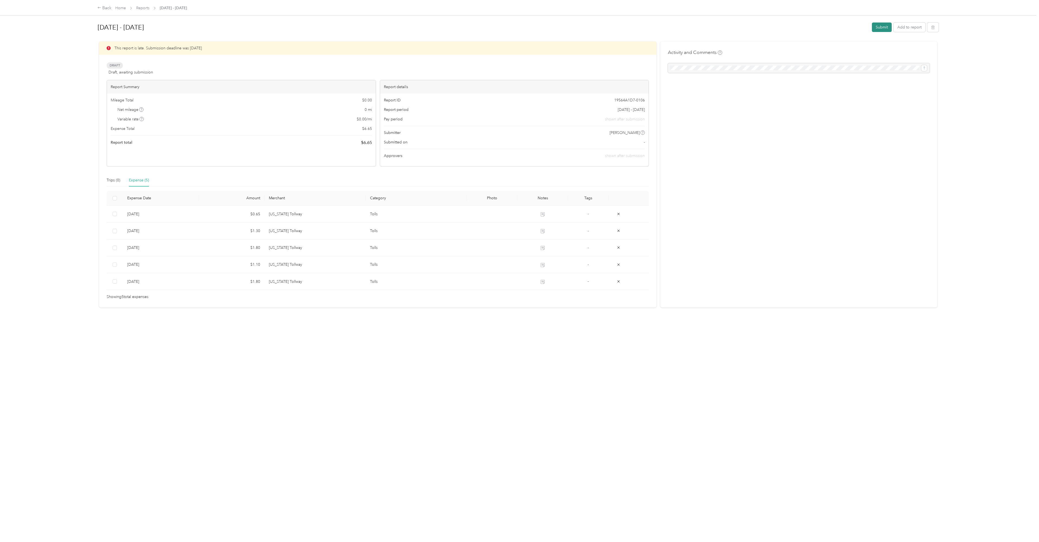
click at [518, 28] on button "Submit" at bounding box center [882, 27] width 20 height 9
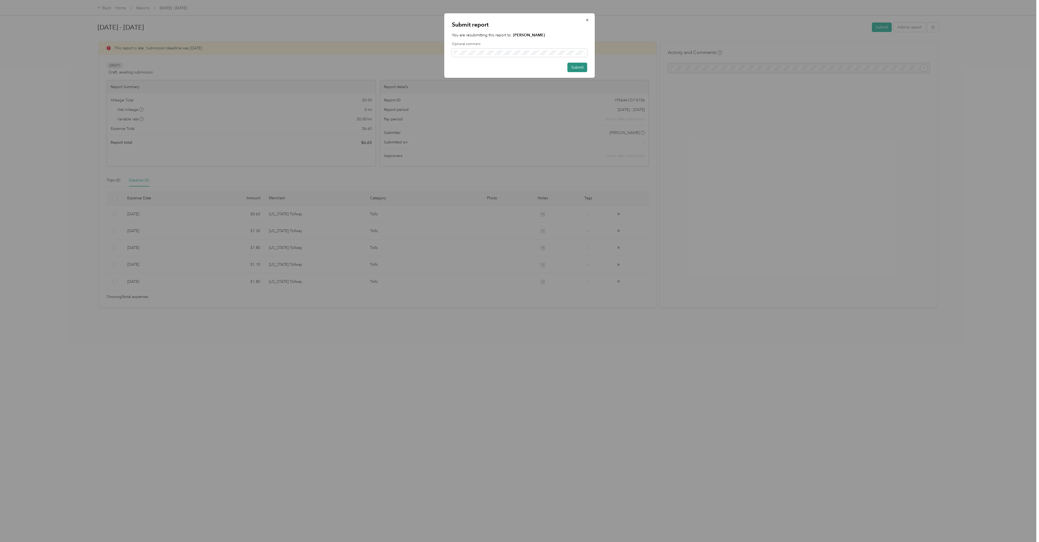
click at [518, 67] on button "Submit" at bounding box center [577, 67] width 20 height 9
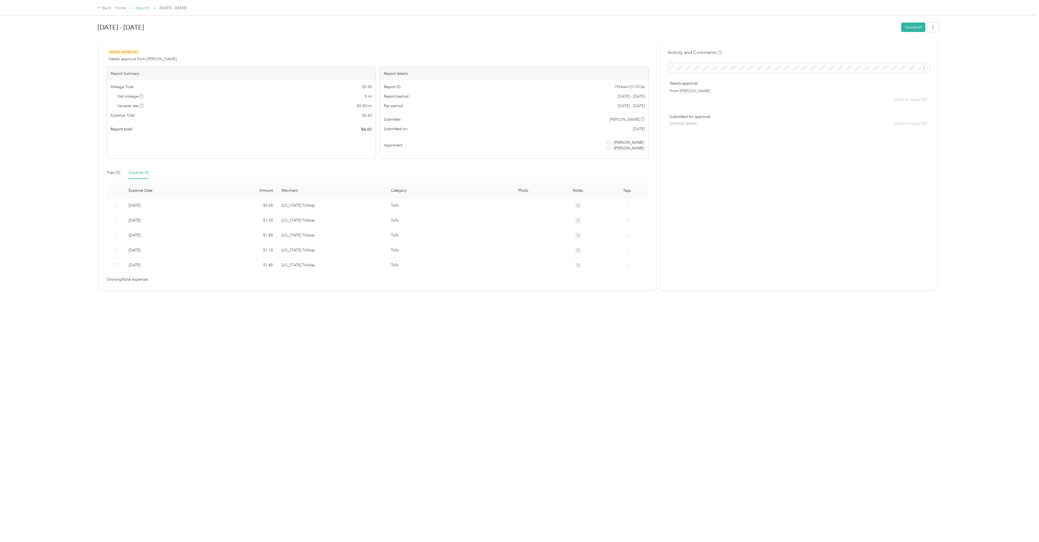
click at [142, 7] on link "Reports" at bounding box center [142, 8] width 13 height 5
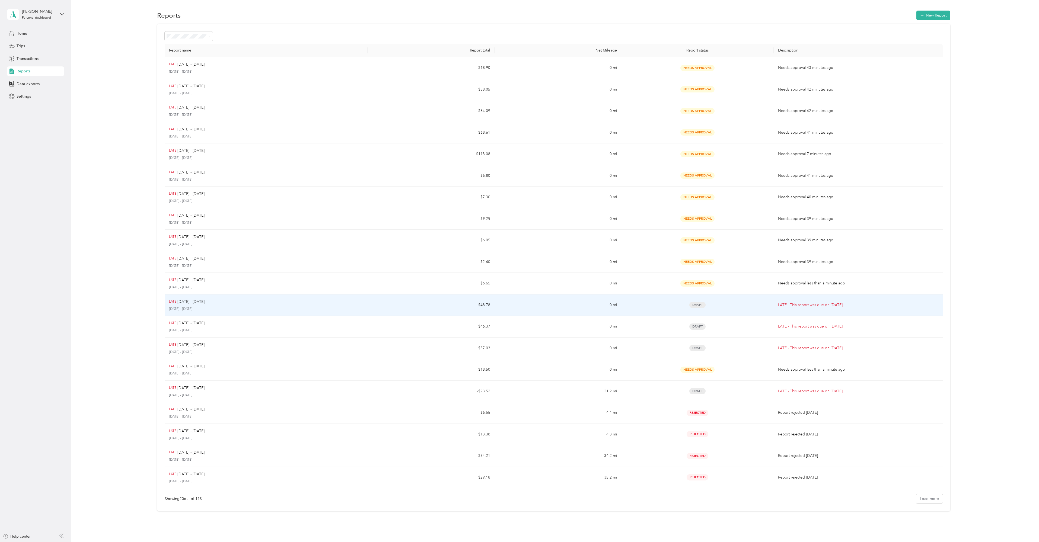
click at [518, 249] on span "Draft" at bounding box center [697, 305] width 16 height 6
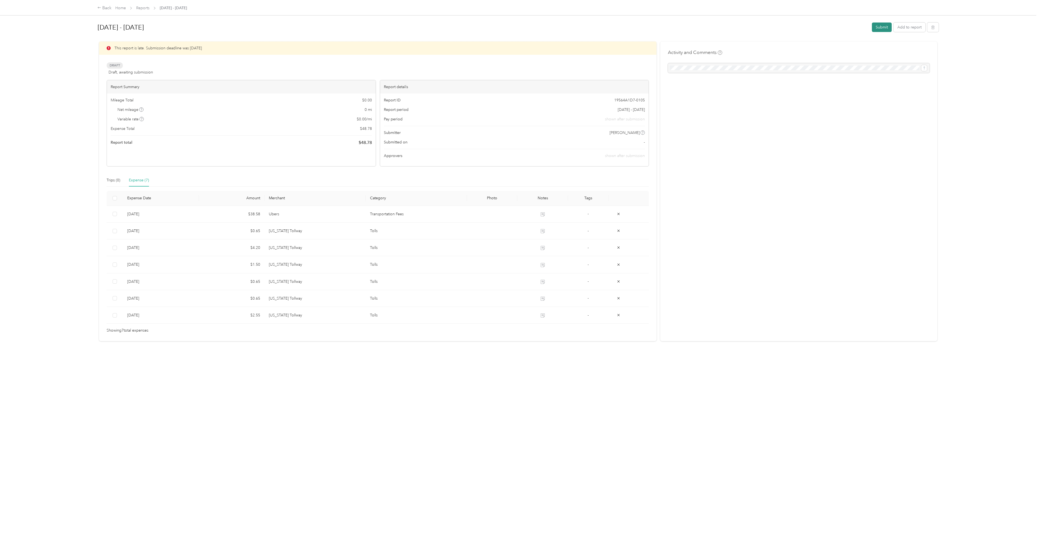
click at [518, 27] on button "Submit" at bounding box center [882, 27] width 20 height 9
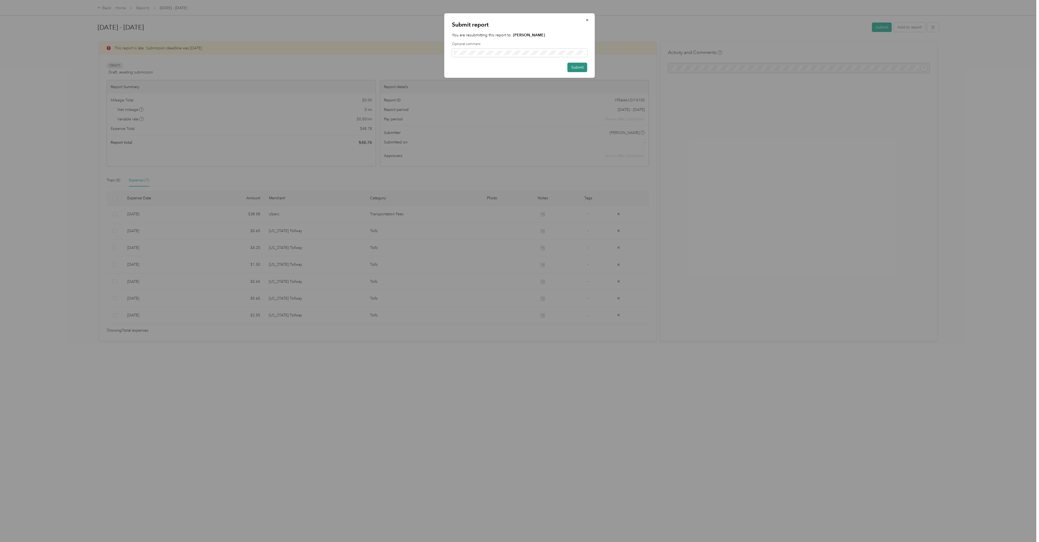
click at [518, 67] on button "Submit" at bounding box center [577, 67] width 20 height 9
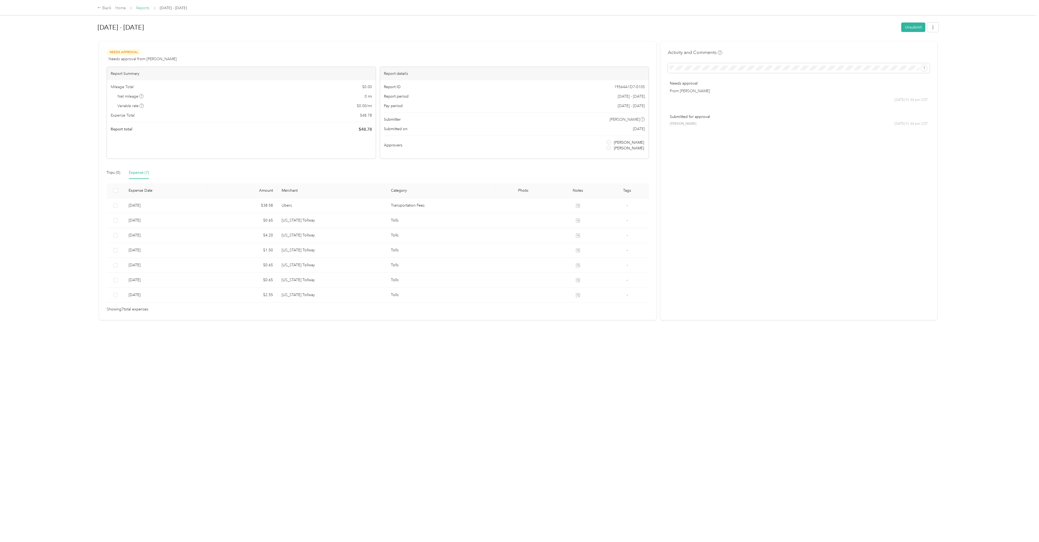
click at [142, 7] on link "Reports" at bounding box center [142, 8] width 13 height 5
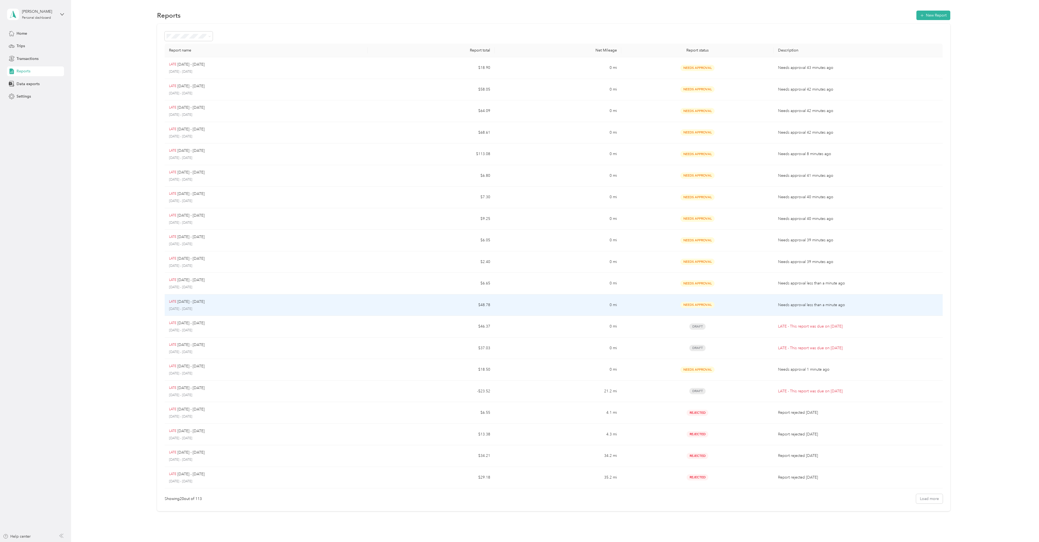
click at [518, 249] on span "Needs Approval" at bounding box center [697, 305] width 34 height 6
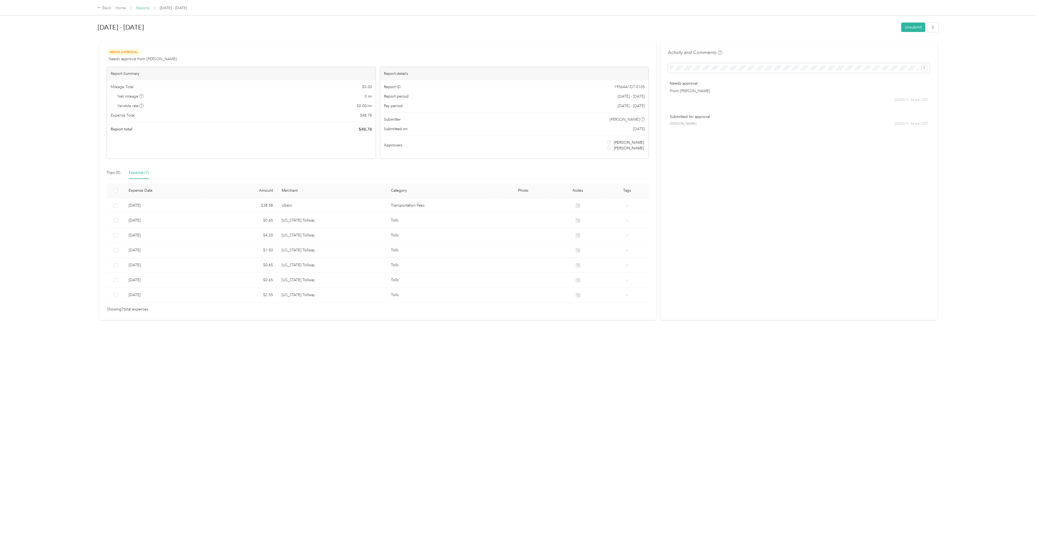
click at [143, 7] on link "Reports" at bounding box center [142, 8] width 13 height 5
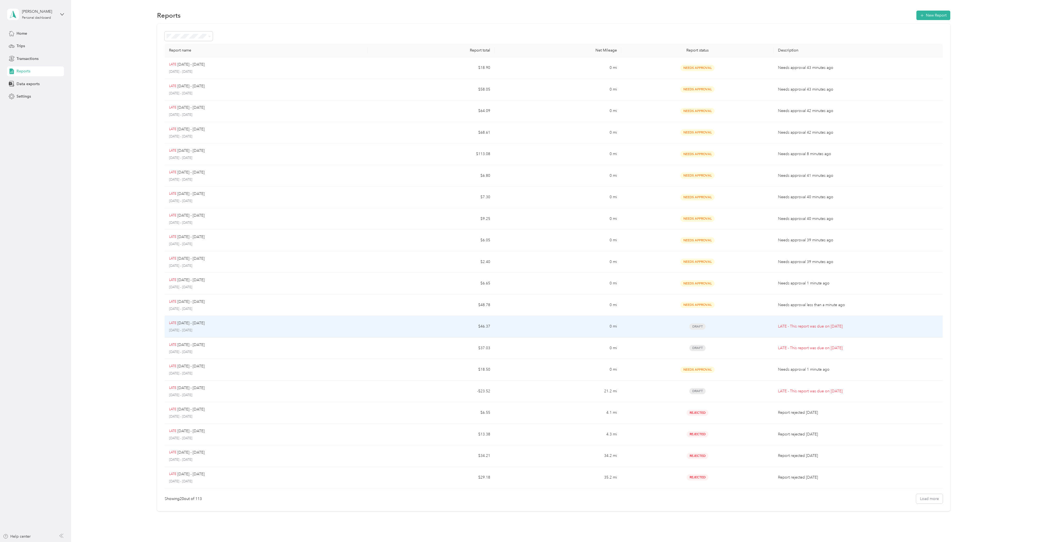
click at [200, 249] on p "[DATE] - [DATE]" at bounding box center [190, 323] width 27 height 6
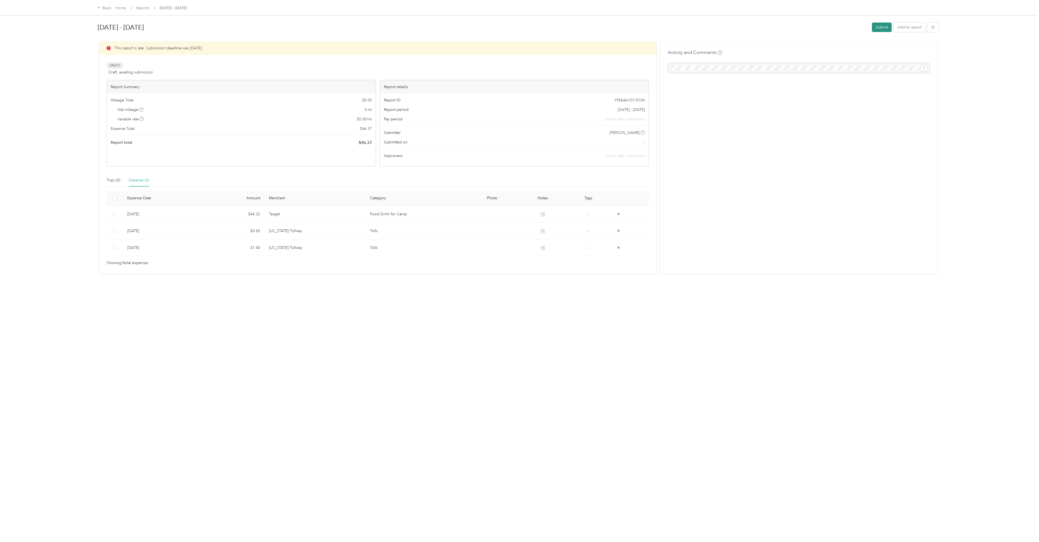
click at [518, 26] on button "Submit" at bounding box center [882, 27] width 20 height 9
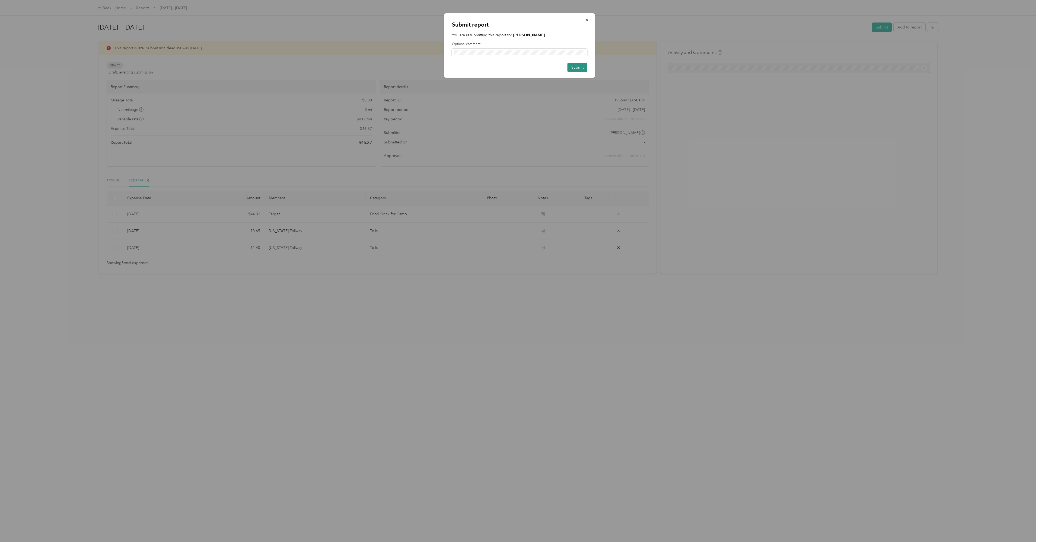
click at [518, 67] on button "Submit" at bounding box center [577, 67] width 20 height 9
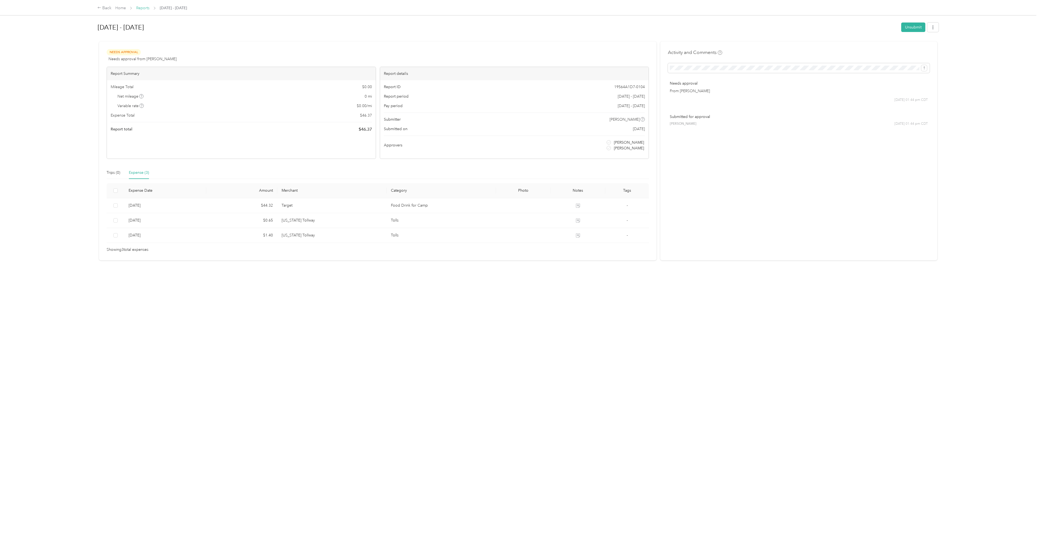
click at [140, 8] on link "Reports" at bounding box center [142, 8] width 13 height 5
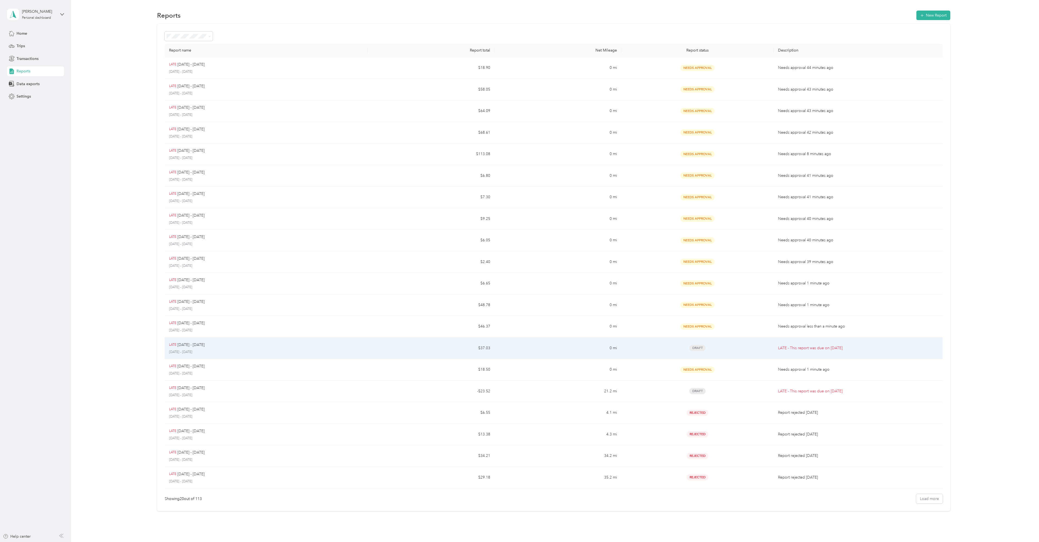
click at [186, 249] on p "[DATE] - [DATE]" at bounding box center [190, 345] width 27 height 6
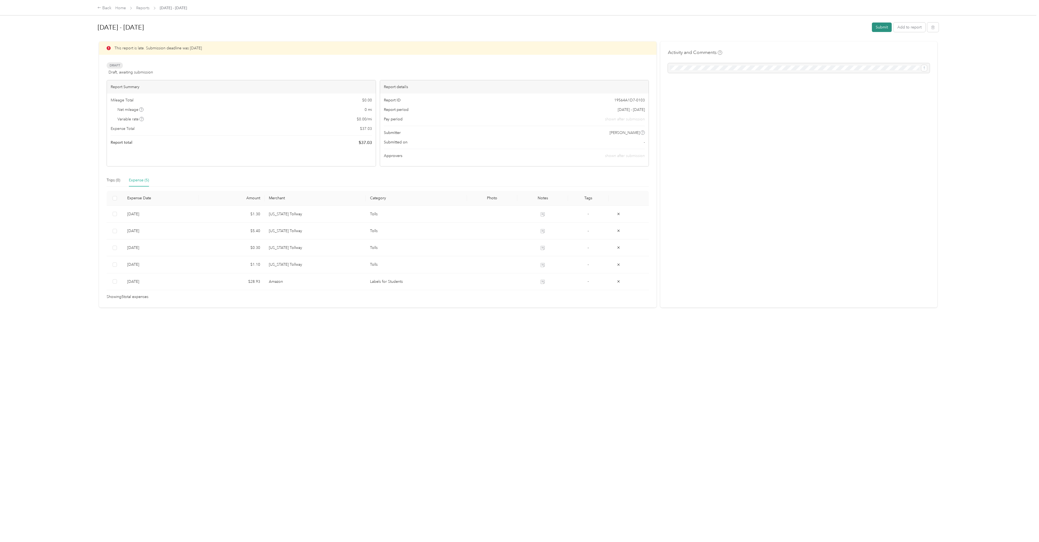
click at [518, 26] on button "Submit" at bounding box center [882, 27] width 20 height 9
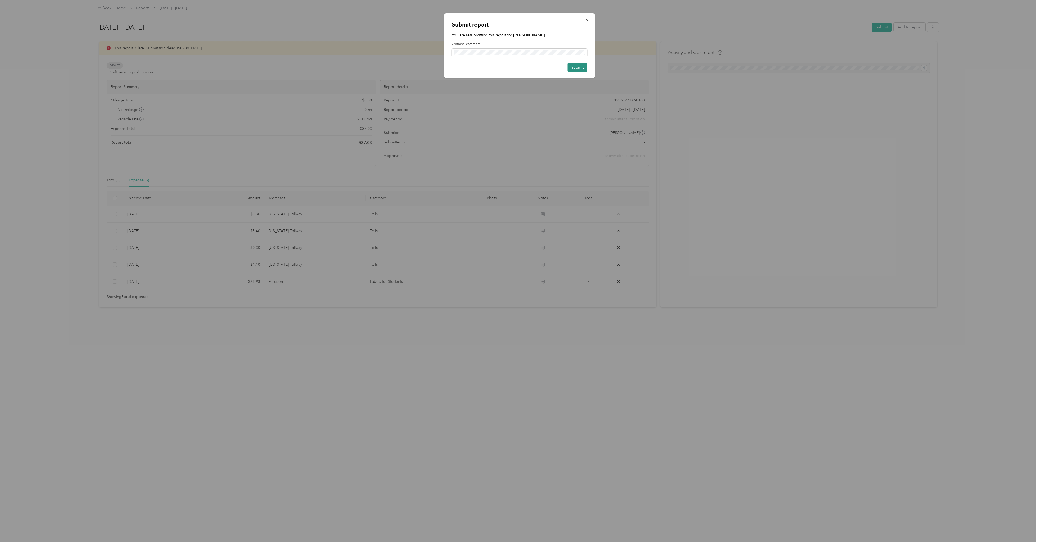
click at [518, 67] on button "Submit" at bounding box center [577, 67] width 20 height 9
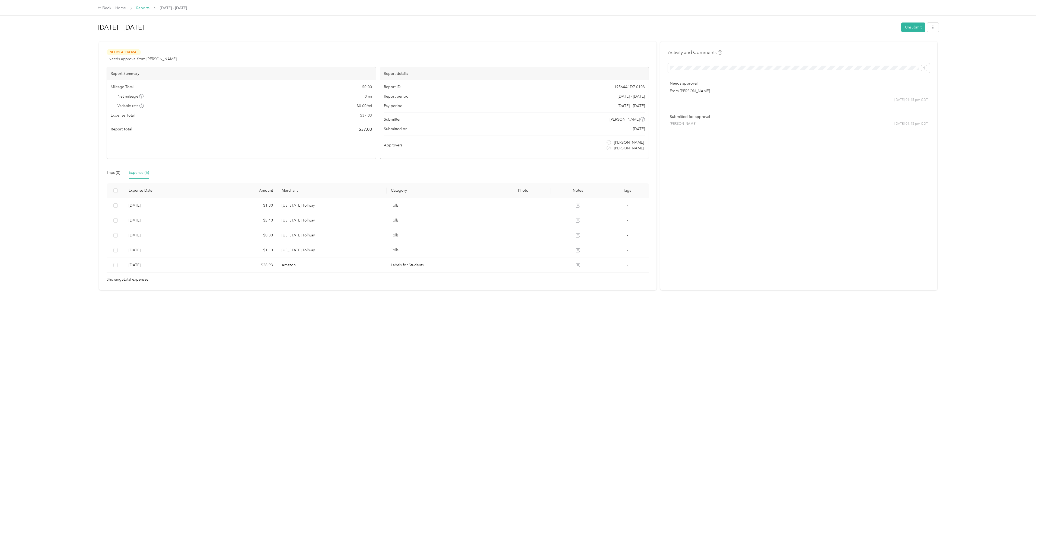
click at [139, 8] on link "Reports" at bounding box center [142, 8] width 13 height 5
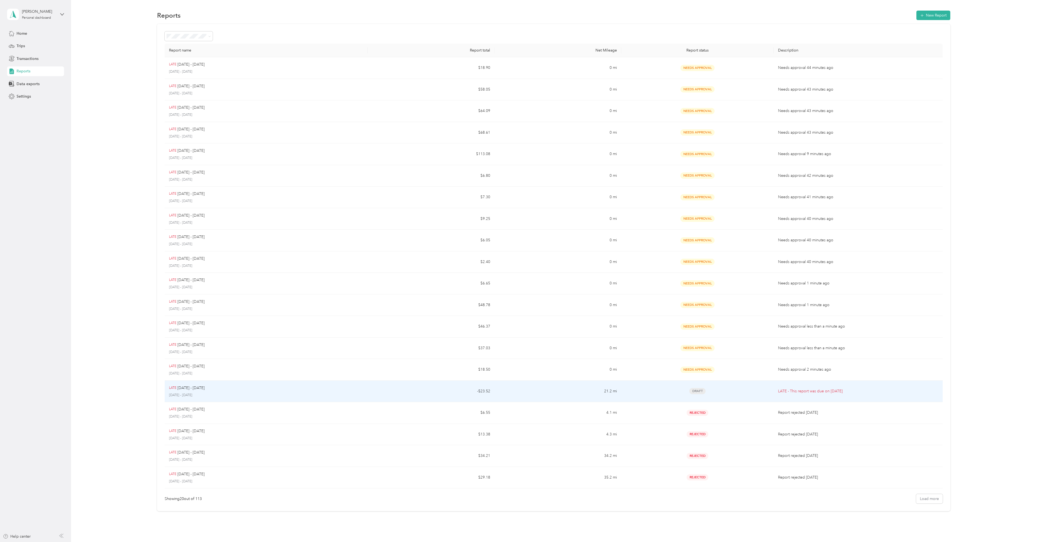
click at [182, 249] on p "[DATE] - [DATE]" at bounding box center [190, 388] width 27 height 6
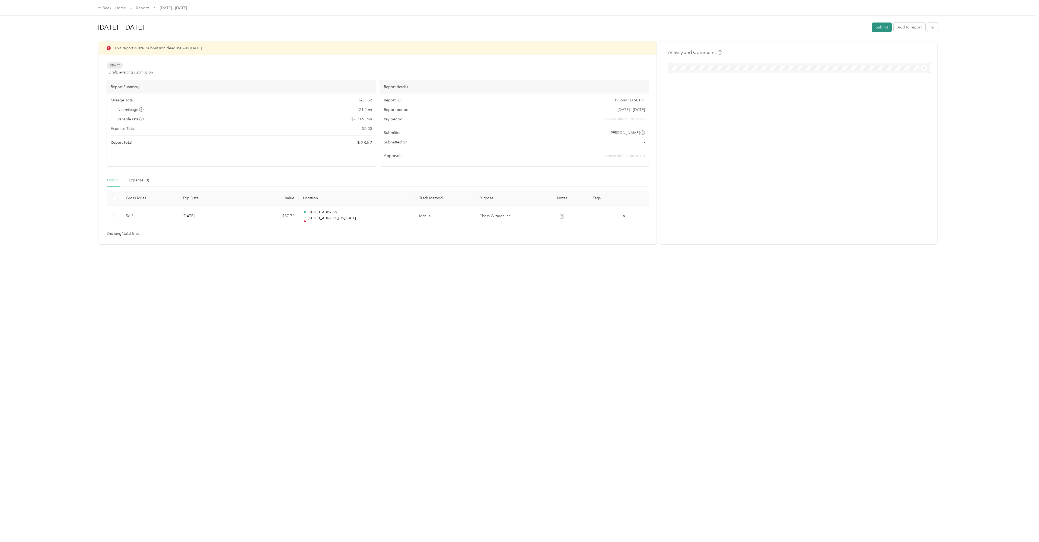
click at [518, 27] on button "Submit" at bounding box center [882, 27] width 20 height 9
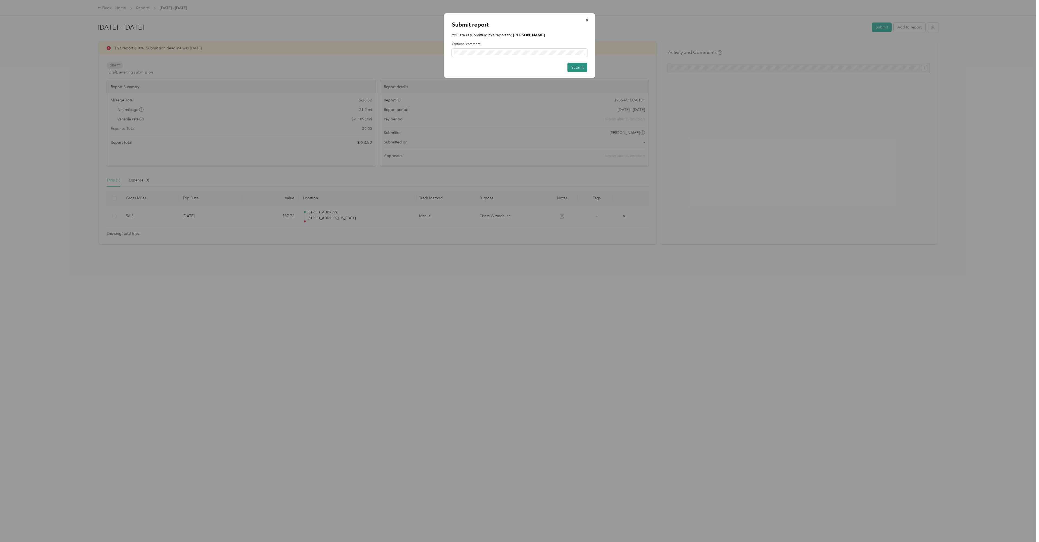
click at [518, 68] on button "Submit" at bounding box center [577, 67] width 20 height 9
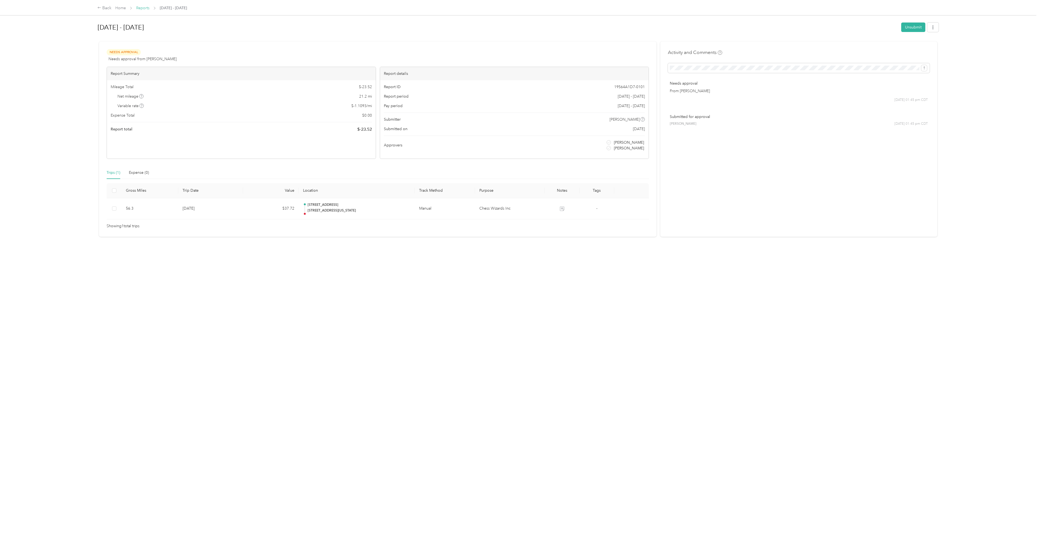
click at [140, 6] on link "Reports" at bounding box center [142, 8] width 13 height 5
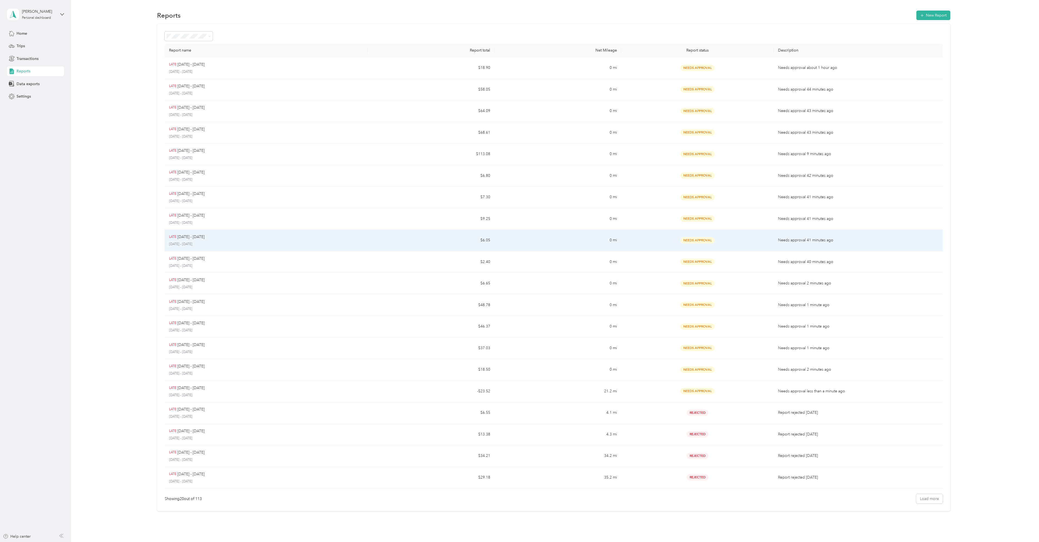
scroll to position [25, 0]
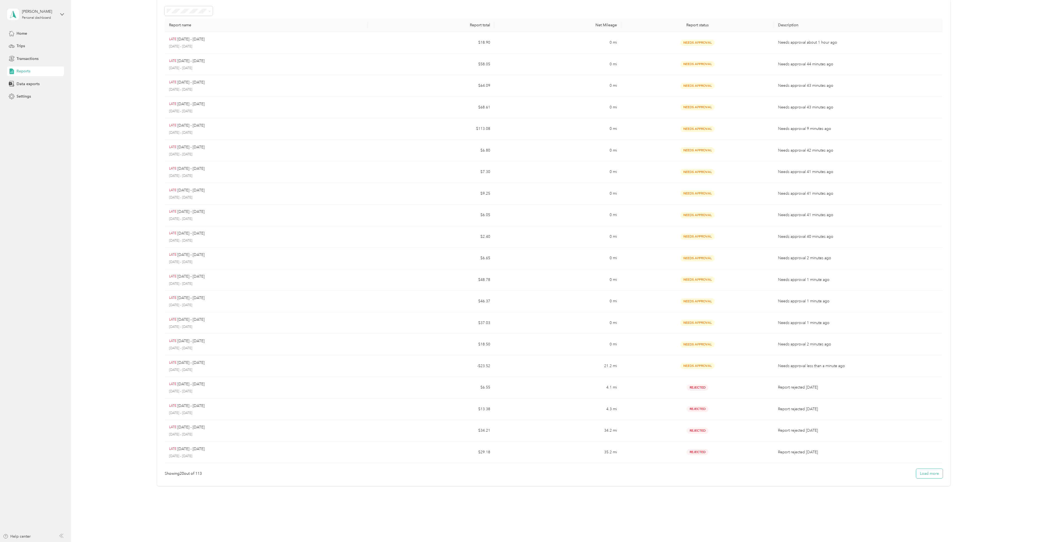
click at [518, 249] on button "Load more" at bounding box center [929, 473] width 27 height 9
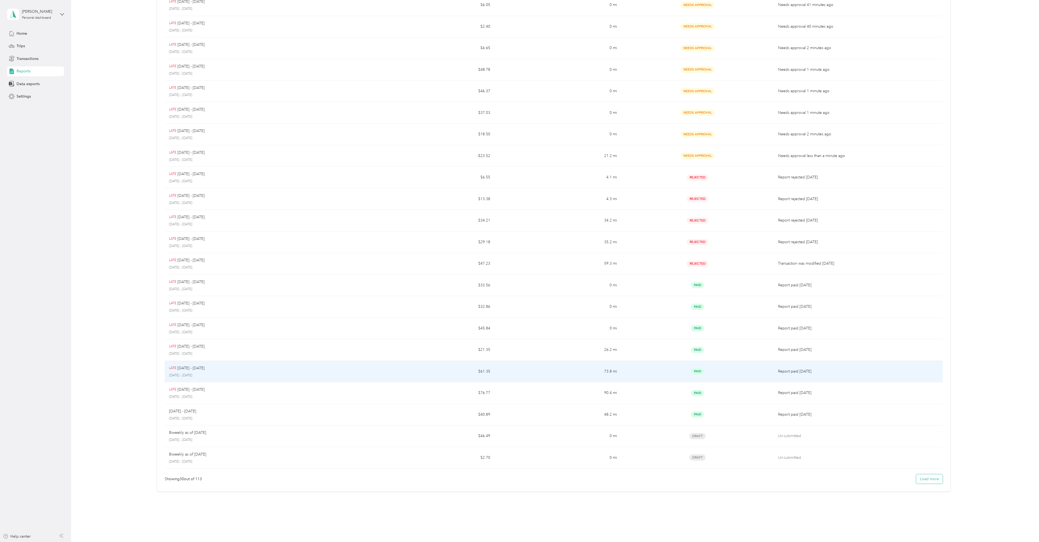
scroll to position [241, 0]
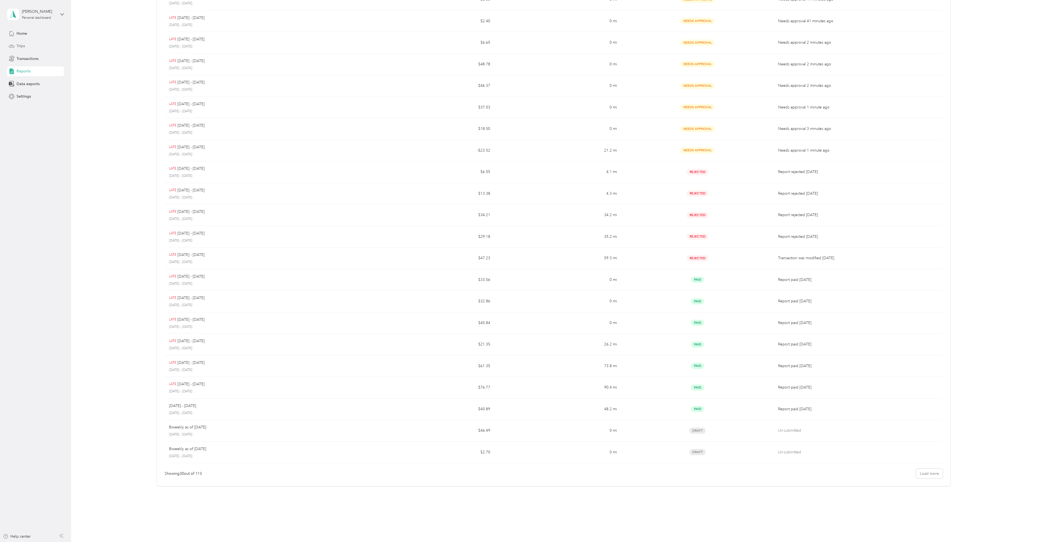
click at [21, 44] on span "Trips" at bounding box center [21, 46] width 8 height 6
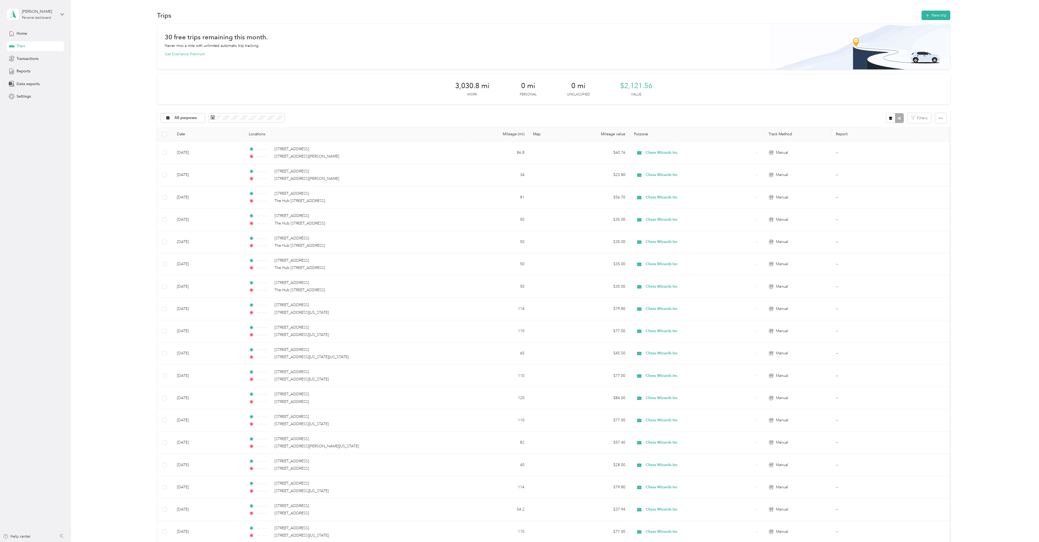
click at [292, 53] on div "30 free trips remaining this month. Never miss a mile with unlimited automatic …" at bounding box center [554, 45] width 778 height 23
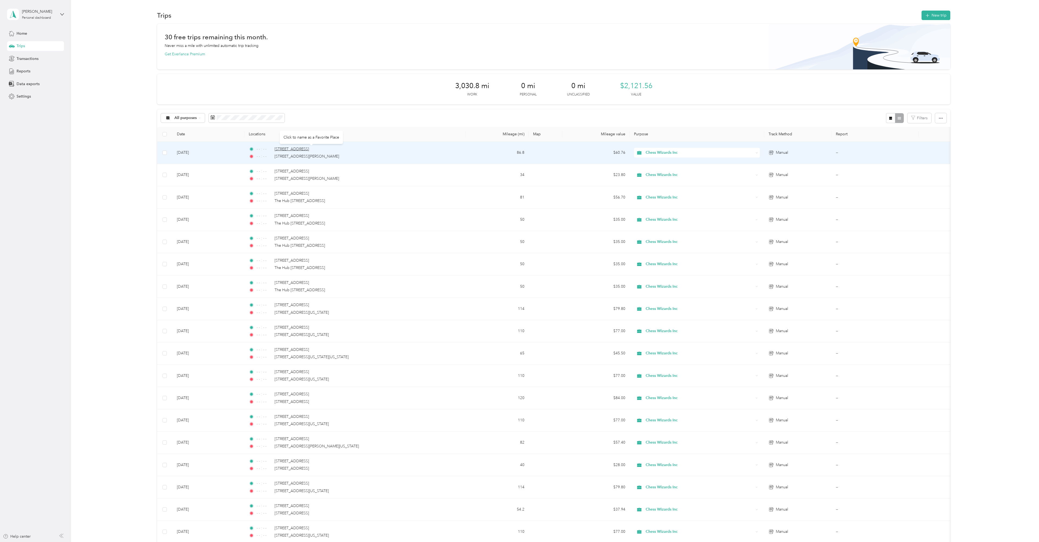
click at [276, 148] on span "[STREET_ADDRESS]" at bounding box center [292, 149] width 34 height 5
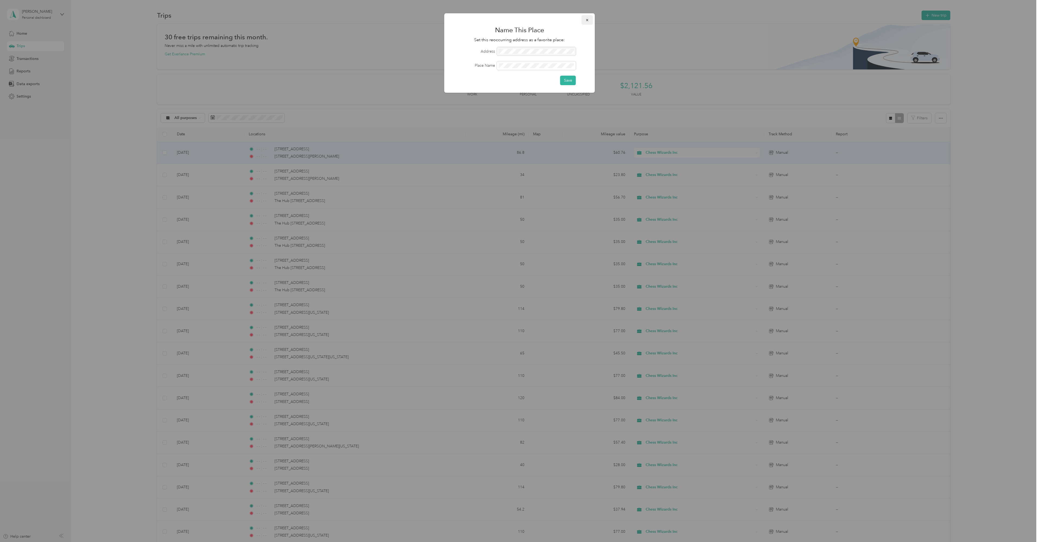
click at [518, 19] on icon "button" at bounding box center [587, 20] width 4 height 4
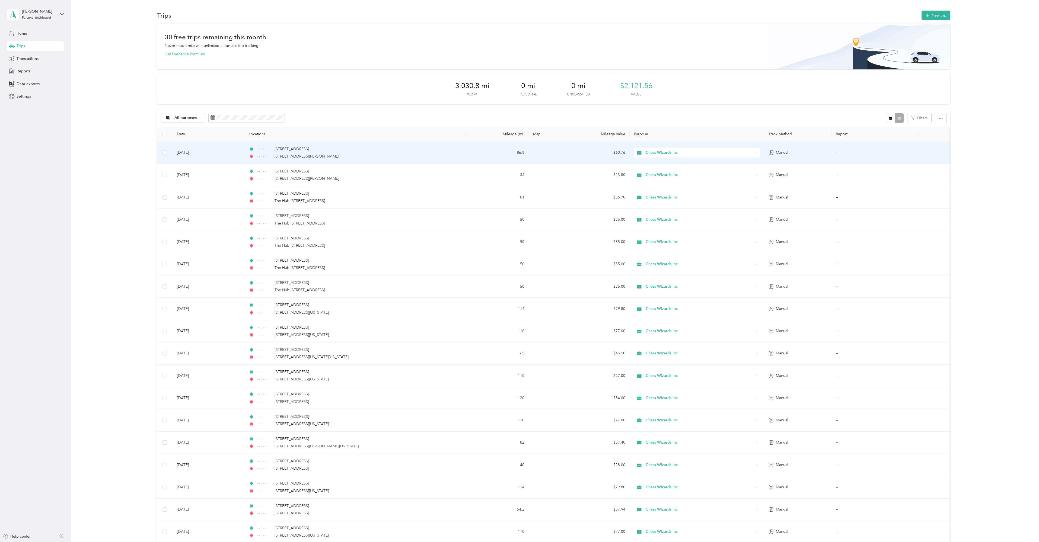
click at [518, 152] on td "--" at bounding box center [874, 153] width 87 height 22
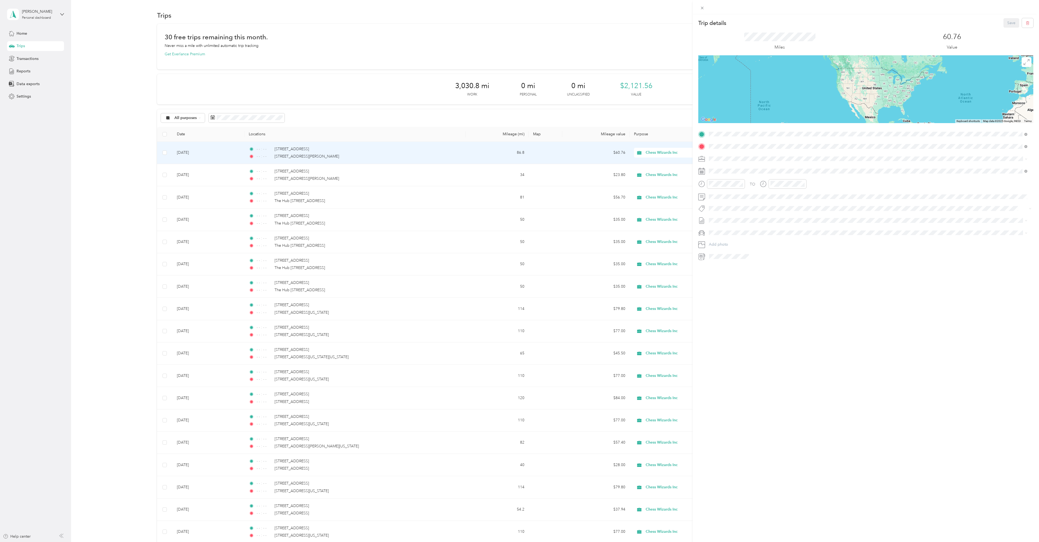
click at [292, 249] on div "Trip details Save This trip cannot be edited because it is either under review,…" at bounding box center [519, 271] width 1039 height 542
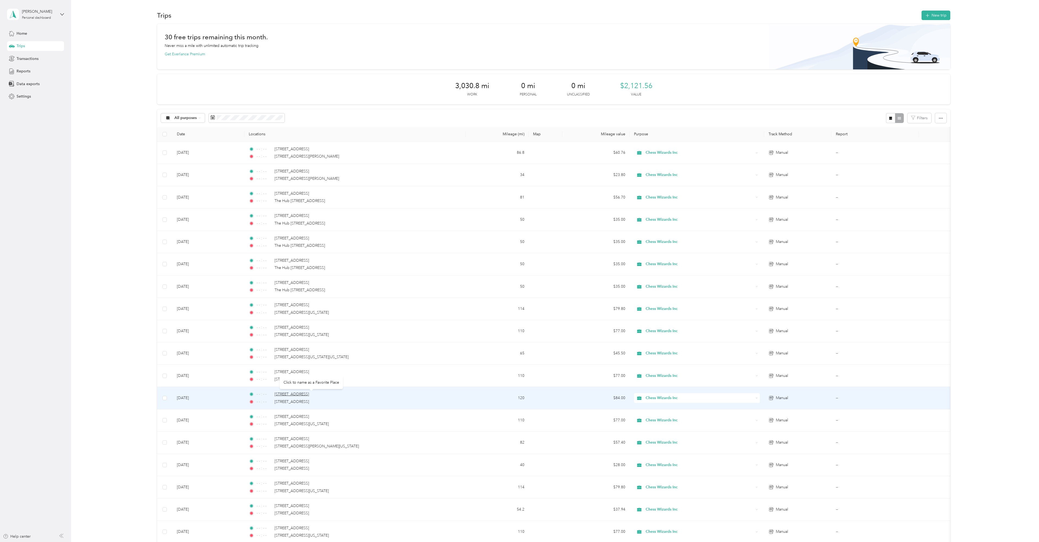
click at [292, 249] on span "[STREET_ADDRESS]" at bounding box center [292, 394] width 34 height 5
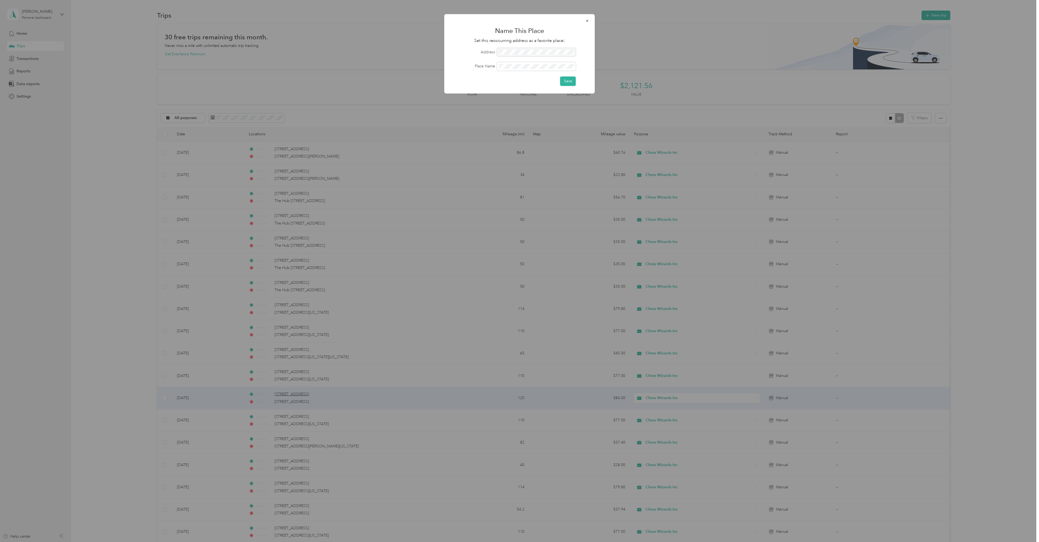
click at [292, 249] on div at bounding box center [519, 271] width 1039 height 542
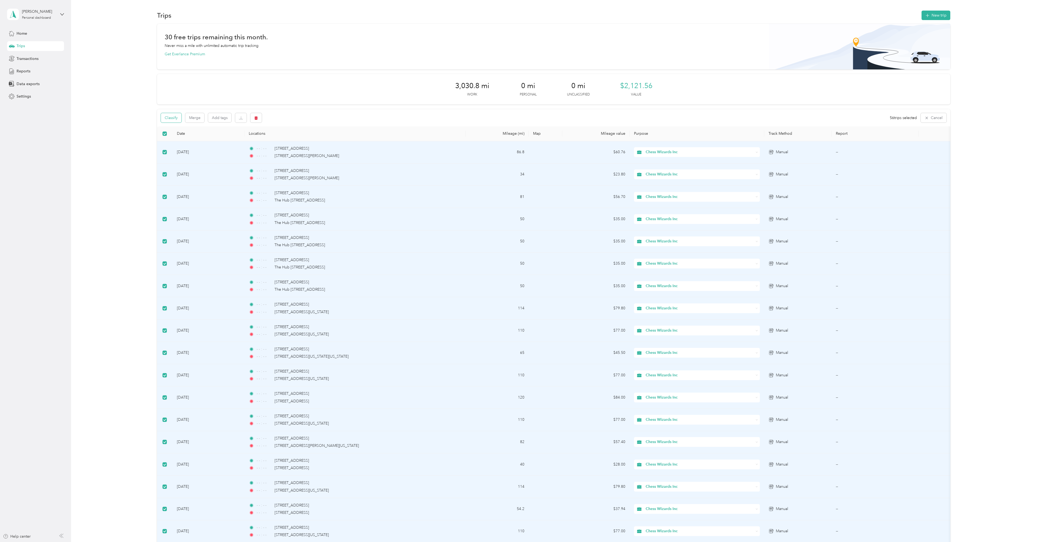
click at [167, 116] on button "Classify" at bounding box center [171, 117] width 21 height 9
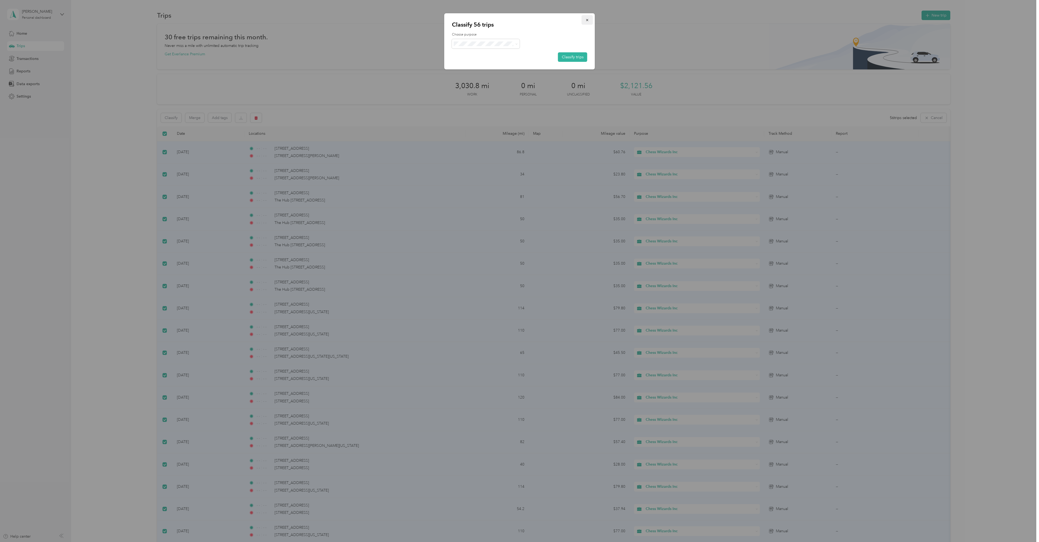
click at [518, 19] on icon "button" at bounding box center [587, 20] width 4 height 4
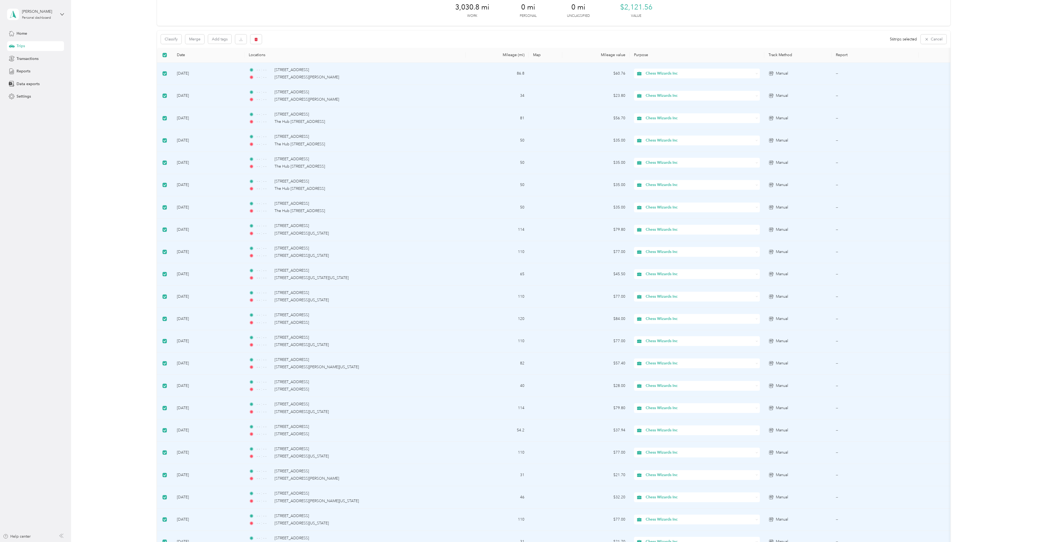
scroll to position [78, 0]
click at [185, 72] on td "[DATE]" at bounding box center [209, 74] width 72 height 22
click at [518, 73] on span "Chess Wizards Inc" at bounding box center [700, 74] width 108 height 6
click at [512, 216] on td "50" at bounding box center [496, 208] width 63 height 22
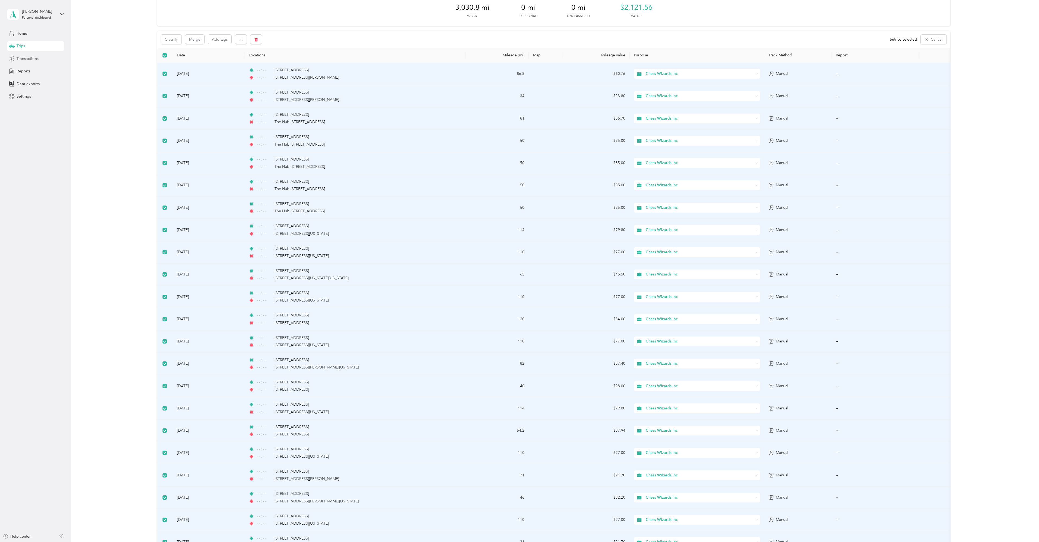
click at [24, 57] on span "Transactions" at bounding box center [28, 59] width 22 height 6
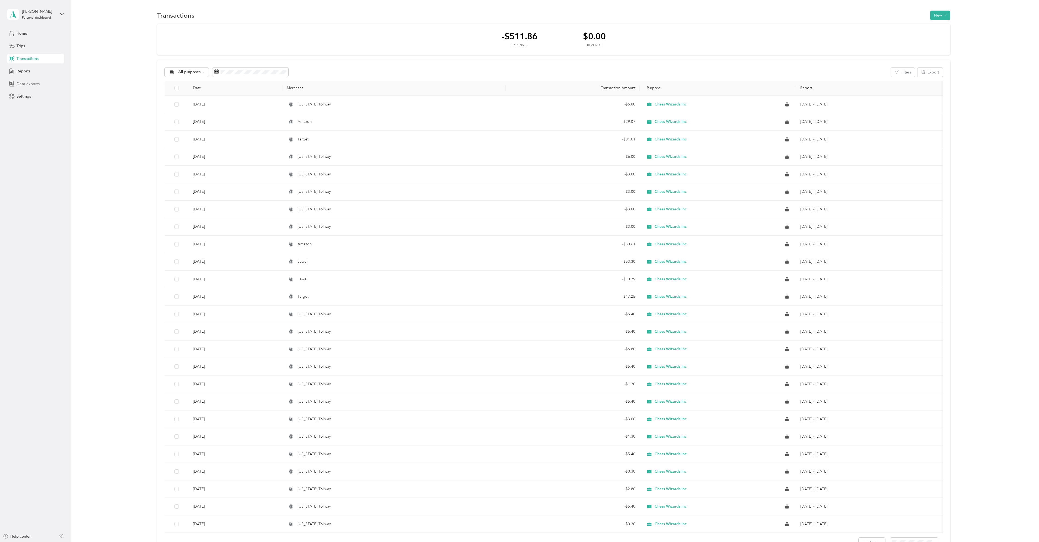
click at [29, 84] on span "Data exports" at bounding box center [28, 84] width 23 height 6
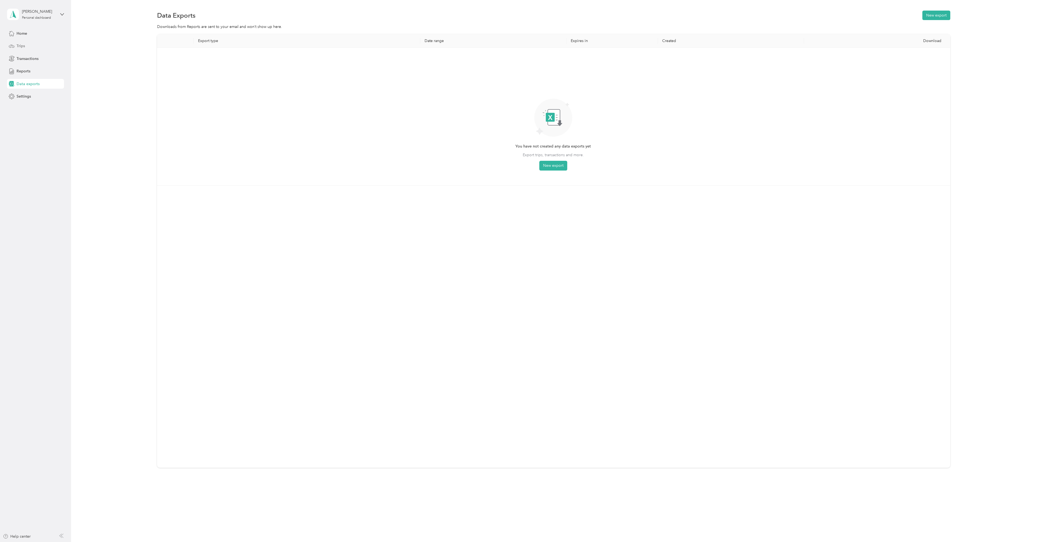
click at [24, 47] on span "Trips" at bounding box center [21, 46] width 8 height 6
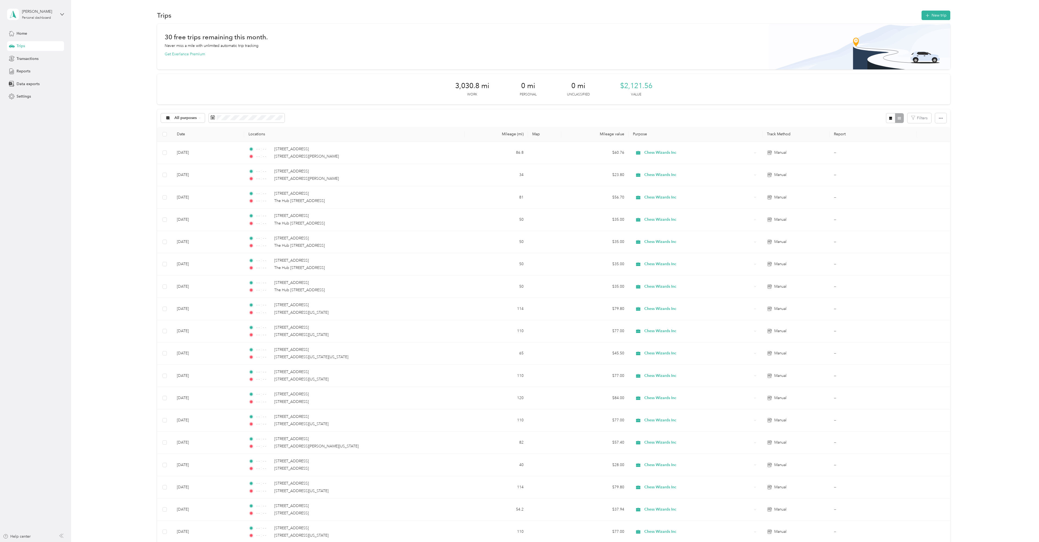
click at [24, 45] on span "Trips" at bounding box center [21, 46] width 8 height 6
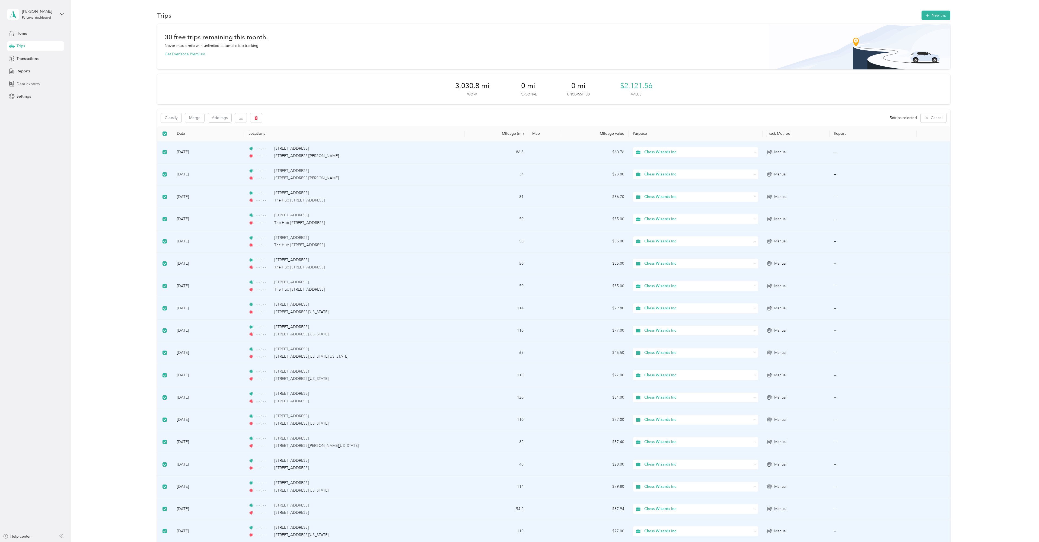
click at [30, 83] on span "Data exports" at bounding box center [28, 84] width 23 height 6
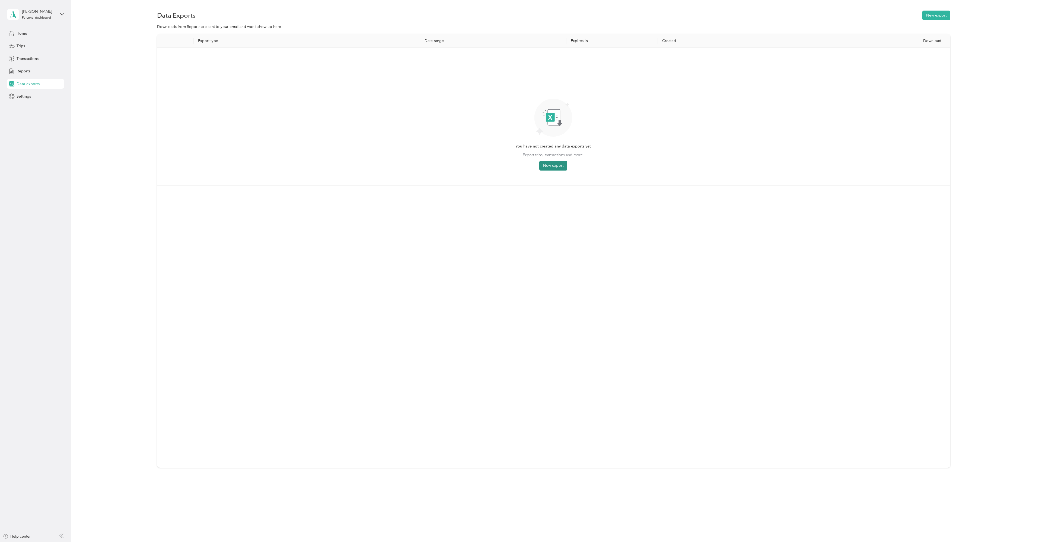
click at [518, 165] on button "New export" at bounding box center [553, 166] width 28 height 10
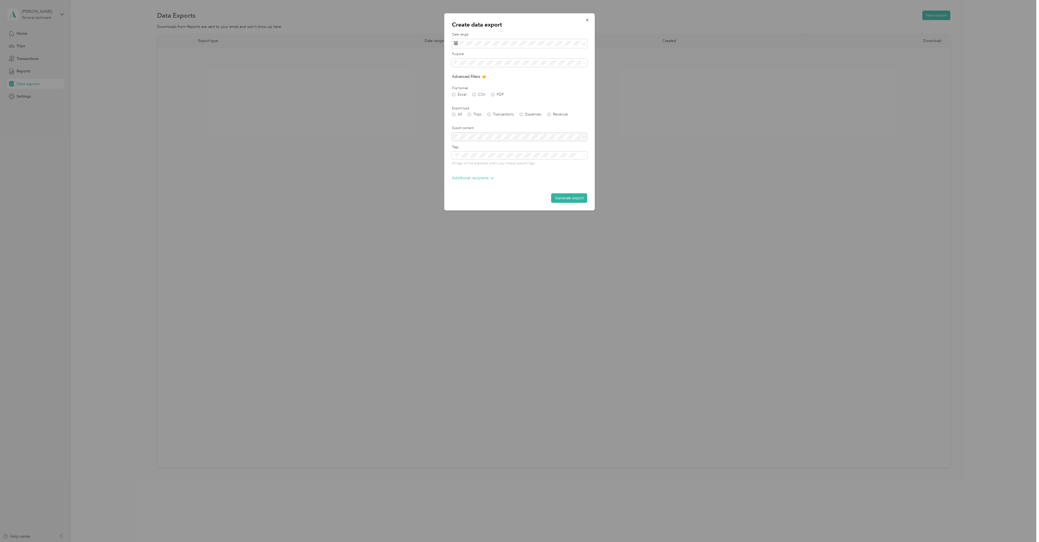
click at [453, 94] on div "Excel CSV PDF" at bounding box center [519, 95] width 135 height 4
click at [455, 95] on div "Excel CSV PDF" at bounding box center [519, 95] width 135 height 4
click at [518, 61] on span at bounding box center [584, 62] width 2 height 5
click at [478, 92] on li "Chess Wizards Inc" at bounding box center [519, 90] width 135 height 9
click at [454, 95] on div "Excel CSV PDF" at bounding box center [519, 95] width 135 height 4
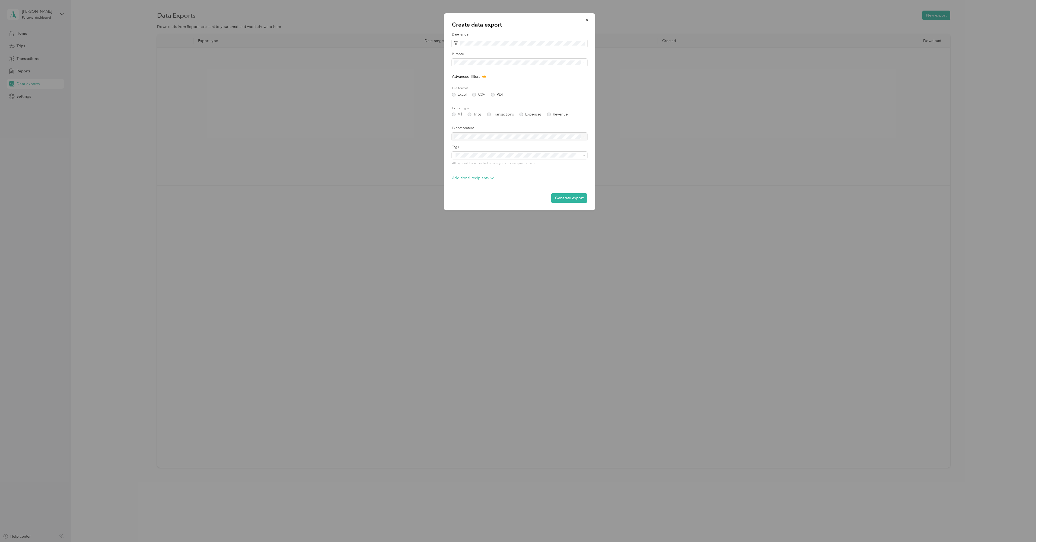
click at [453, 115] on div "All Trips Transactions Expenses Revenue" at bounding box center [519, 115] width 135 height 4
click at [470, 116] on div "All Trips Transactions Expenses Revenue" at bounding box center [519, 115] width 135 height 4
click at [518, 199] on button "Generate export" at bounding box center [569, 197] width 36 height 9
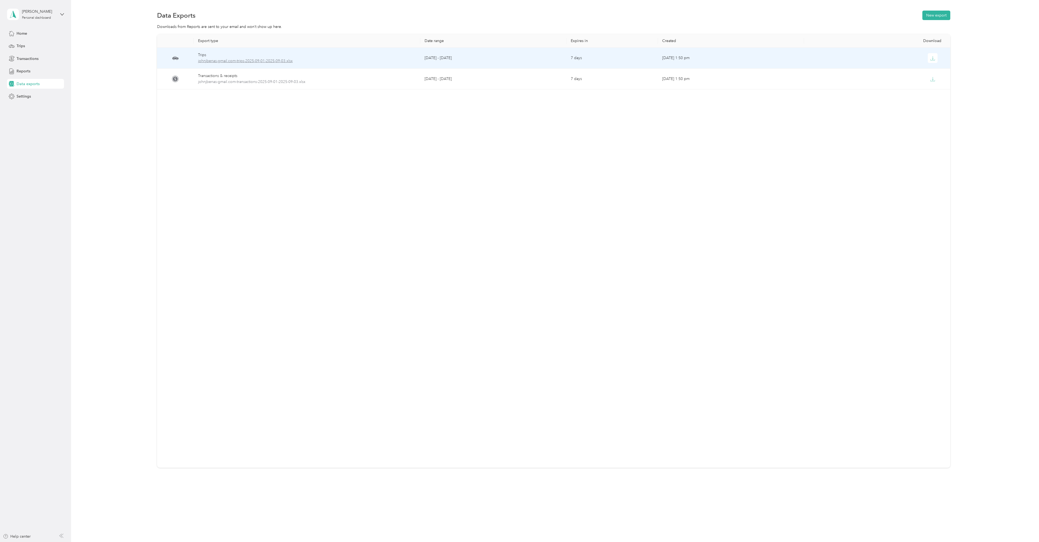
click at [227, 61] on span "johnjbenas-gmail.com-trips-2025-09-01-2025-09-03.xlsx" at bounding box center [307, 61] width 218 height 6
click at [240, 61] on span "johnjbenas-gmail.com-trips-2025-09-01-2025-09-03.xlsx" at bounding box center [307, 61] width 218 height 6
click at [518, 57] on icon "button" at bounding box center [932, 58] width 5 height 5
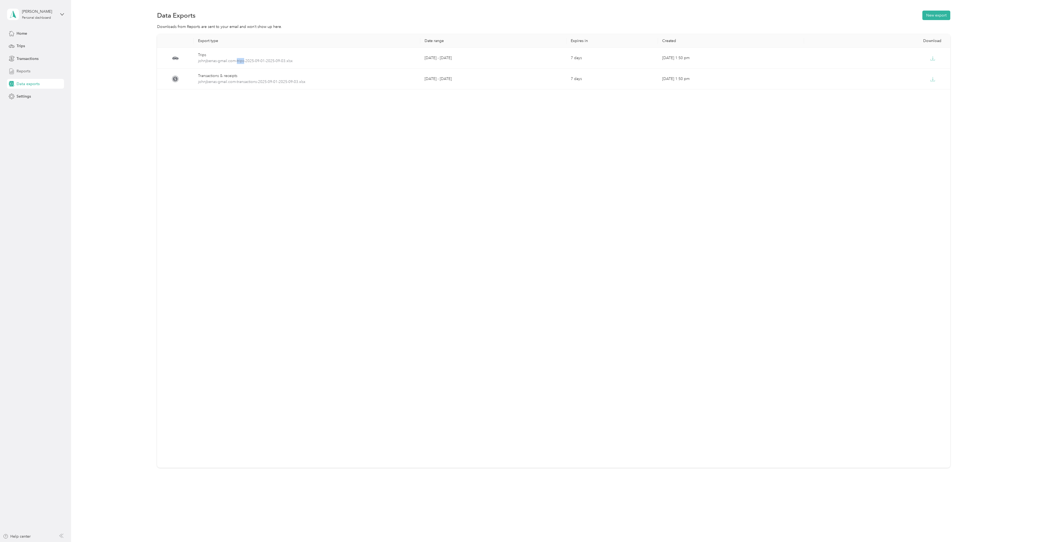
click at [22, 70] on span "Reports" at bounding box center [24, 71] width 14 height 6
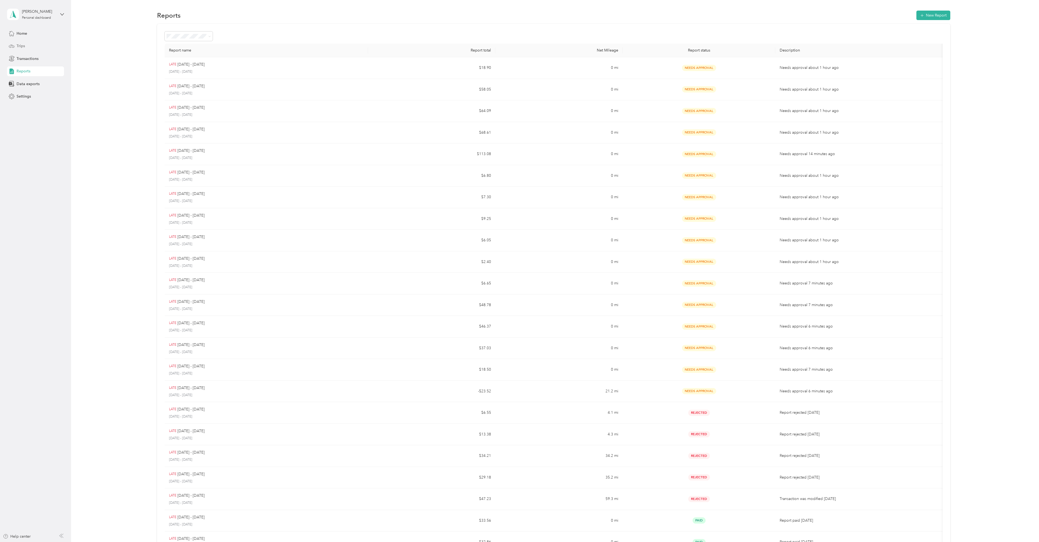
click at [22, 46] on span "Trips" at bounding box center [21, 46] width 8 height 6
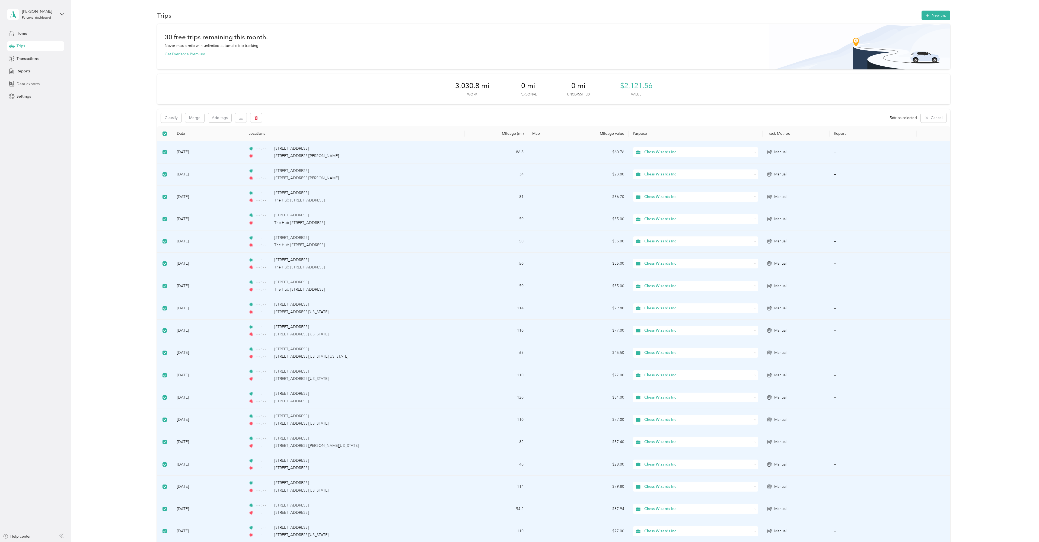
click at [35, 84] on span "Data exports" at bounding box center [28, 84] width 23 height 6
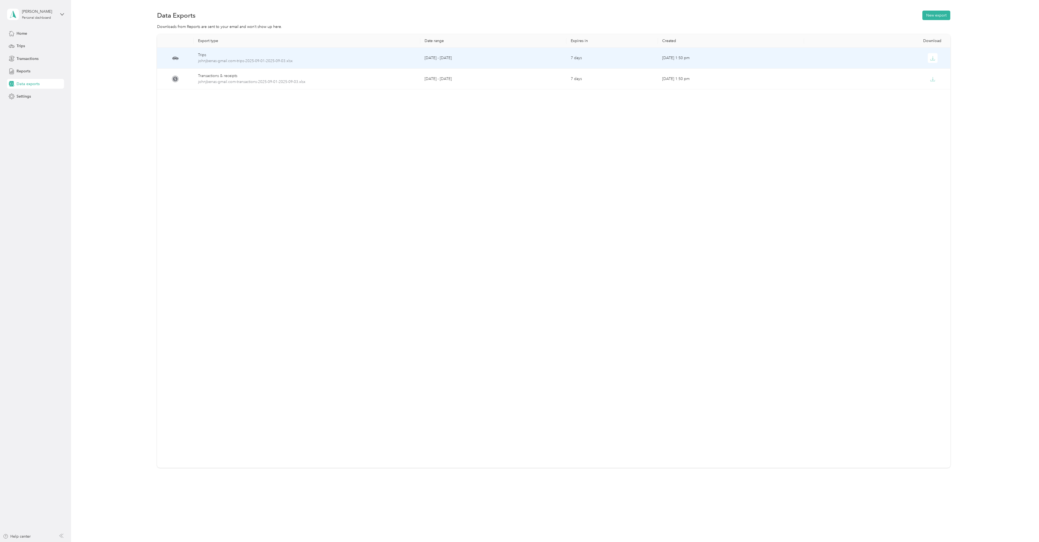
click at [446, 58] on td "[DATE] - [DATE]" at bounding box center [493, 58] width 146 height 21
click at [444, 58] on td "[DATE] - [DATE]" at bounding box center [493, 58] width 146 height 21
click at [518, 57] on td "7 days" at bounding box center [611, 58] width 91 height 21
click at [431, 58] on td "[DATE] - [DATE]" at bounding box center [493, 58] width 146 height 21
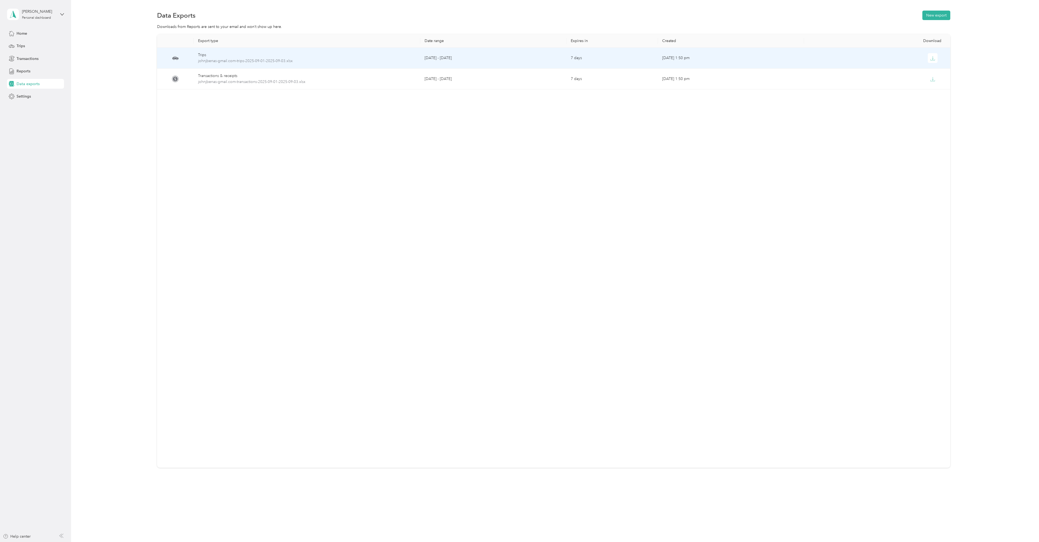
click at [428, 58] on td "[DATE] - [DATE]" at bounding box center [493, 58] width 146 height 21
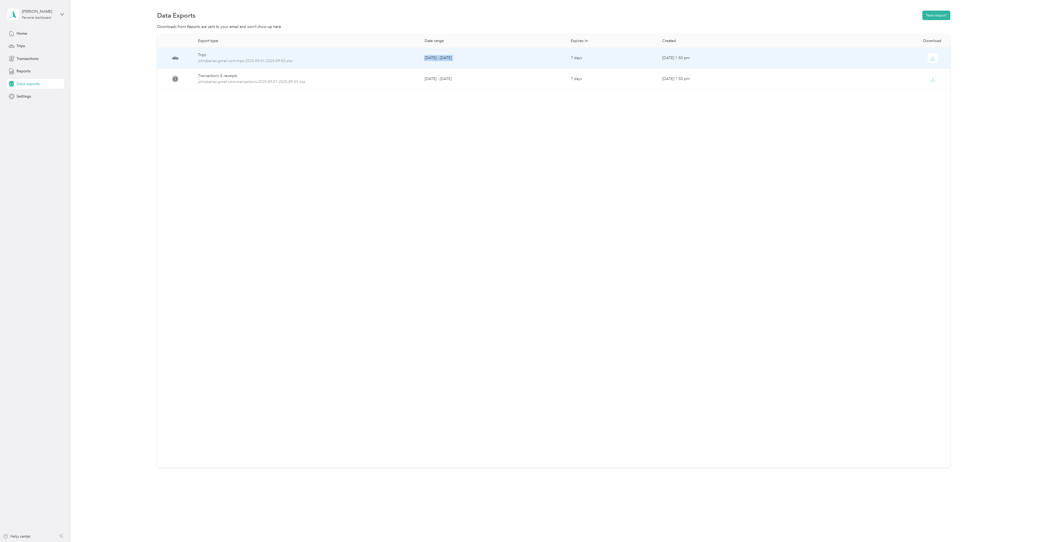
click at [428, 58] on td "[DATE] - [DATE]" at bounding box center [493, 58] width 146 height 21
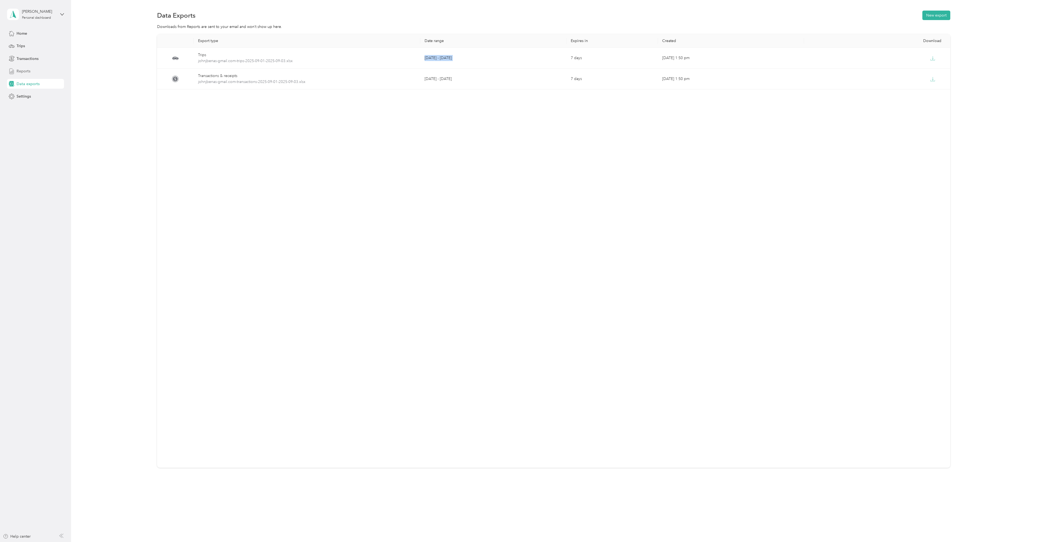
click at [27, 70] on span "Reports" at bounding box center [24, 71] width 14 height 6
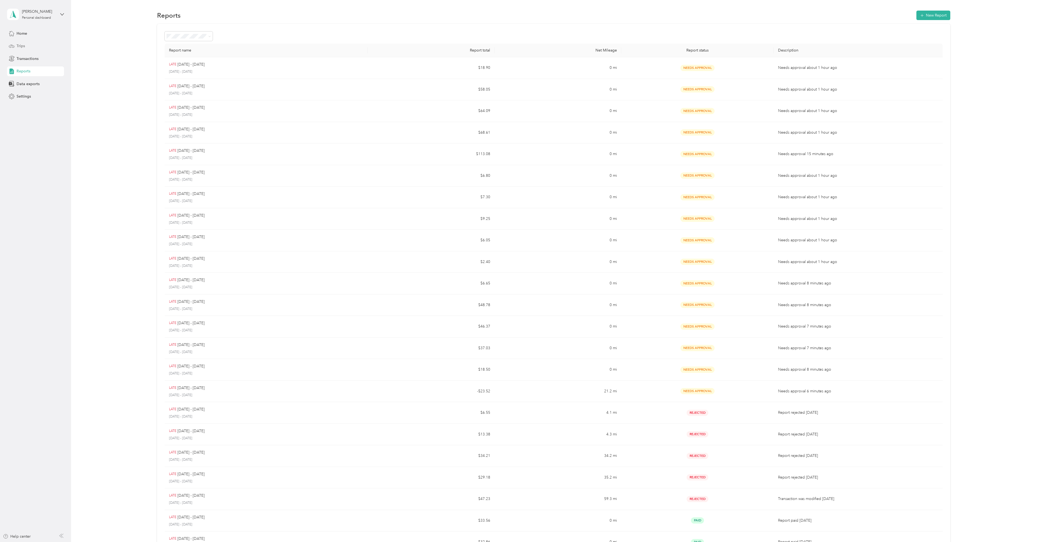
click at [22, 47] on span "Trips" at bounding box center [21, 46] width 8 height 6
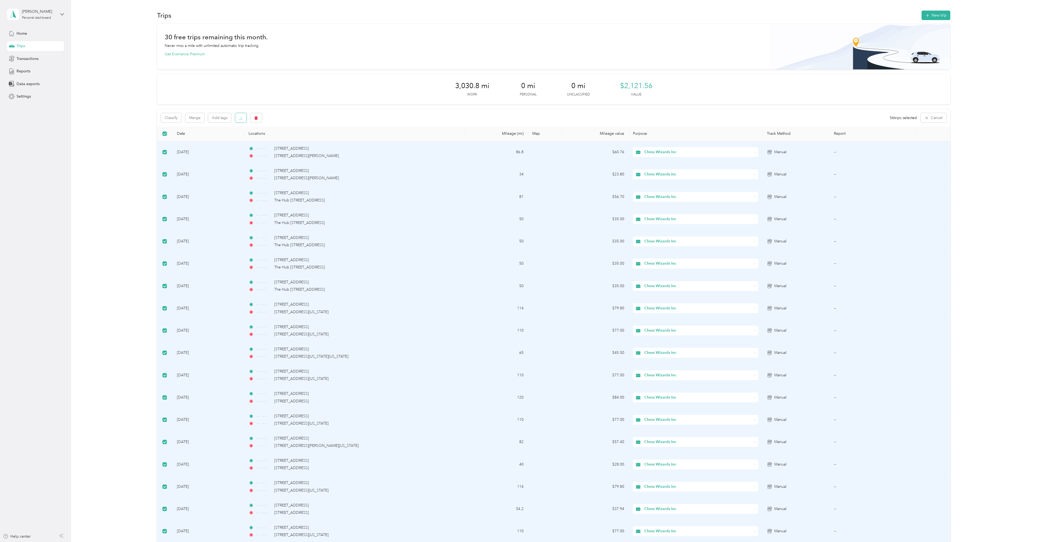
click at [241, 116] on icon "button" at bounding box center [241, 118] width 4 height 4
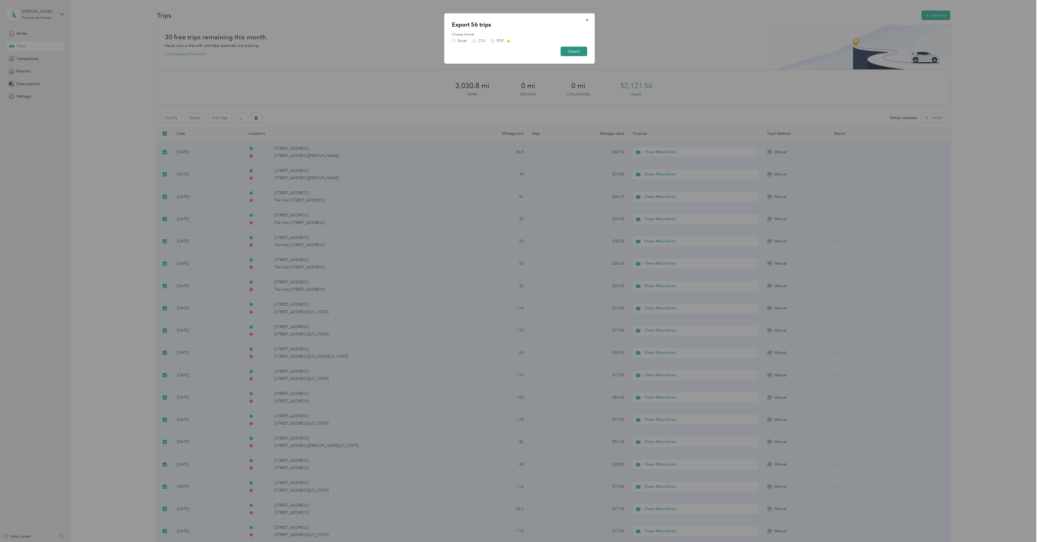
click at [518, 49] on button "Export" at bounding box center [574, 51] width 27 height 9
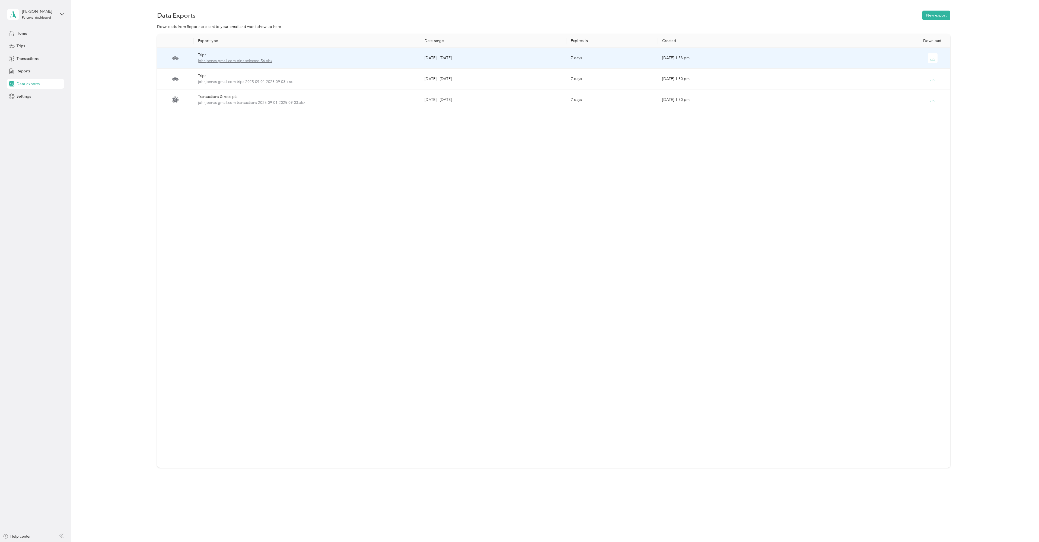
click at [215, 60] on span "johnjbenas-gmail.com-trips-selected-56.xlsx" at bounding box center [307, 61] width 218 height 6
click at [218, 60] on span "johnjbenas-gmail.com-trips-selected-56.xlsx" at bounding box center [307, 61] width 218 height 6
click at [432, 58] on td "[DATE] - [DATE]" at bounding box center [493, 58] width 146 height 21
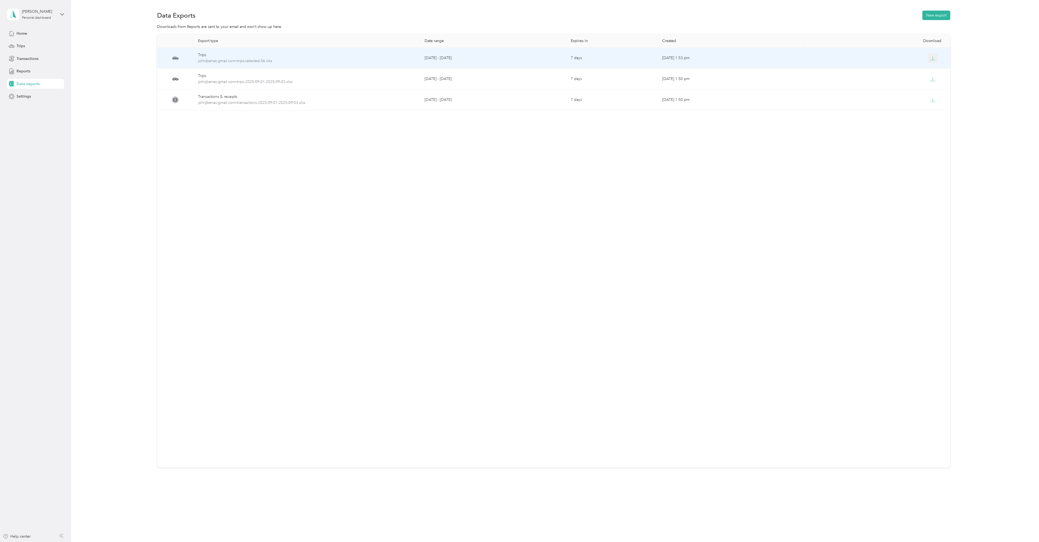
click at [518, 58] on icon "button" at bounding box center [932, 58] width 5 height 5
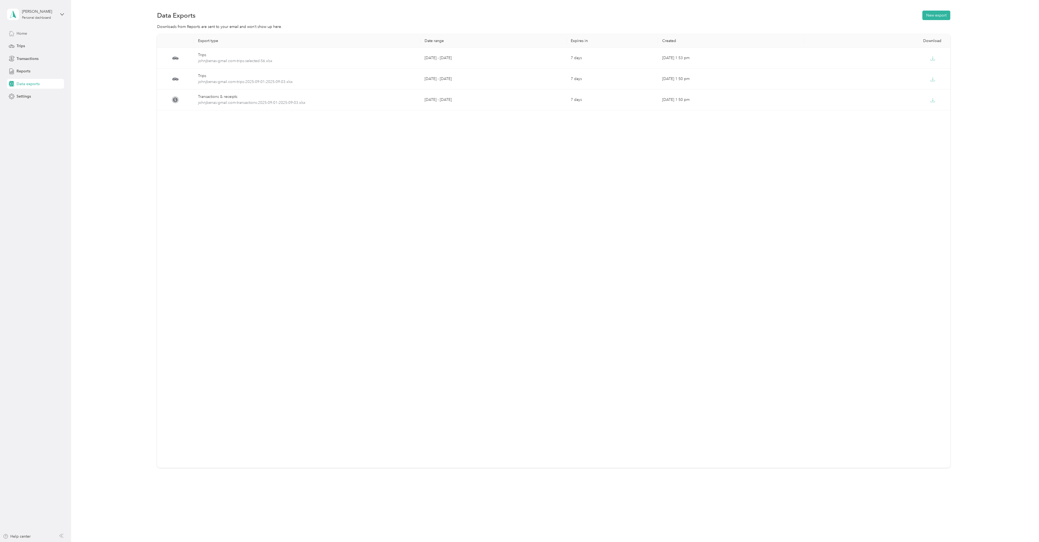
click at [21, 32] on span "Home" at bounding box center [22, 34] width 11 height 6
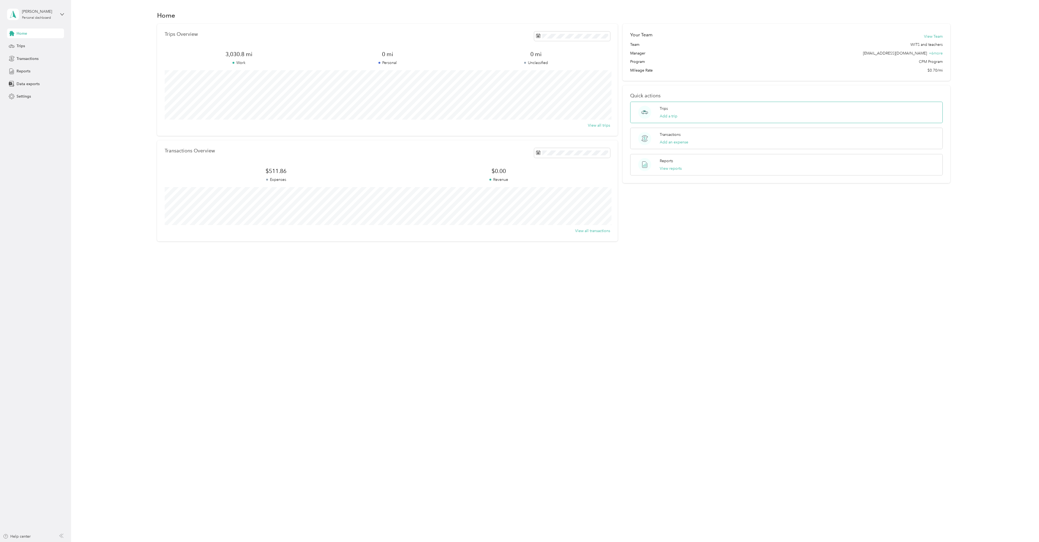
click at [518, 107] on p "Trips" at bounding box center [664, 109] width 8 height 6
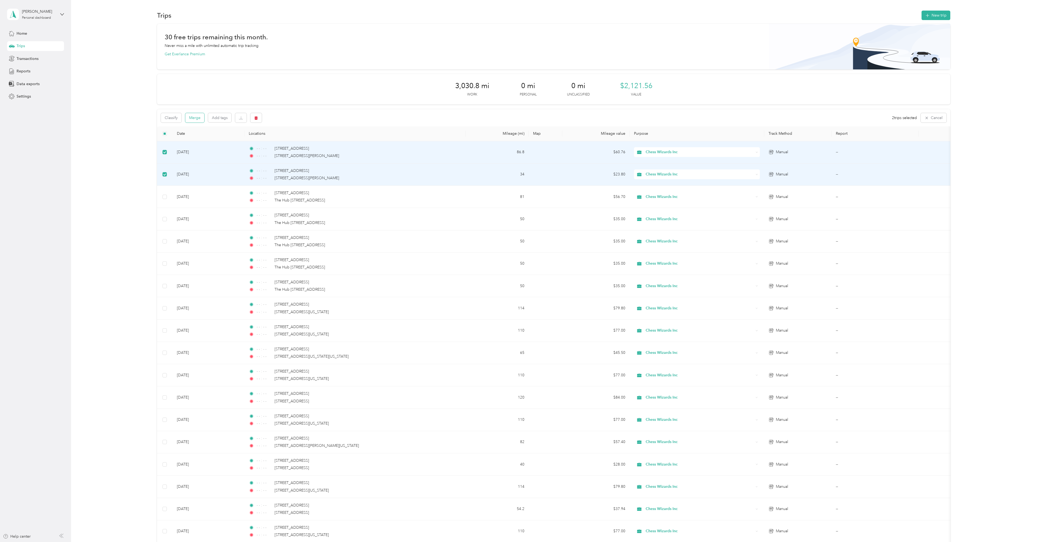
click at [194, 117] on button "Merge" at bounding box center [194, 117] width 19 height 9
click at [518, 11] on icon at bounding box center [1027, 10] width 4 height 5
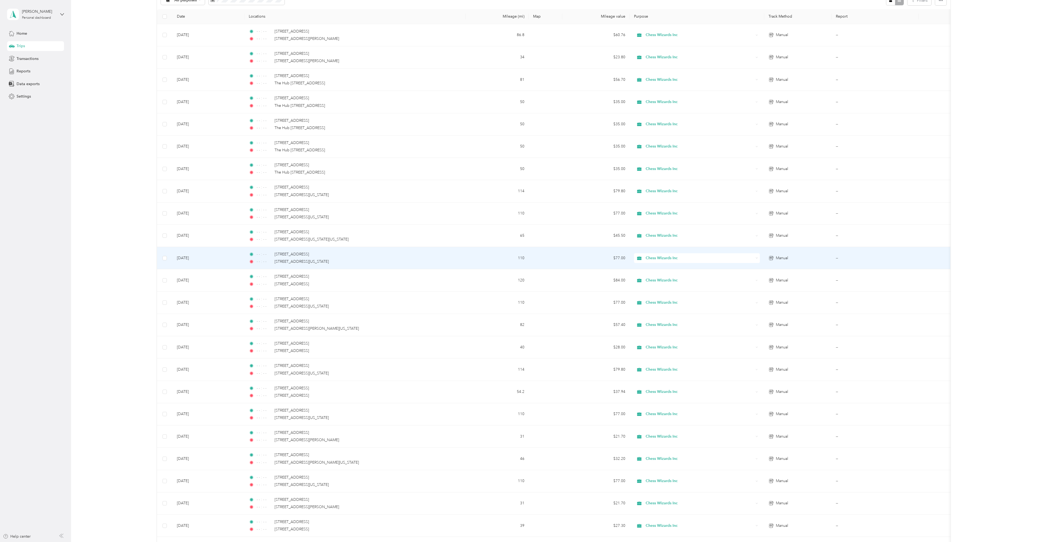
scroll to position [163, 0]
